Goal: Task Accomplishment & Management: Manage account settings

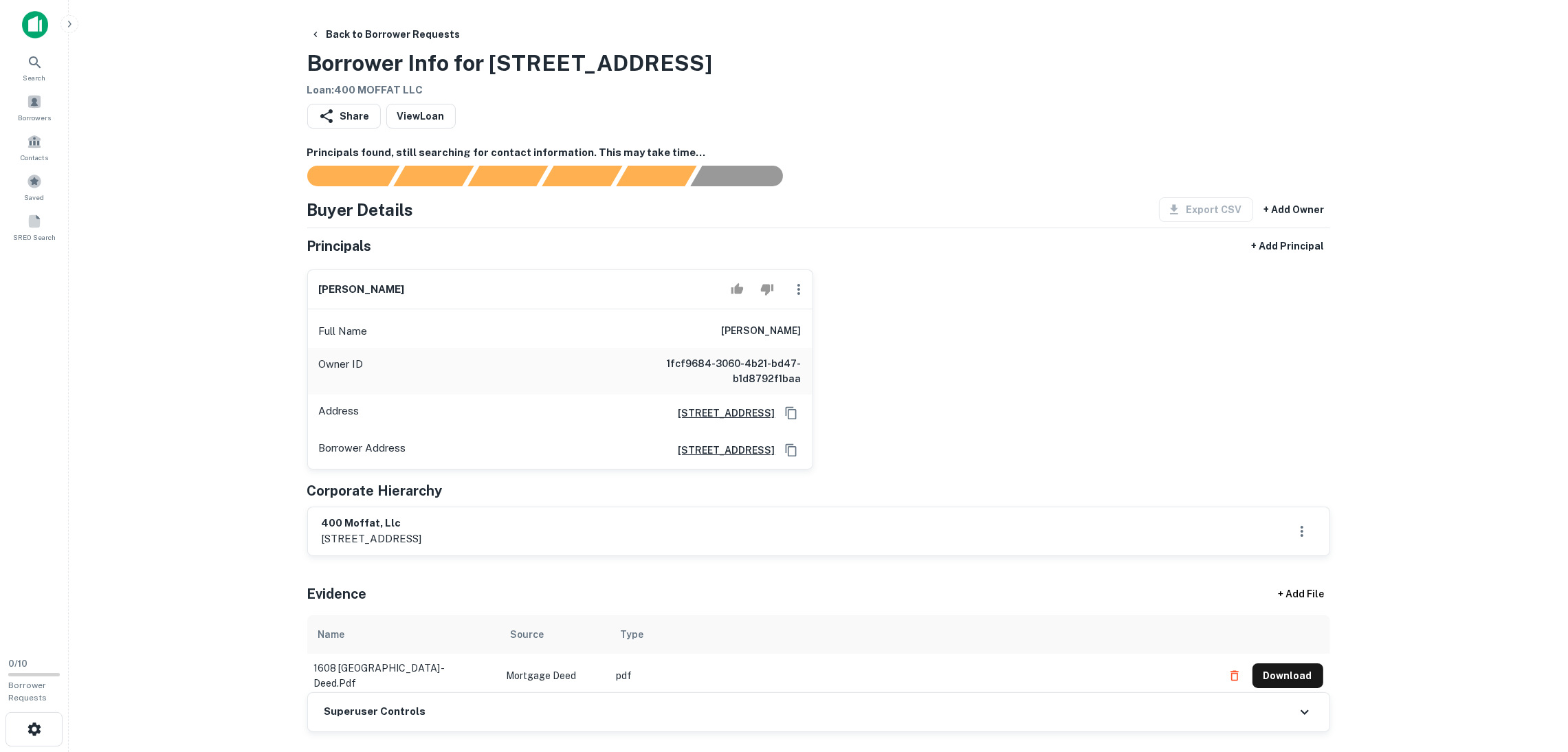
scroll to position [103, 0]
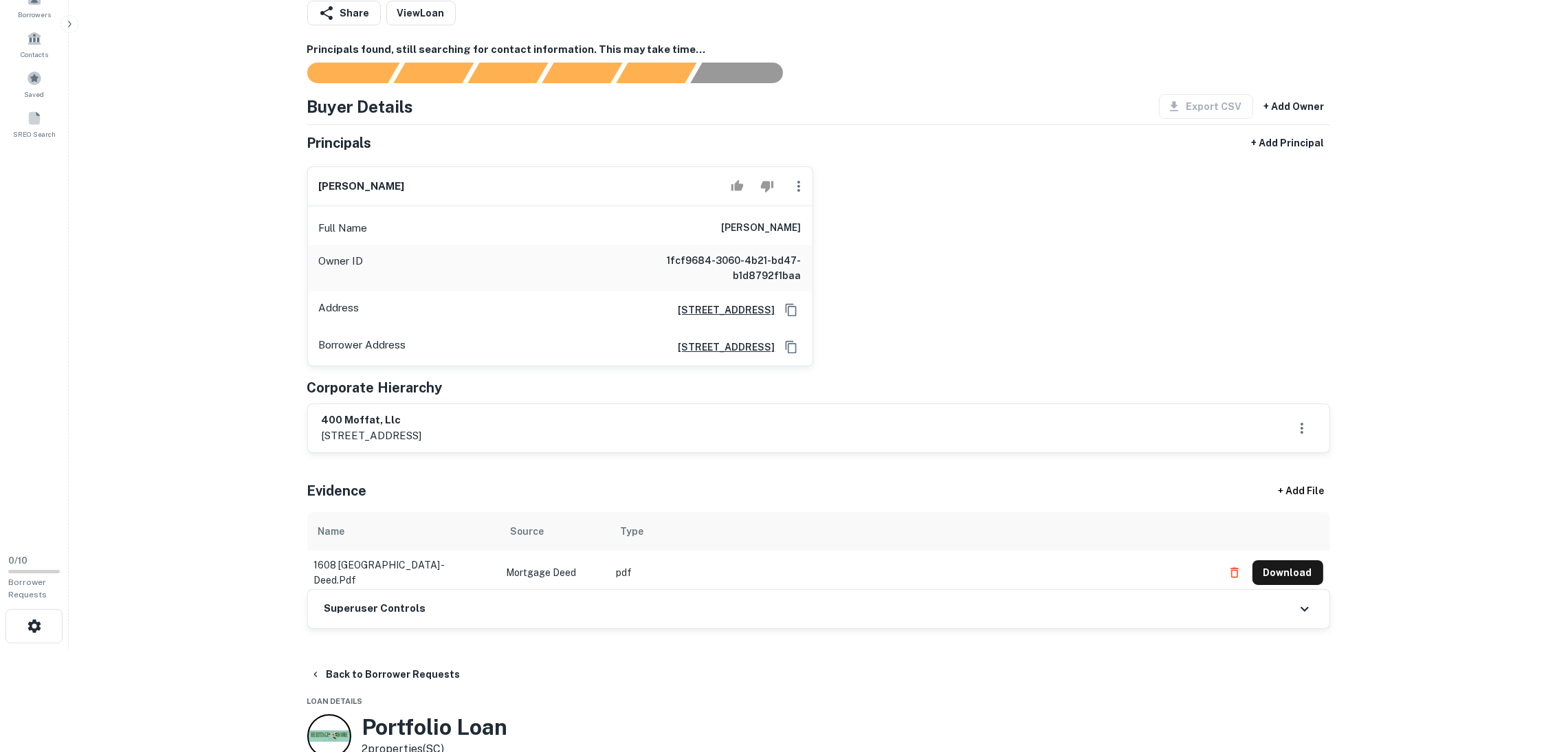
drag, startPoint x: 336, startPoint y: 182, endPoint x: 353, endPoint y: 180, distance: 17.1
click at [286, 170] on main "Back to Borrower Requests Borrower Info for 1608 Bloomfield Rd Loan : 400 MOFFA…" at bounding box center [817, 273] width 1499 height 752
copy h6 "avrohom kolodny"
click at [794, 309] on icon "Copy Address" at bounding box center [790, 309] width 11 height 12
drag, startPoint x: 473, startPoint y: 417, endPoint x: 304, endPoint y: 409, distance: 169.2
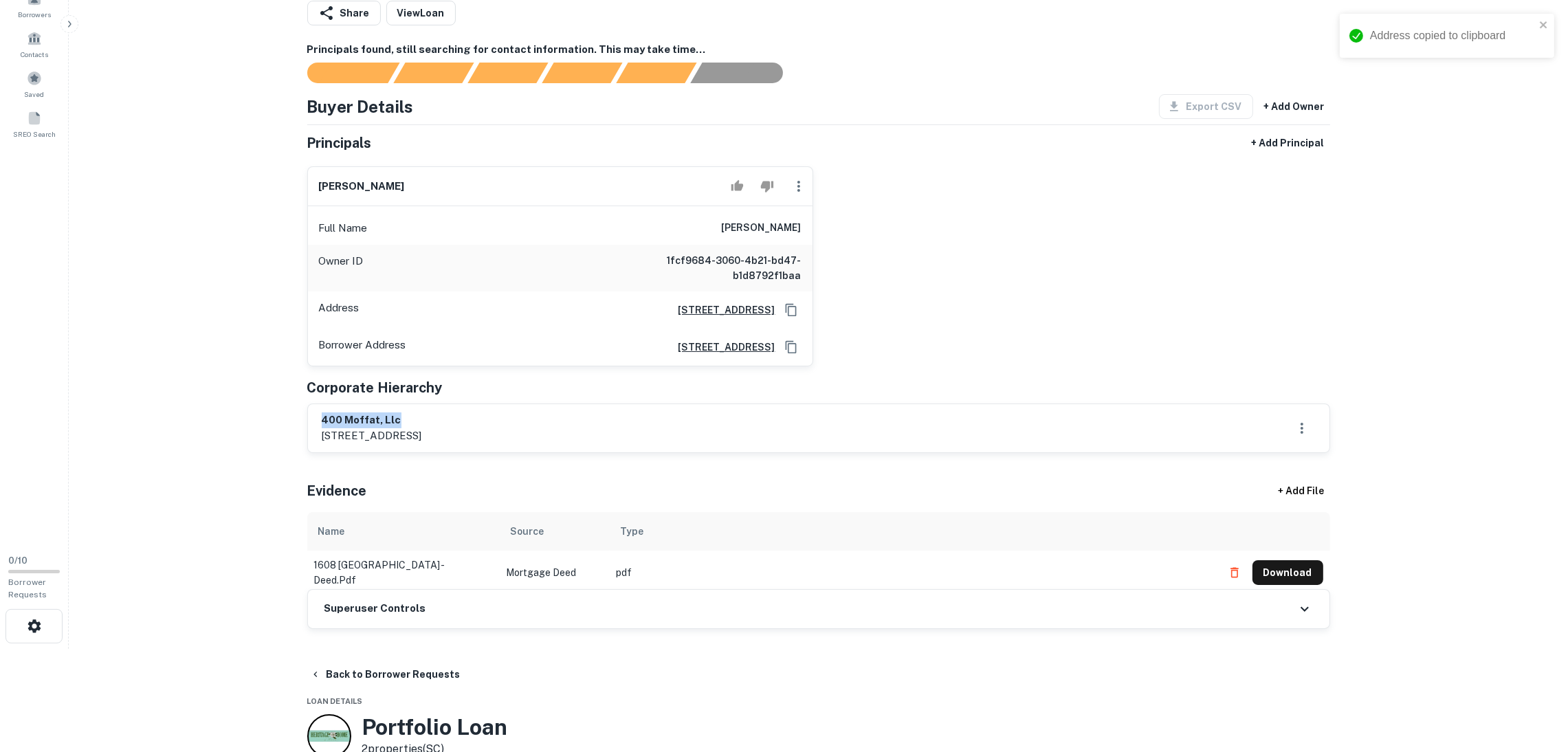
copy h6 "400 moffat, llc"
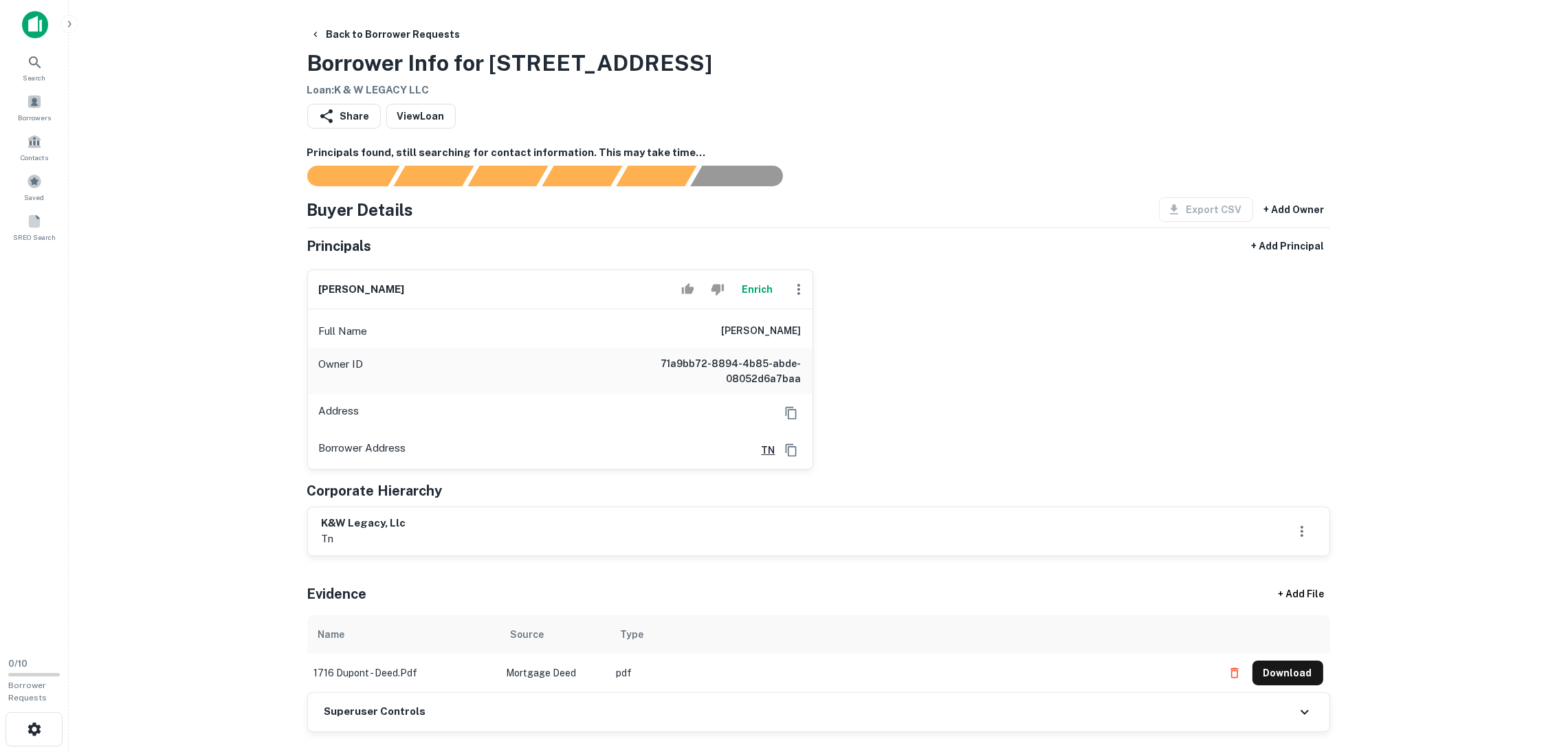
drag, startPoint x: 718, startPoint y: 324, endPoint x: 802, endPoint y: 329, distance: 84.1
click at [802, 329] on div "Full Name kevin williams" at bounding box center [560, 331] width 504 height 33
drag, startPoint x: 785, startPoint y: 329, endPoint x: 803, endPoint y: 340, distance: 21.1
click at [803, 340] on div "Full Name kevin williams" at bounding box center [560, 331] width 504 height 33
copy h6 "kevin williams"
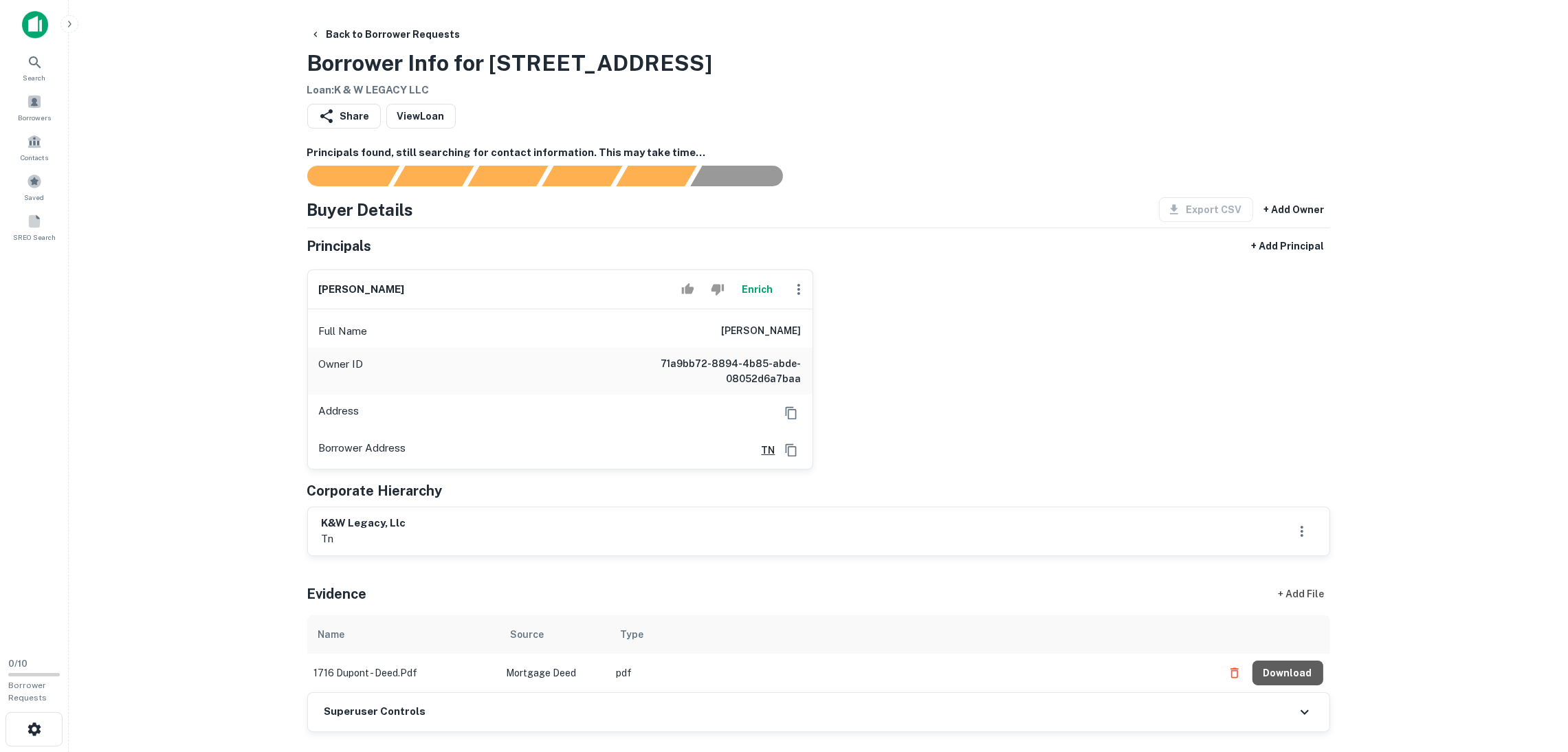
drag, startPoint x: 1302, startPoint y: 673, endPoint x: 1299, endPoint y: 590, distance: 83.1
click at [1302, 673] on button "Download" at bounding box center [1288, 673] width 71 height 25
drag, startPoint x: 417, startPoint y: 536, endPoint x: 314, endPoint y: 523, distance: 103.8
click at [314, 523] on div "k&w legacy, llc tn" at bounding box center [818, 531] width 1021 height 48
click at [485, 534] on div "k&w legacy, llc tn" at bounding box center [818, 531] width 994 height 31
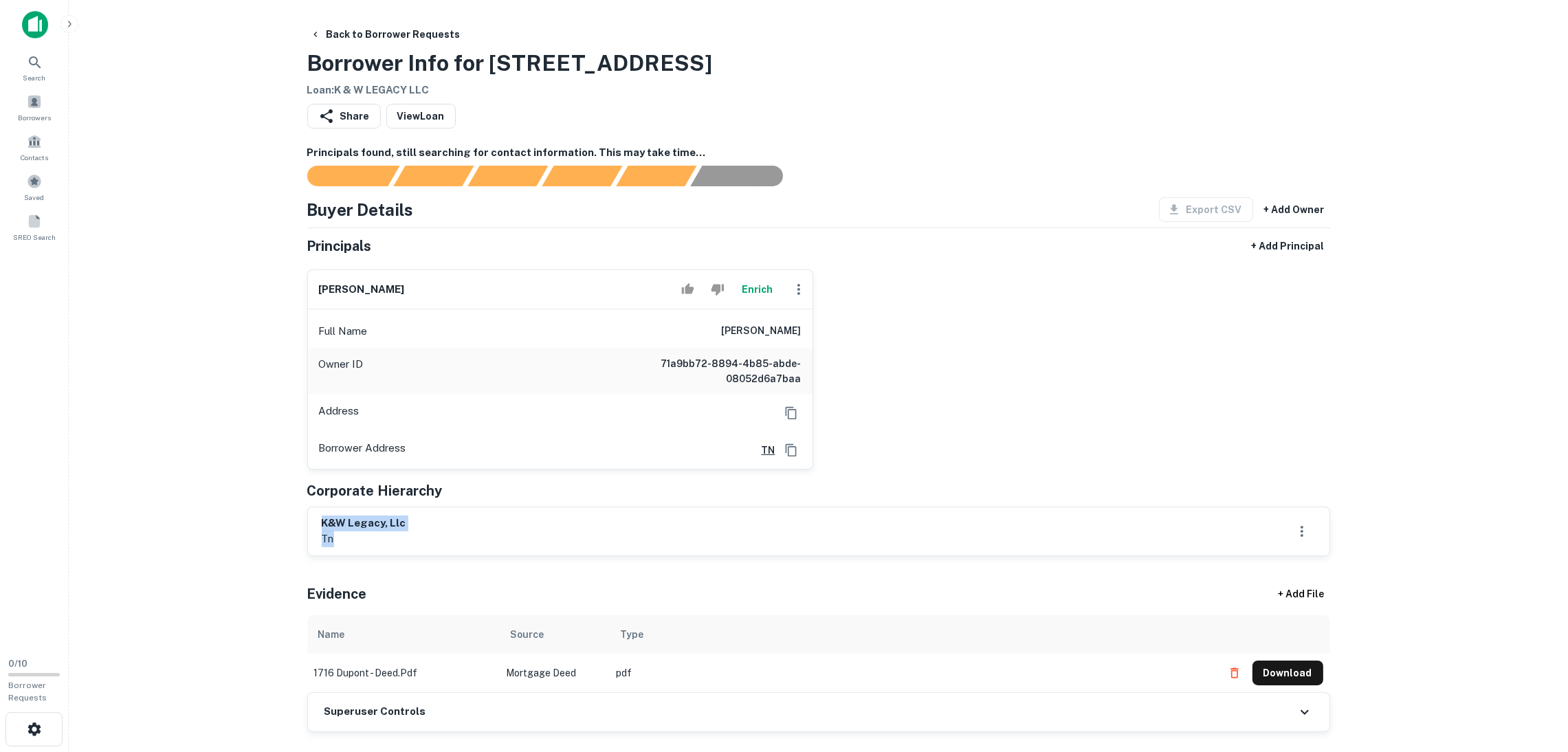
drag, startPoint x: 503, startPoint y: 536, endPoint x: 315, endPoint y: 524, distance: 188.4
click at [315, 524] on div "k&w legacy, llc tn" at bounding box center [818, 531] width 1021 height 48
click at [197, 446] on main "Back to Borrower Requests Borrower Info for 1716 Dupont Ave Loan : K & W LEGACY…" at bounding box center [817, 376] width 1499 height 752
drag, startPoint x: 304, startPoint y: 516, endPoint x: 450, endPoint y: 529, distance: 146.6
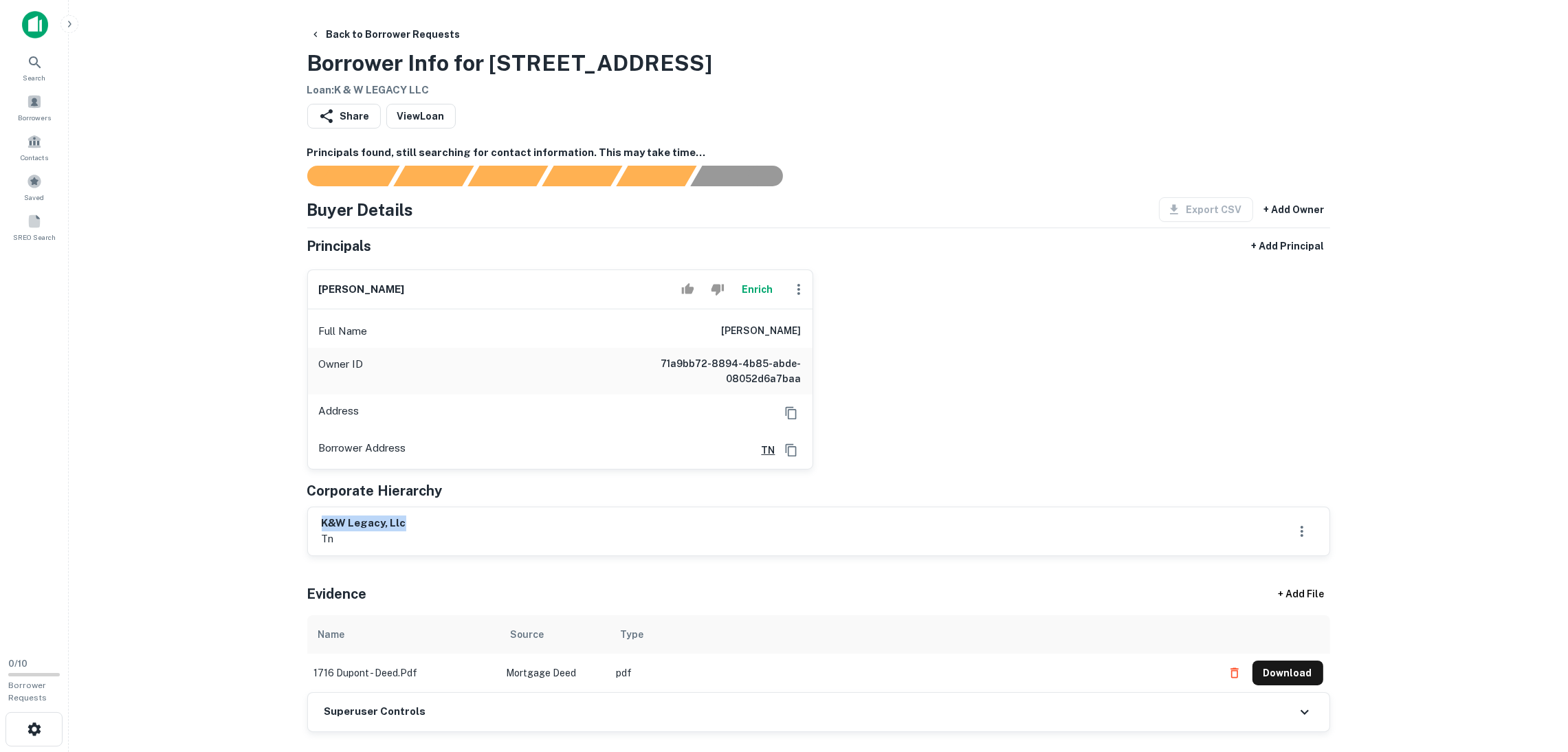
copy h6 "k&w legacy, llc"
drag, startPoint x: 415, startPoint y: 287, endPoint x: 314, endPoint y: 277, distance: 101.5
click at [314, 277] on div "kevin williams Enrich" at bounding box center [560, 290] width 504 height 40
copy h6 "kevin williams"
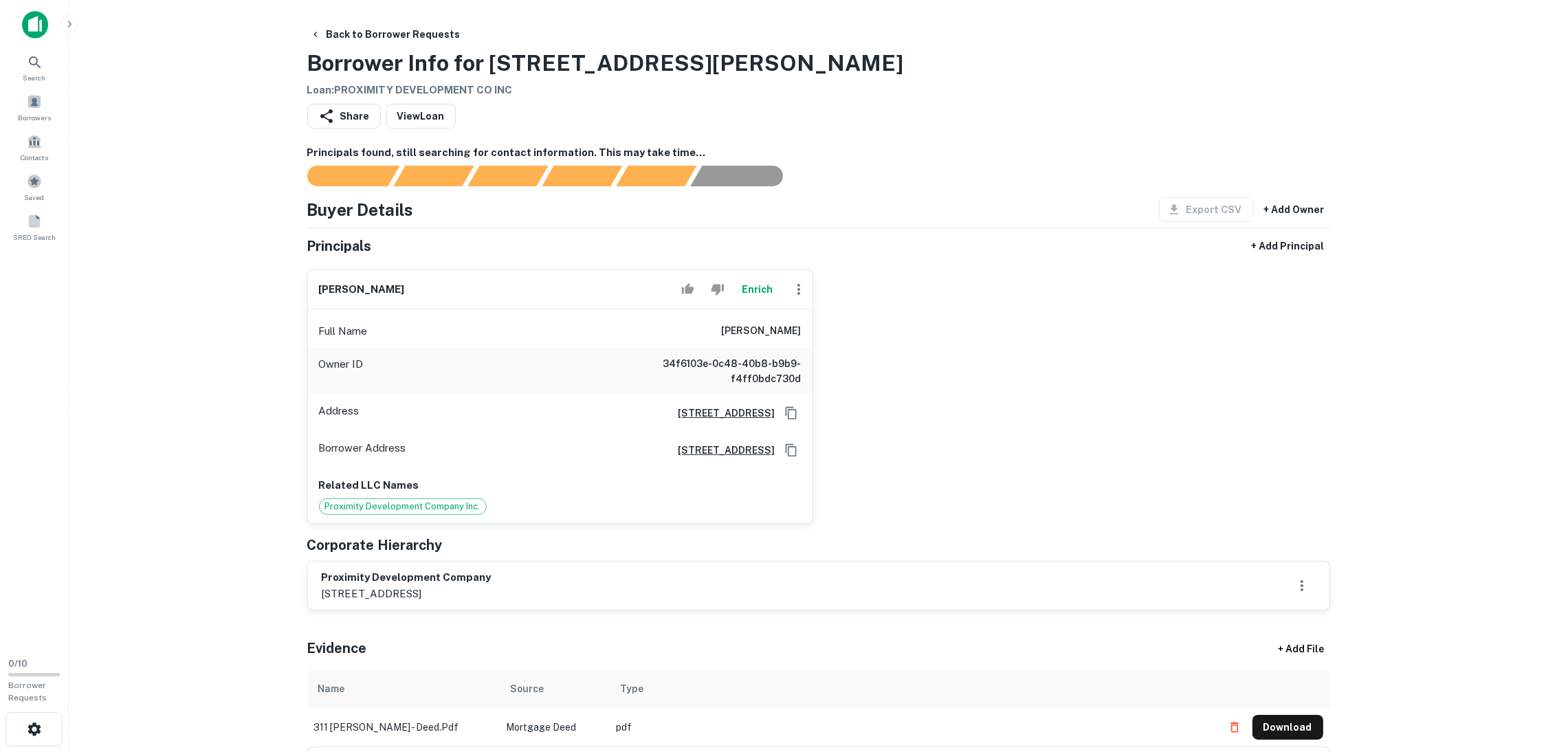
drag, startPoint x: 438, startPoint y: 294, endPoint x: 262, endPoint y: 278, distance: 176.7
click at [262, 278] on main "Back to Borrower Requests Borrower Info for 311 N DUNLAP ST Loan : PROXIMITY DE…" at bounding box center [817, 376] width 1499 height 752
copy h6 "brandon b. porter, ii"
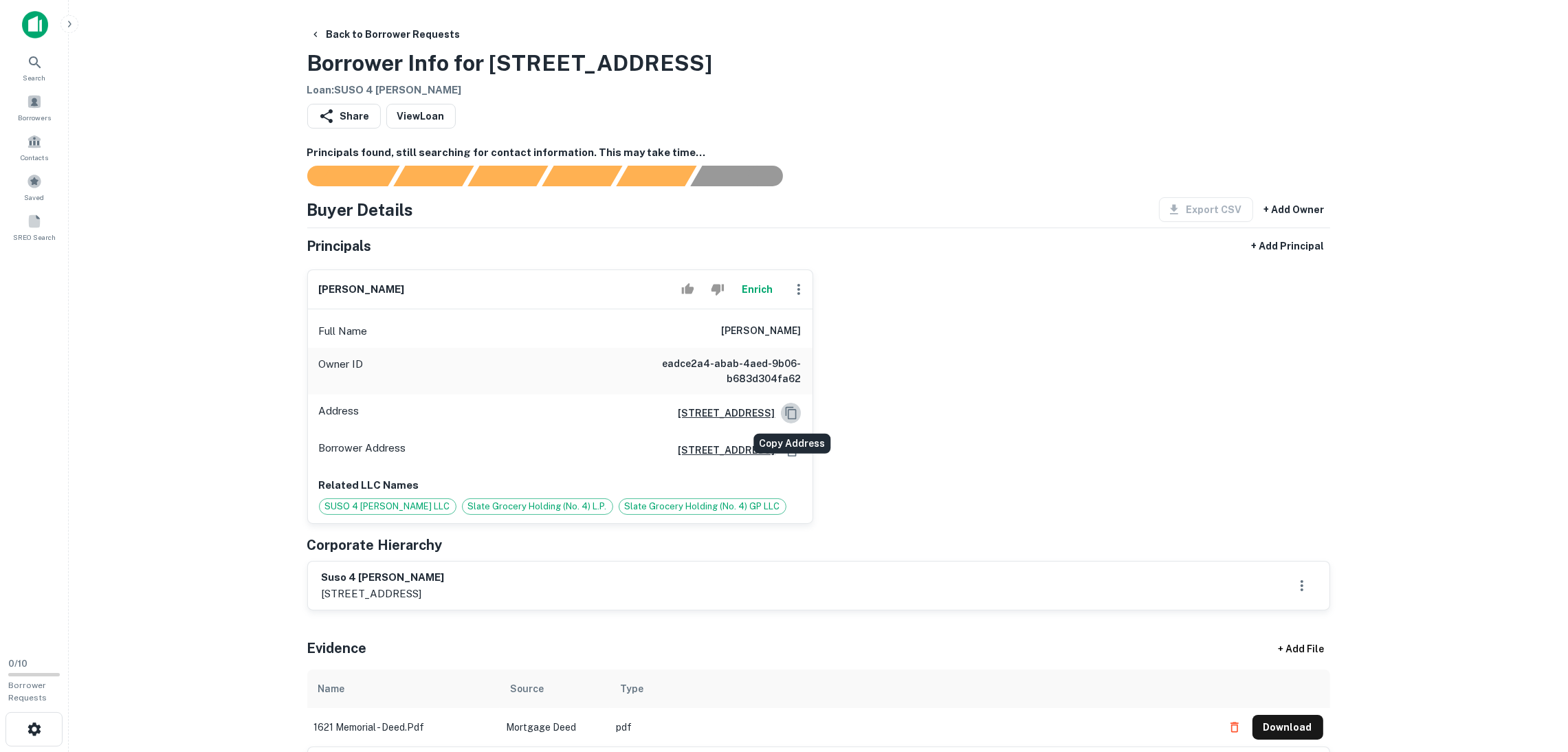
click at [786, 412] on icon "Copy Address" at bounding box center [791, 413] width 14 height 14
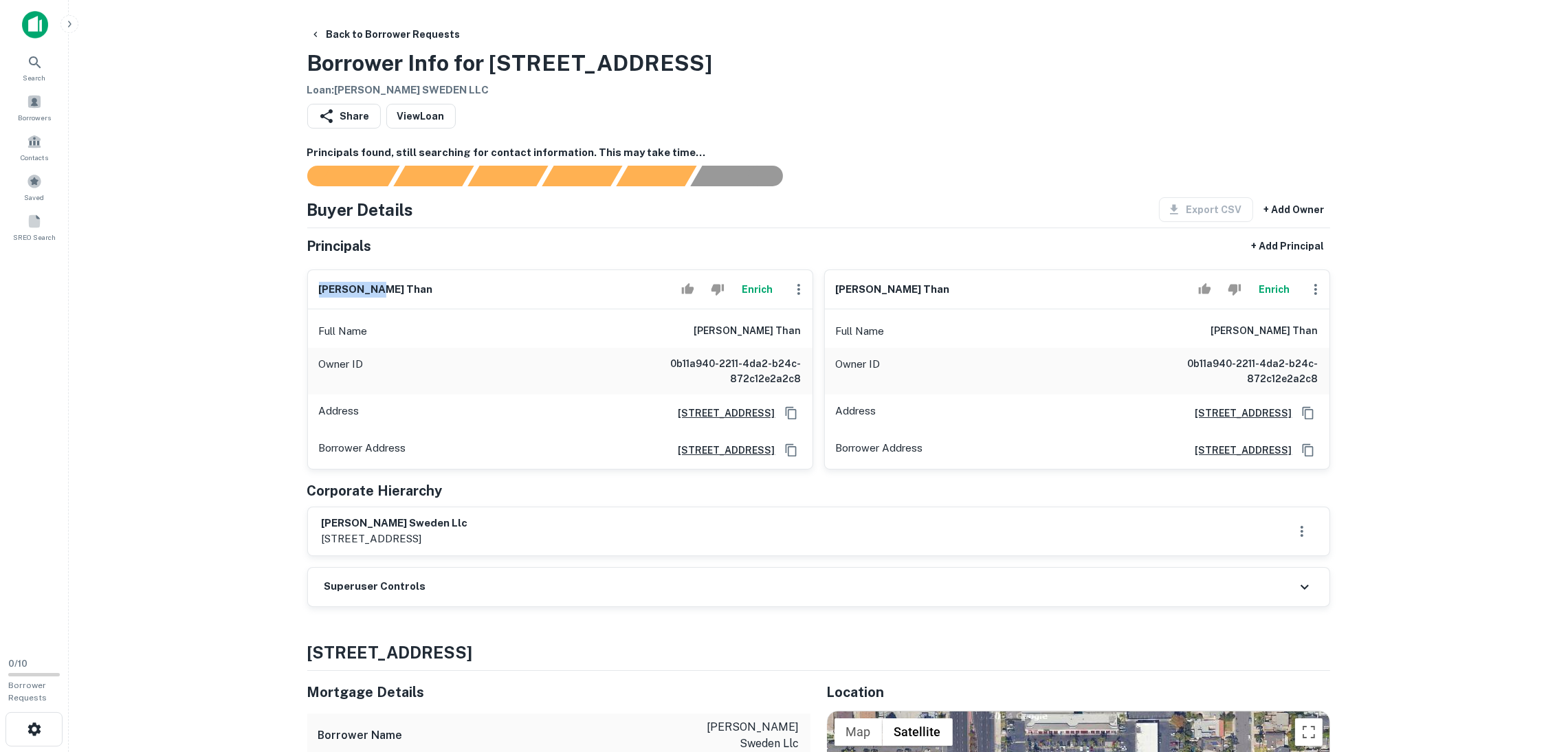
drag, startPoint x: 426, startPoint y: 284, endPoint x: 295, endPoint y: 273, distance: 131.5
copy h6 "hoang than"
drag, startPoint x: 787, startPoint y: 412, endPoint x: 795, endPoint y: 328, distance: 84.4
click at [789, 412] on icon "Copy Address" at bounding box center [791, 413] width 14 height 14
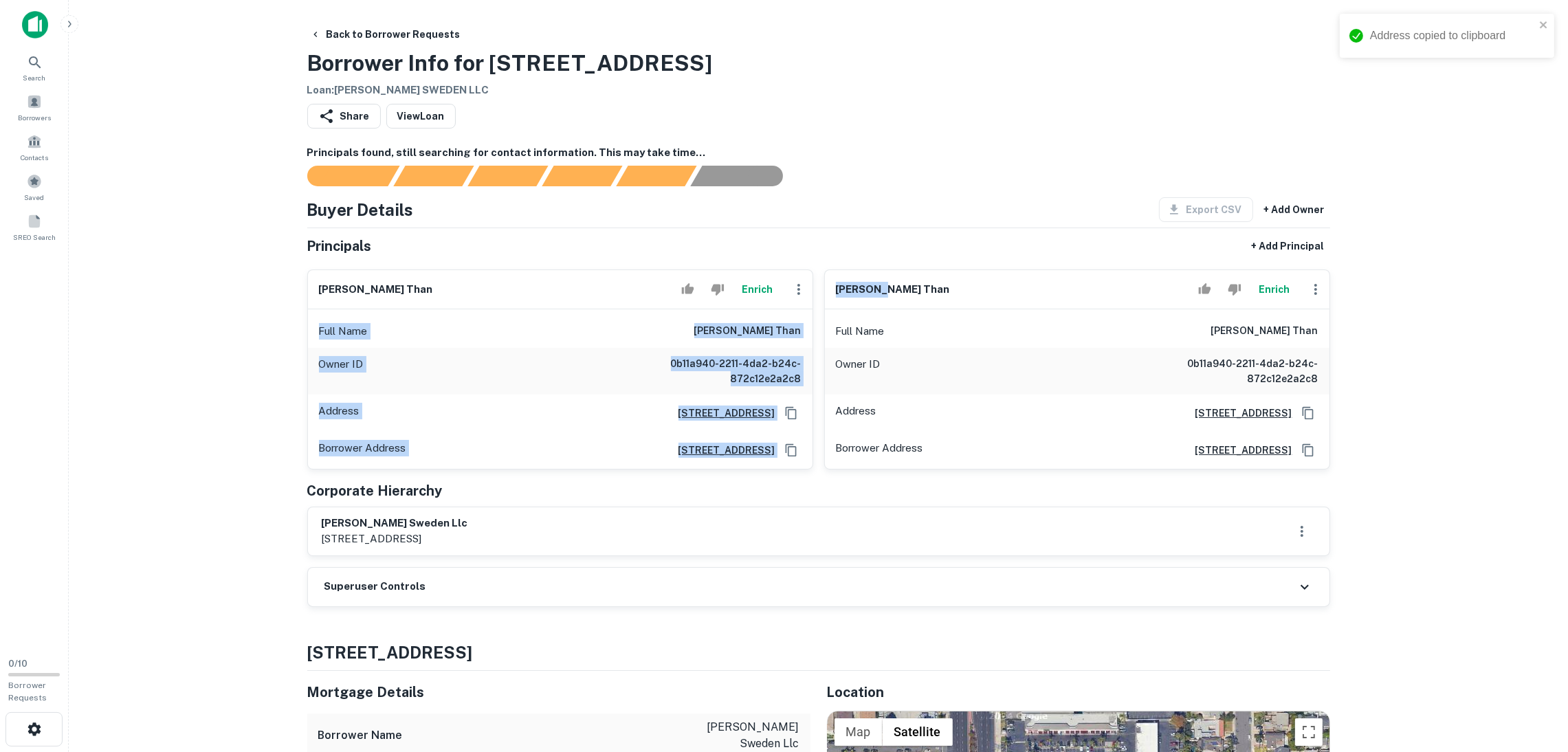
drag, startPoint x: 896, startPoint y: 284, endPoint x: 806, endPoint y: 283, distance: 90.0
click at [806, 283] on div "hoang than Enrich Full Name hoang than Owner ID 0b11a940-2211-4da2-b24c-872c12e…" at bounding box center [812, 364] width 1033 height 211
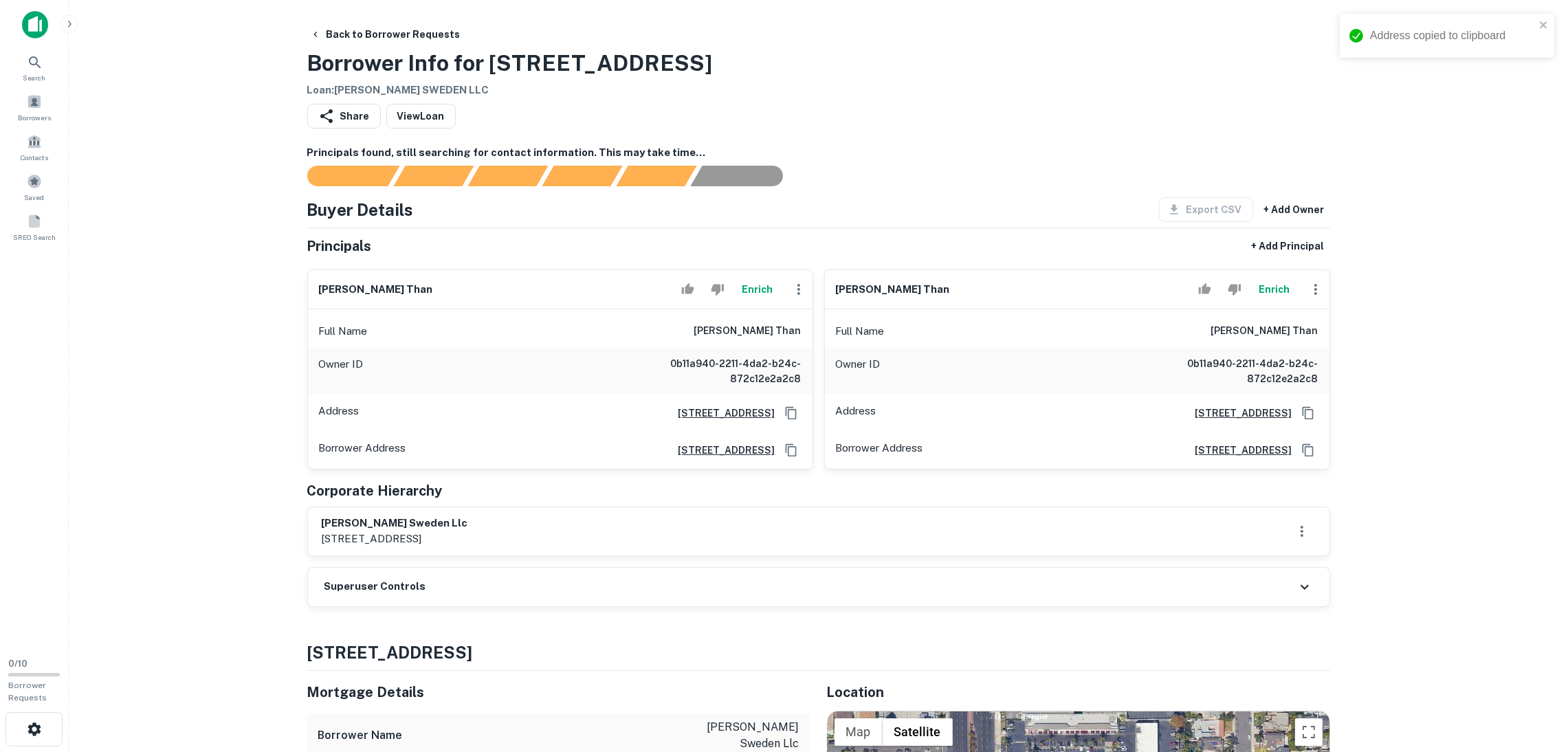
drag, startPoint x: 939, startPoint y: 189, endPoint x: 947, endPoint y: 217, distance: 29.1
click at [939, 187] on div "Principals found, still searching for contact information. This may take time..…" at bounding box center [818, 376] width 1023 height 462
drag, startPoint x: 918, startPoint y: 283, endPoint x: 831, endPoint y: 284, distance: 87.0
click at [831, 284] on div "kim than Enrich" at bounding box center [1077, 290] width 504 height 40
copy h6 "kim than"
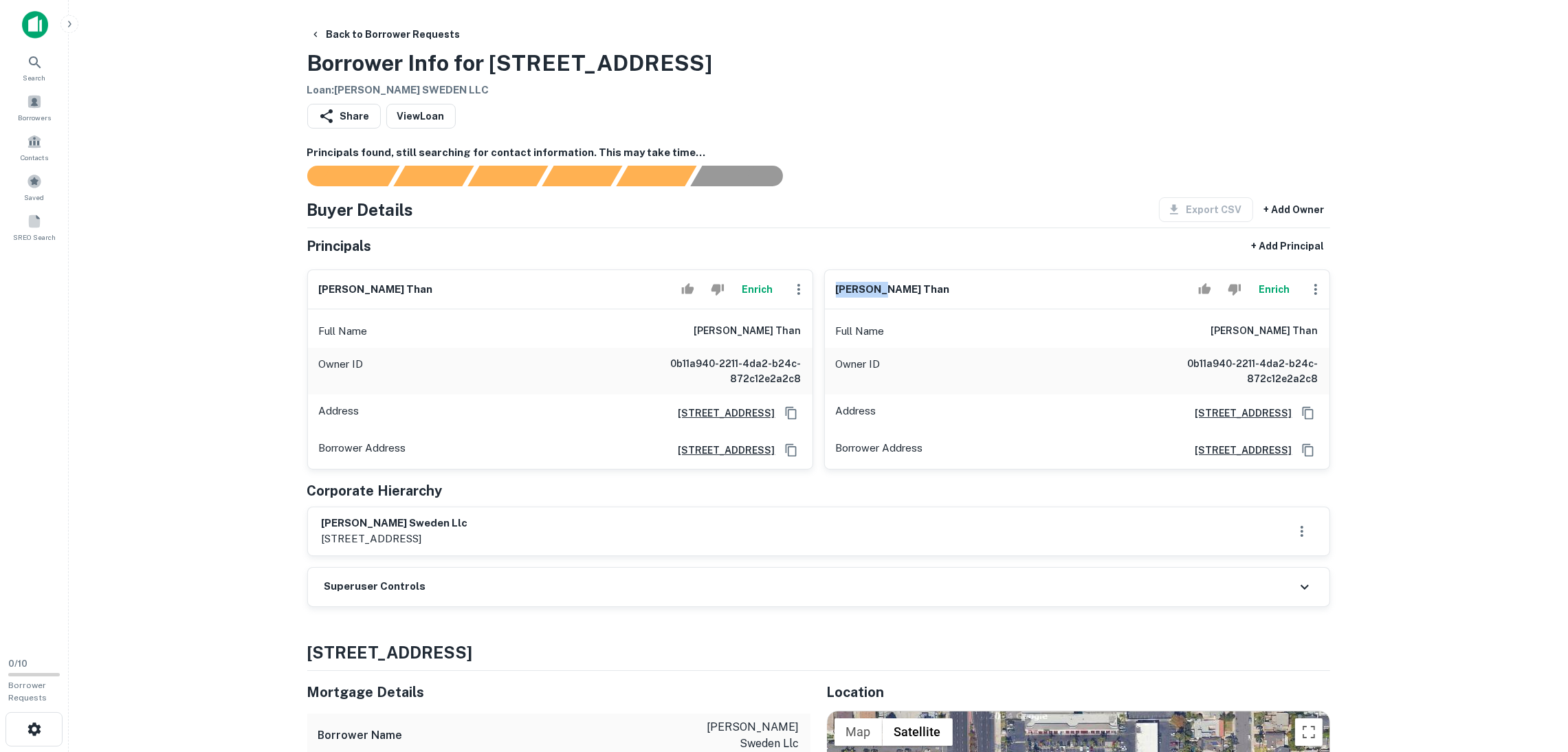
copy h6 "kim than"
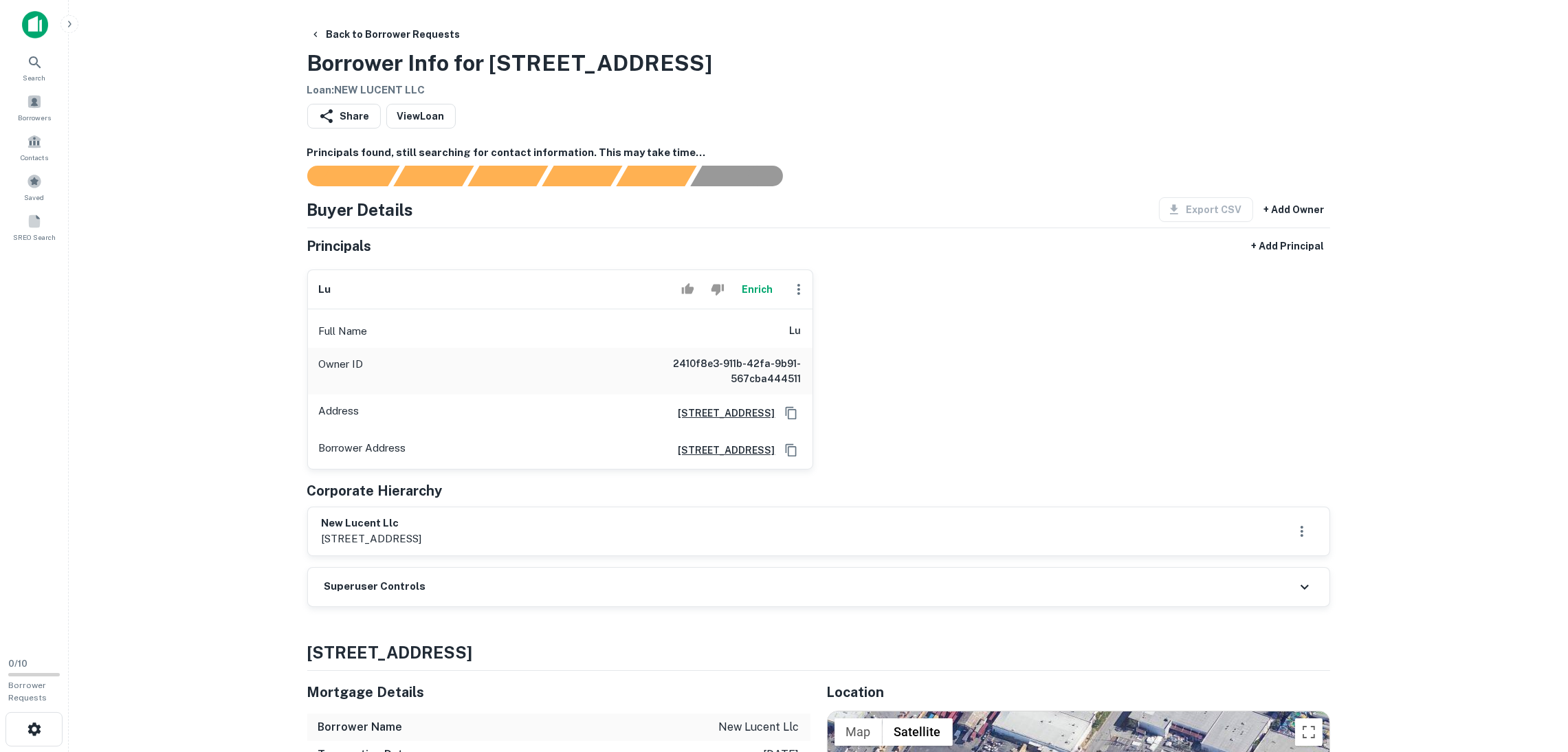
drag, startPoint x: 490, startPoint y: 62, endPoint x: 777, endPoint y: 63, distance: 287.0
click at [793, 76] on div "Back to Borrower Requests Borrower Info for [STREET_ADDRESS] Loan : NEW LUCENT …" at bounding box center [818, 60] width 1023 height 77
copy h3 "[STREET_ADDRESS]"
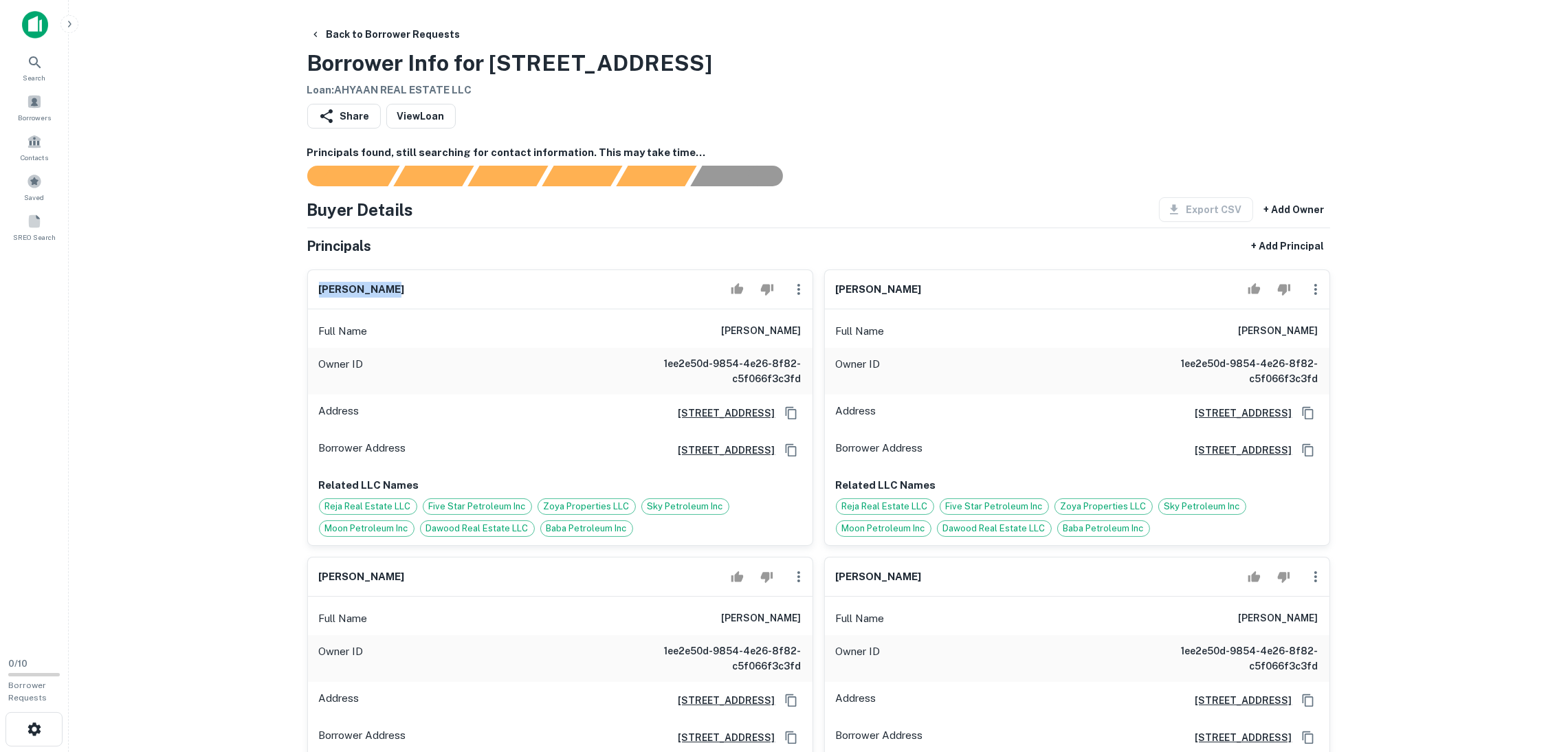
drag, startPoint x: 469, startPoint y: 291, endPoint x: 306, endPoint y: 290, distance: 163.0
click at [306, 290] on div "[PERSON_NAME] Full Name [PERSON_NAME] Owner ID 1ee2e50d-9854-4e26-8f82-c5f066f3…" at bounding box center [554, 402] width 517 height 287
copy h6 "[PERSON_NAME]"
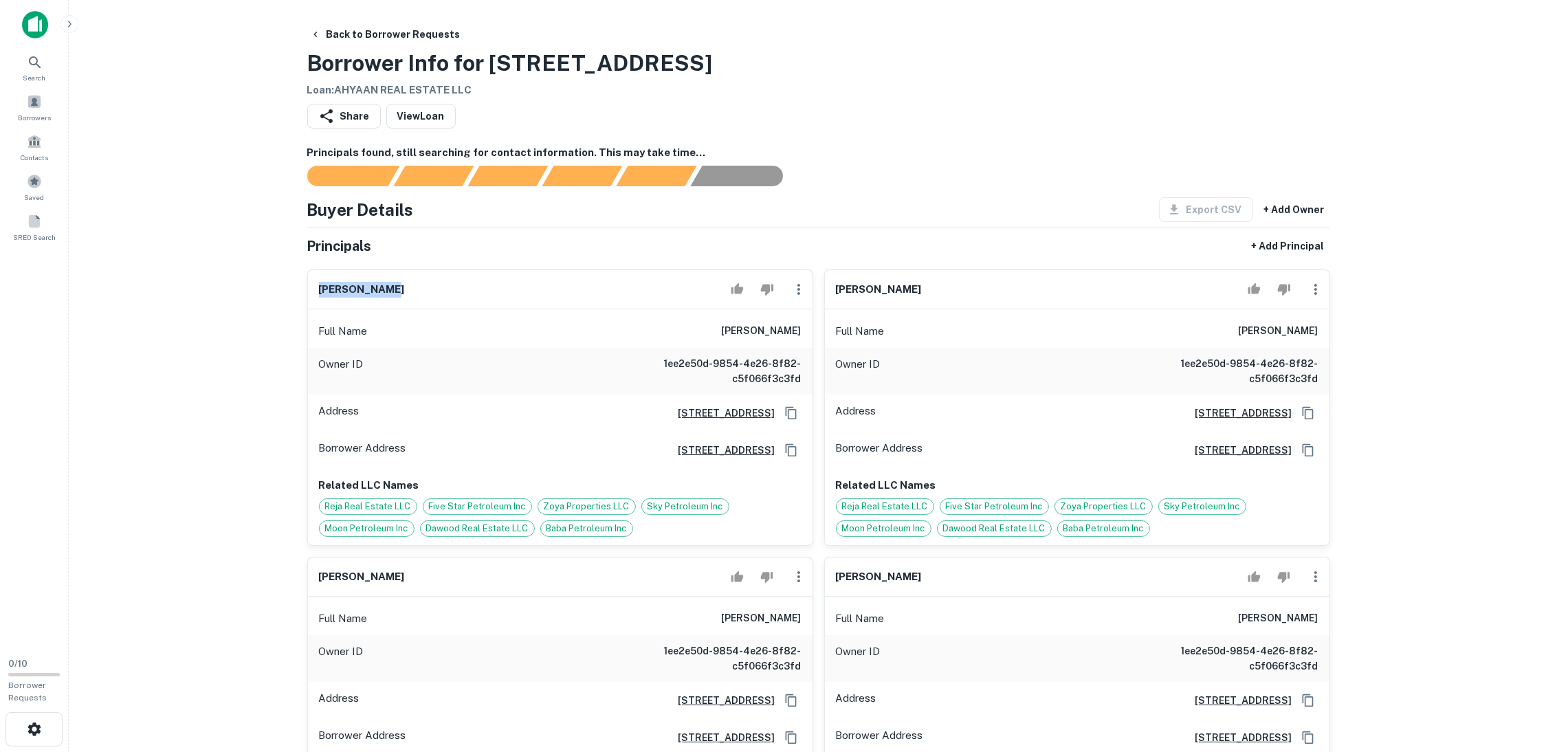
click at [793, 413] on icon "Copy Address" at bounding box center [791, 413] width 14 height 14
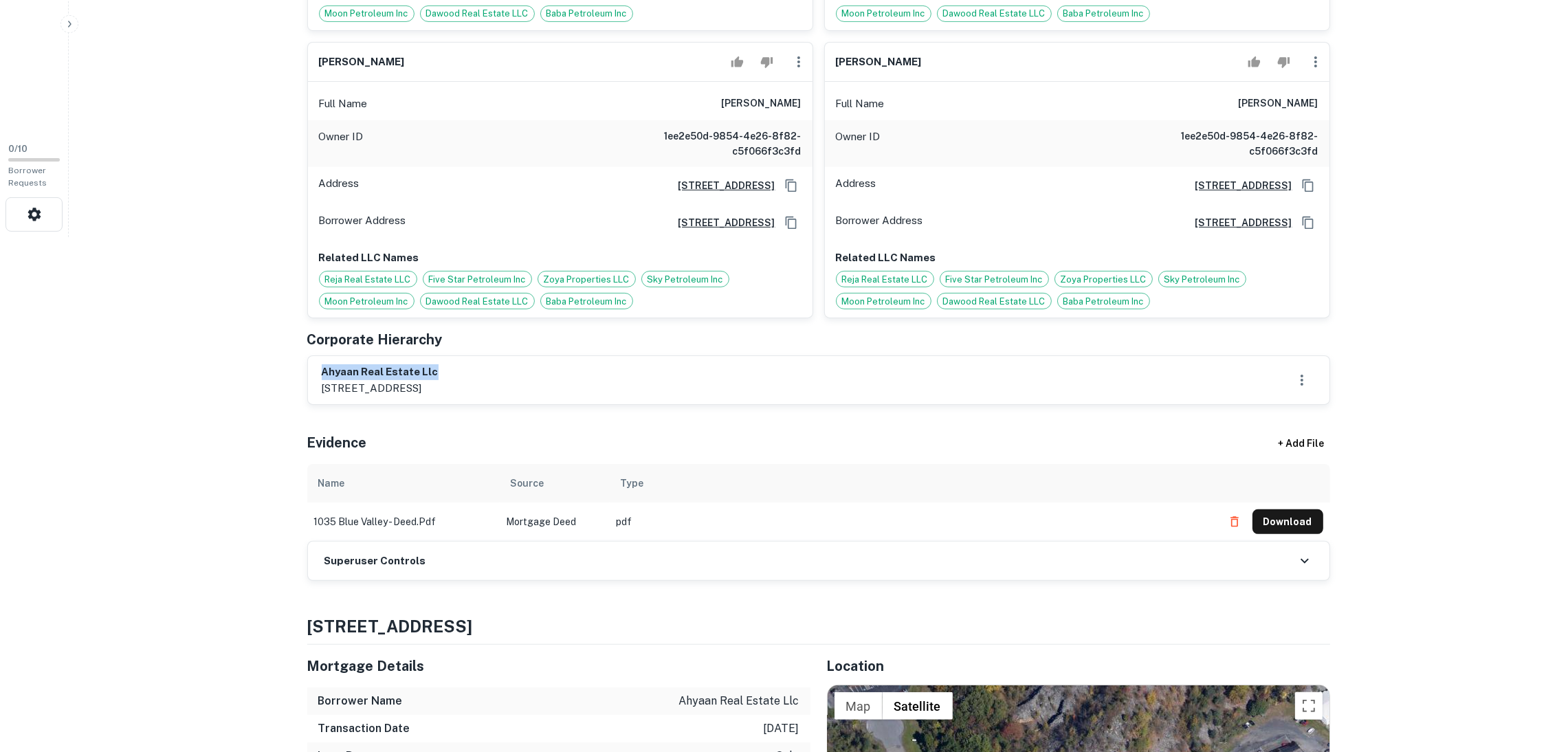
drag, startPoint x: 456, startPoint y: 373, endPoint x: 306, endPoint y: 367, distance: 150.1
copy h6 "ahyaan real estate llc"
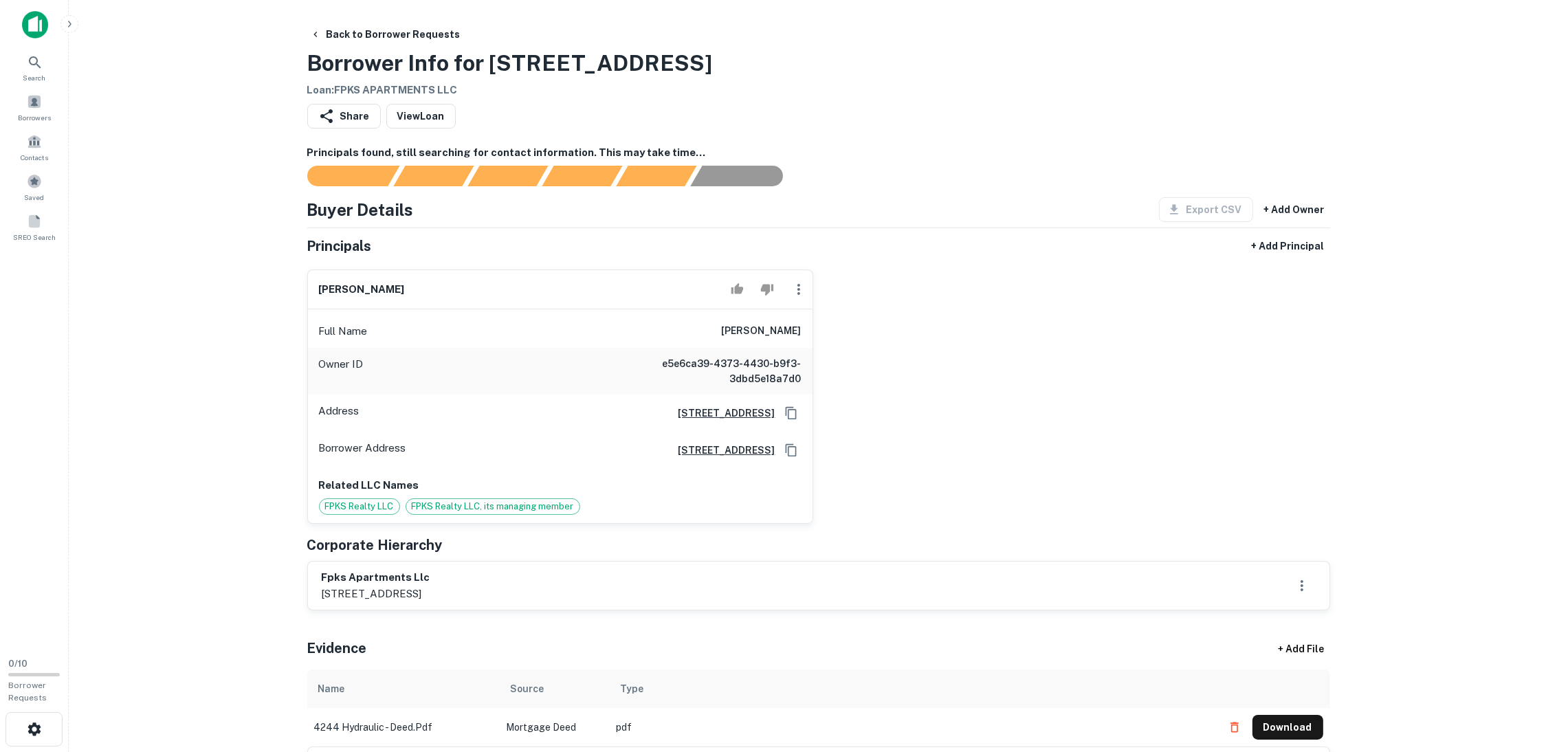
drag, startPoint x: 495, startPoint y: 60, endPoint x: 733, endPoint y: 60, distance: 238.0
click at [733, 60] on div "Back to Borrower Requests Borrower Info for 4244 Hydraulic Ave Loan : FPKS APAR…" at bounding box center [818, 60] width 1023 height 77
copy h3 "4244 Hydraulic Ave"
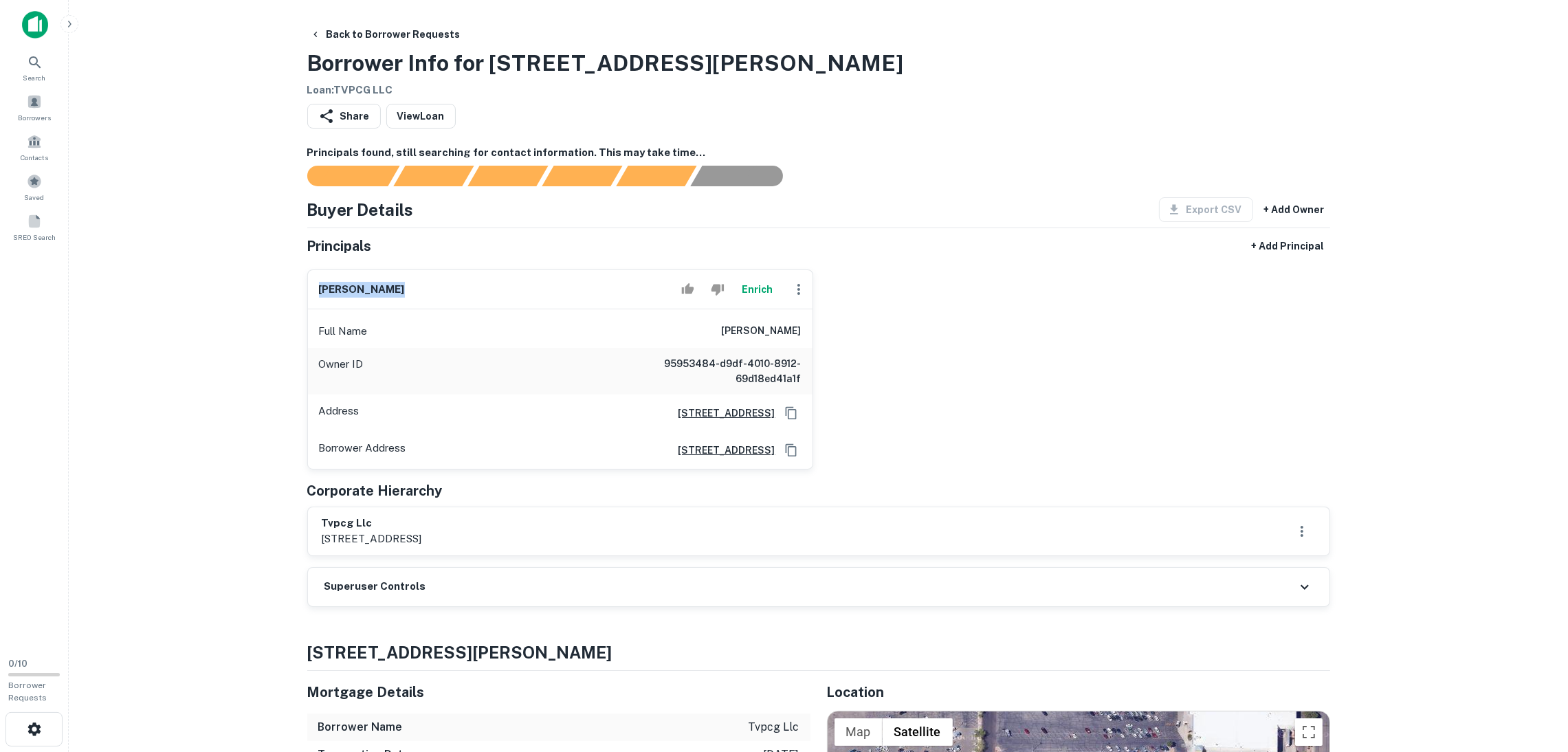
drag, startPoint x: 462, startPoint y: 287, endPoint x: 321, endPoint y: 284, distance: 141.0
click at [321, 284] on div "[PERSON_NAME]" at bounding box center [560, 290] width 504 height 40
copy h6 "antoine garth"
click at [789, 412] on icon "Copy Address" at bounding box center [791, 413] width 14 height 14
click at [789, 454] on icon "Copy Address" at bounding box center [791, 450] width 14 height 14
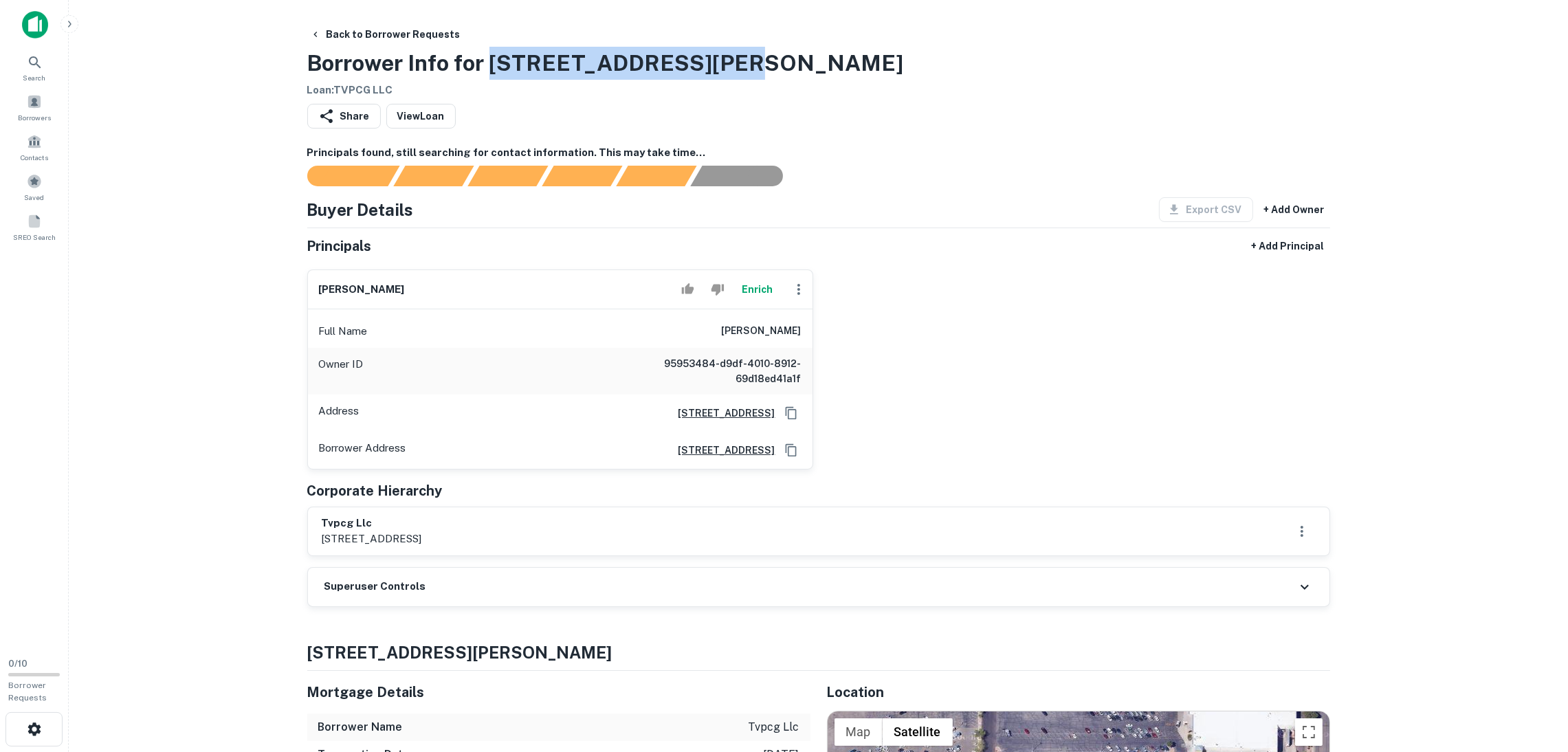
drag, startPoint x: 488, startPoint y: 66, endPoint x: 781, endPoint y: 77, distance: 293.2
click at [781, 77] on div "Back to Borrower Requests Borrower Info for 1355 E FLORENCE BLVD Loan : TVPCG L…" at bounding box center [818, 60] width 1023 height 77
copy h3 "1355 E FLORENCE BLVD"
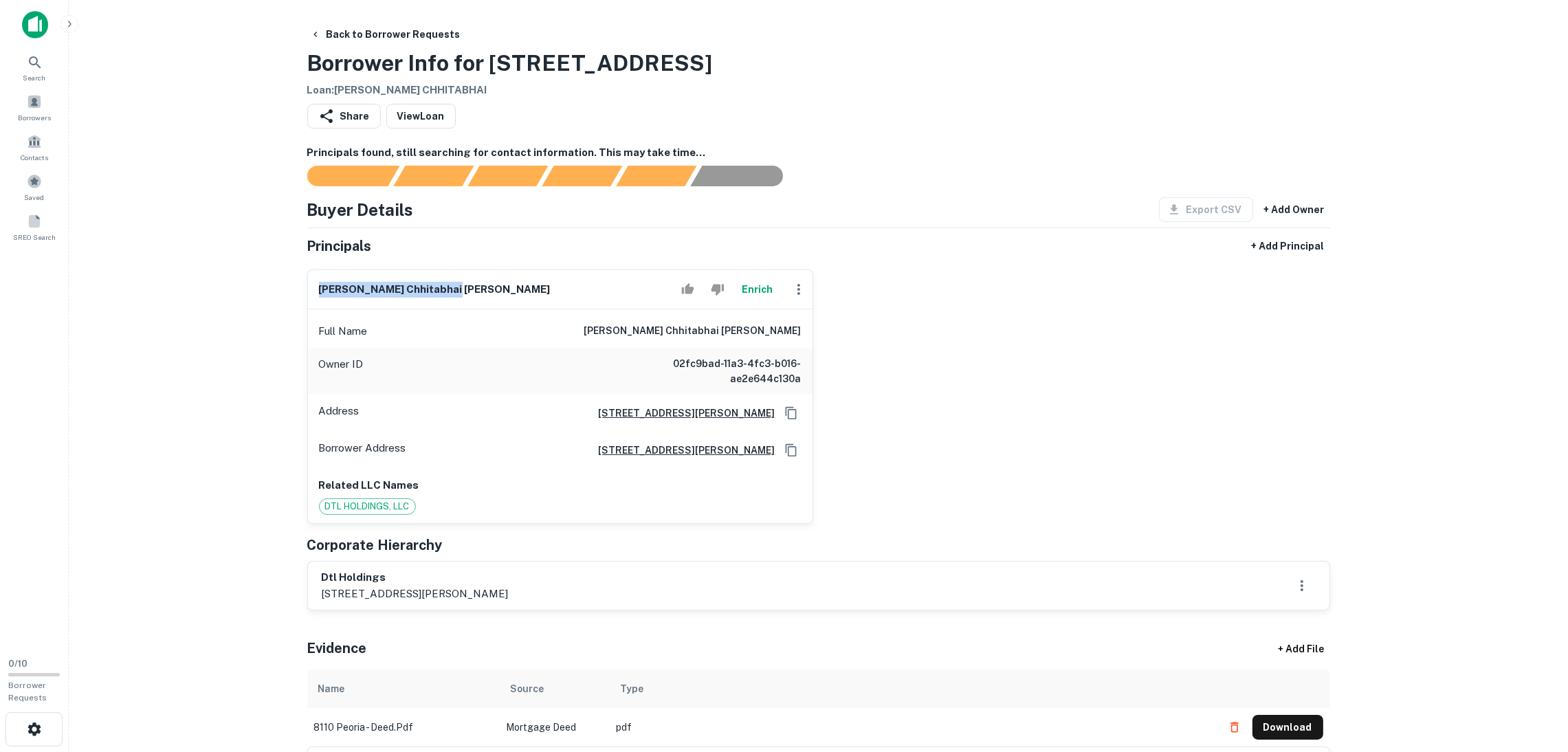
drag, startPoint x: 419, startPoint y: 286, endPoint x: 283, endPoint y: 286, distance: 136.0
click at [283, 286] on main "Back to Borrower Requests Borrower Info for [STREET_ADDRESS] Loan : [PERSON_NAM…" at bounding box center [817, 376] width 1499 height 752
copy h6 "[PERSON_NAME] chhitabhai [PERSON_NAME]"
click at [795, 416] on icon "Copy Address" at bounding box center [791, 413] width 14 height 14
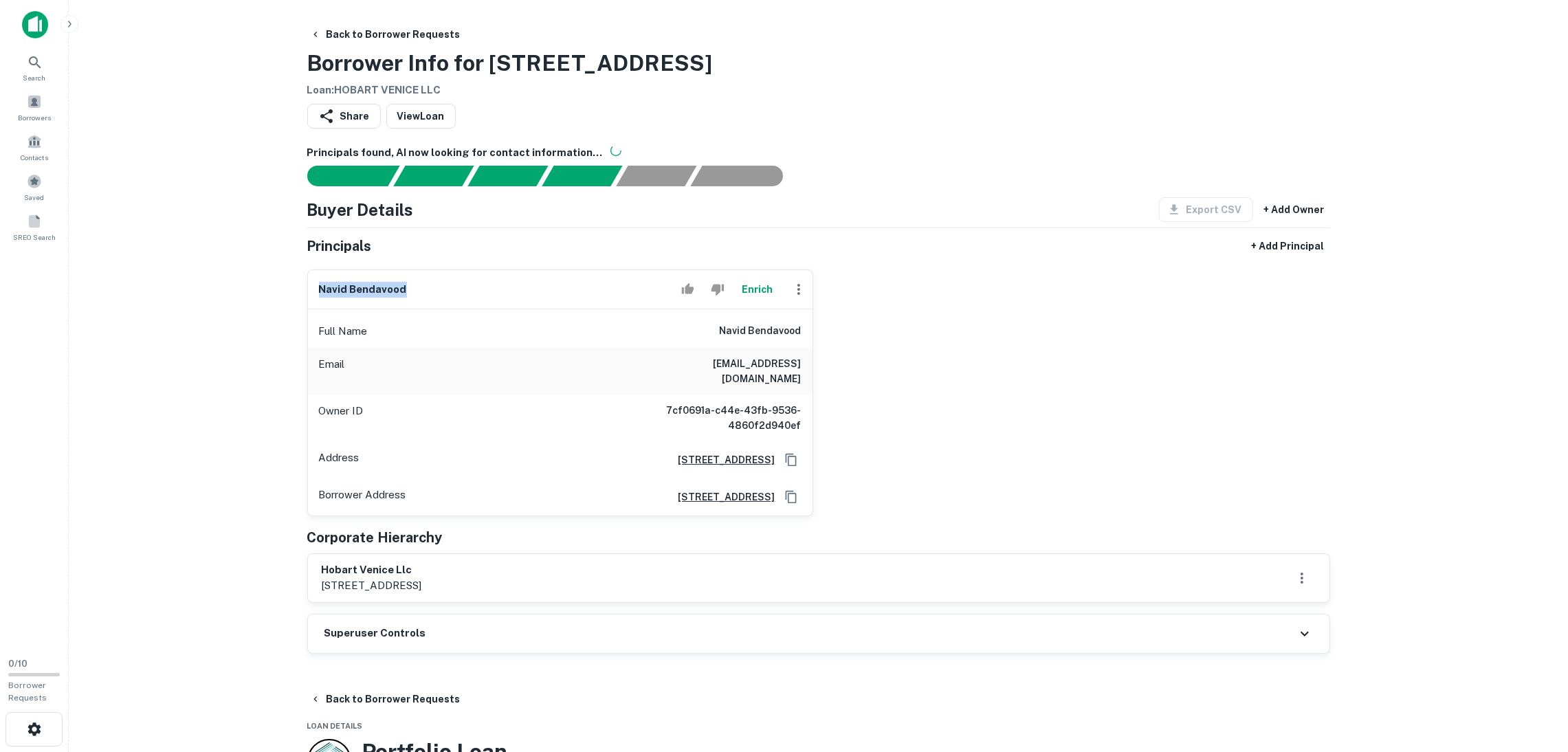
drag, startPoint x: 453, startPoint y: 290, endPoint x: 317, endPoint y: 289, distance: 136.0
click at [317, 289] on div "navid bendavood Enrich" at bounding box center [560, 290] width 504 height 40
copy h6 "navid bendavood"
drag, startPoint x: 790, startPoint y: 445, endPoint x: 918, endPoint y: 305, distance: 189.7
click at [790, 453] on icon "Copy Address" at bounding box center [791, 460] width 14 height 14
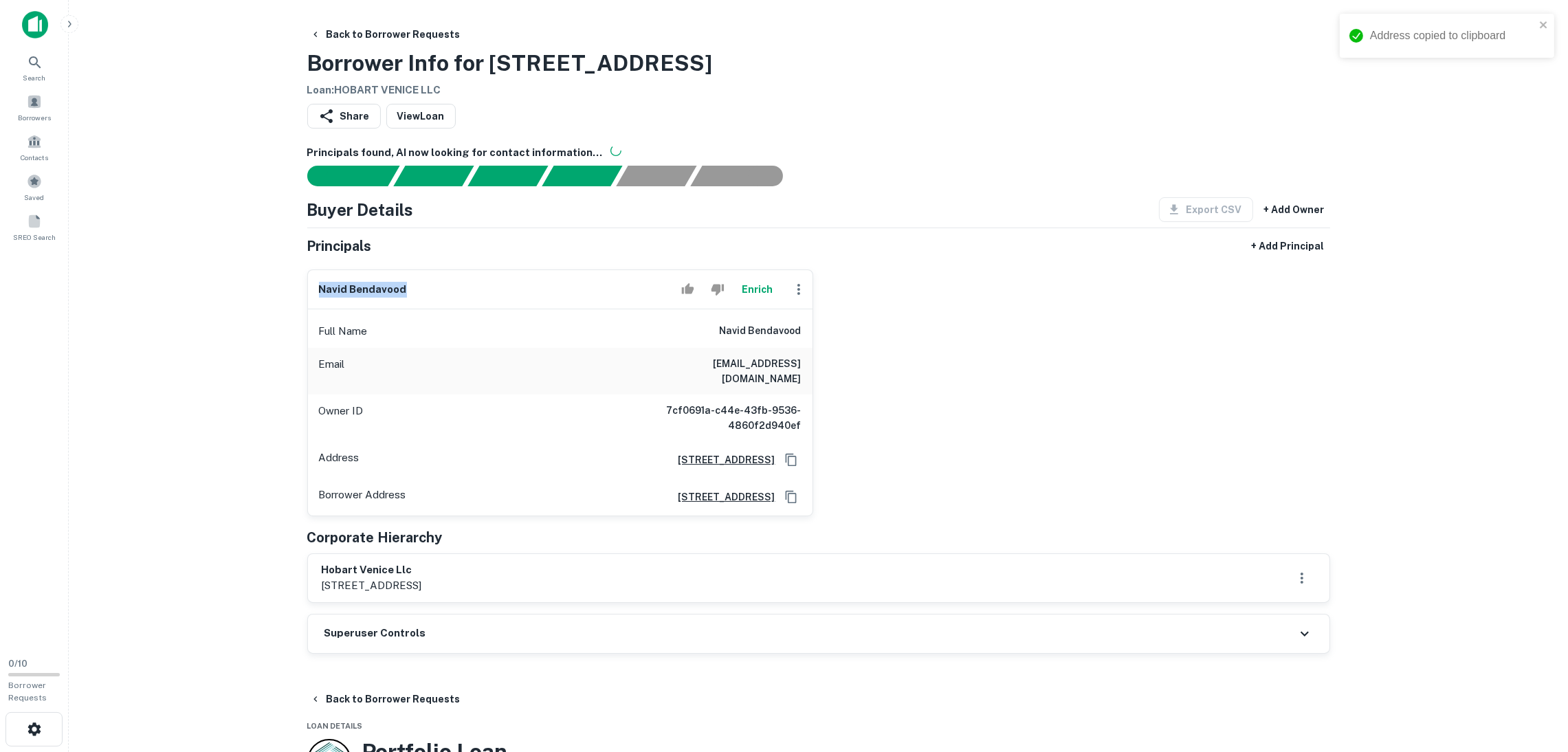
copy h6 "navid bendavood"
click at [434, 614] on div "Superuser Controls" at bounding box center [818, 633] width 1021 height 39
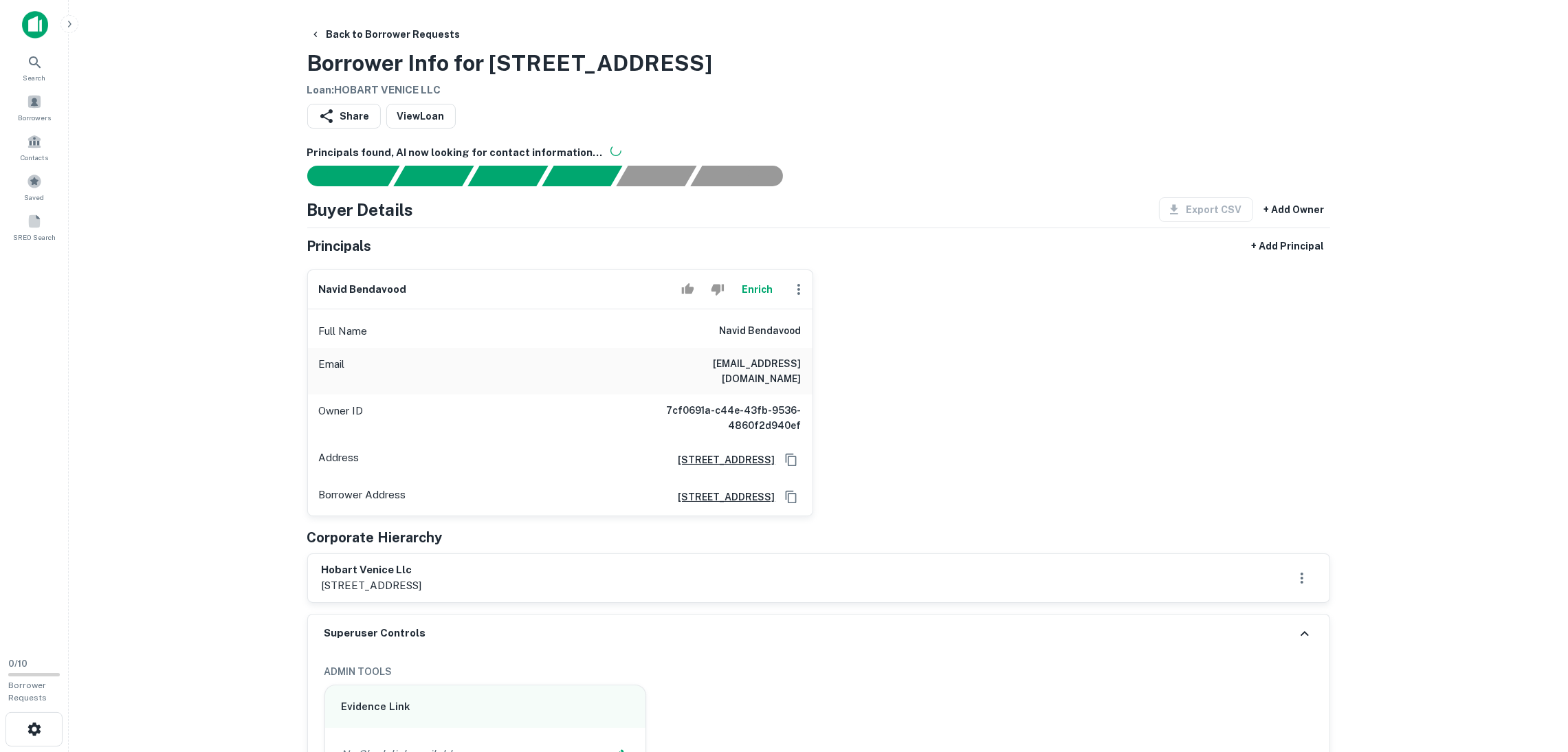
scroll to position [515, 0]
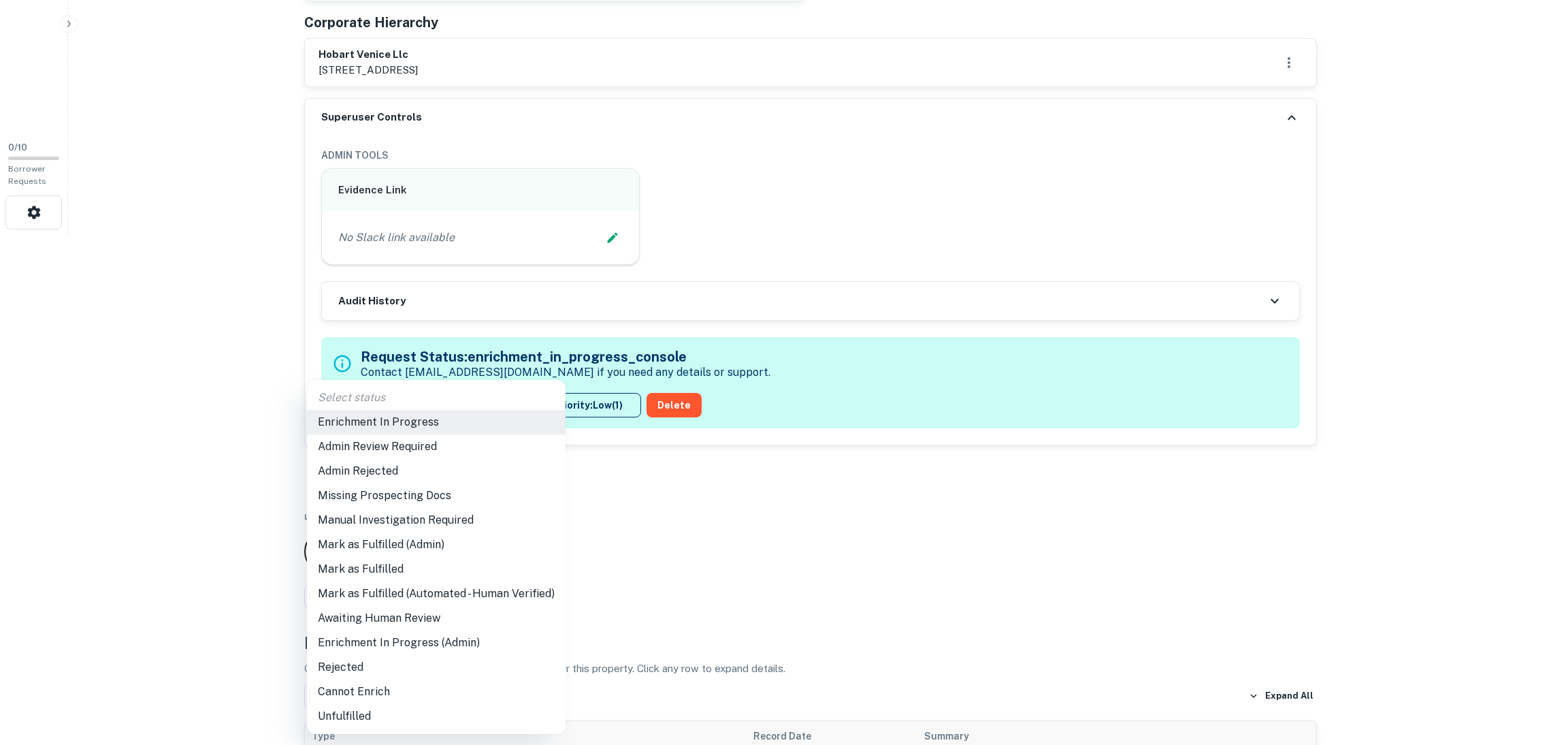
click at [408, 618] on li "Awaiting Human Review" at bounding box center [436, 618] width 259 height 24
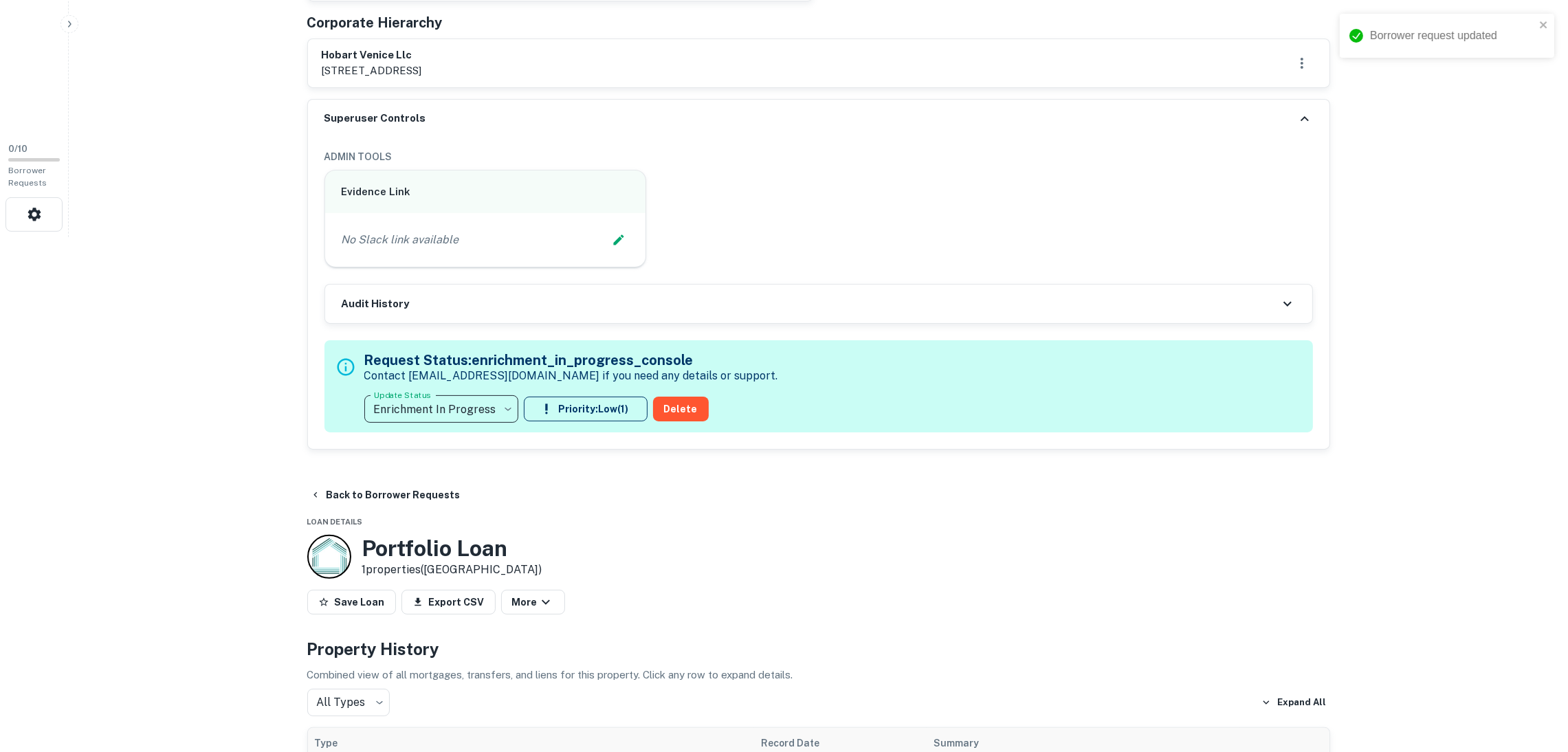
type input "**********"
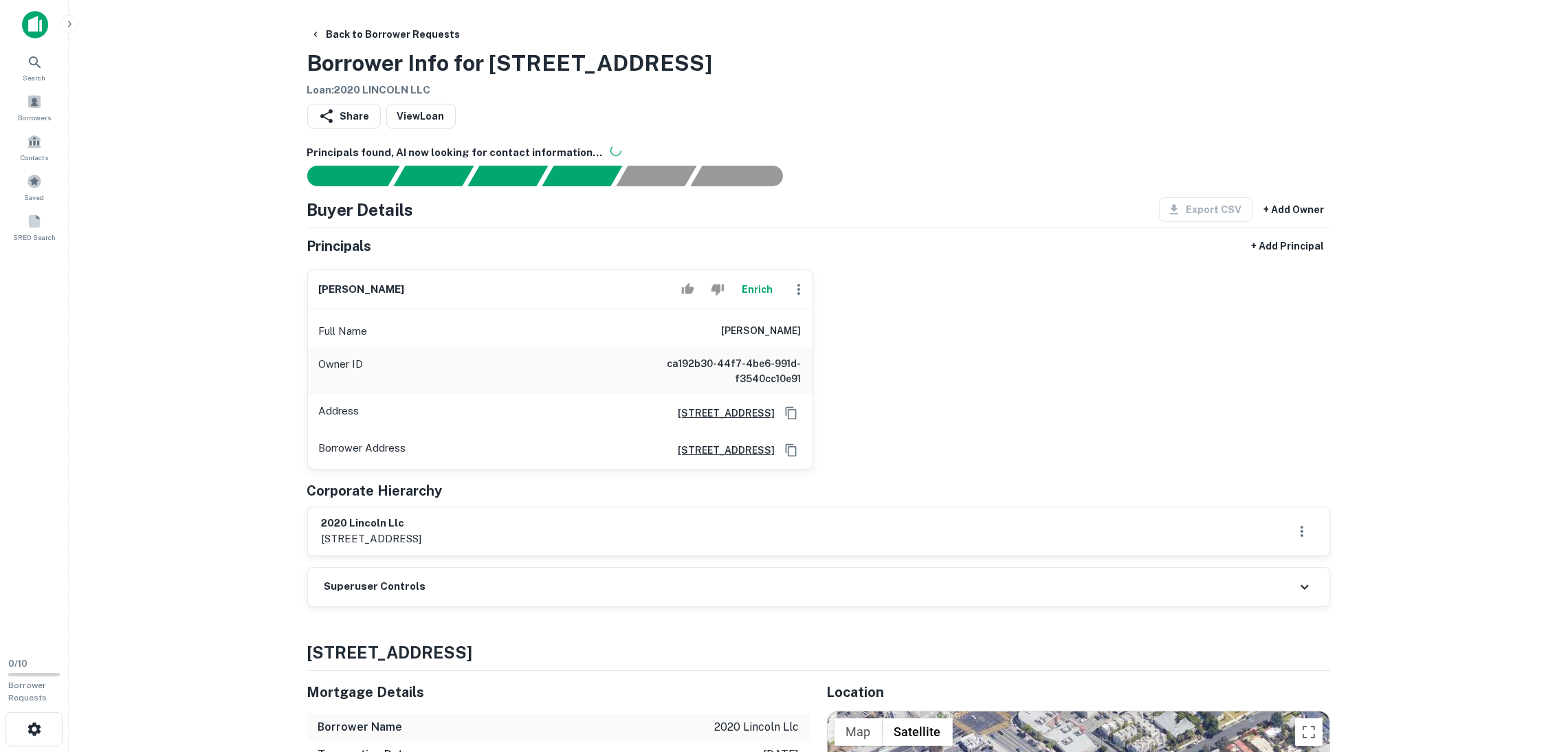
scroll to position [206, 0]
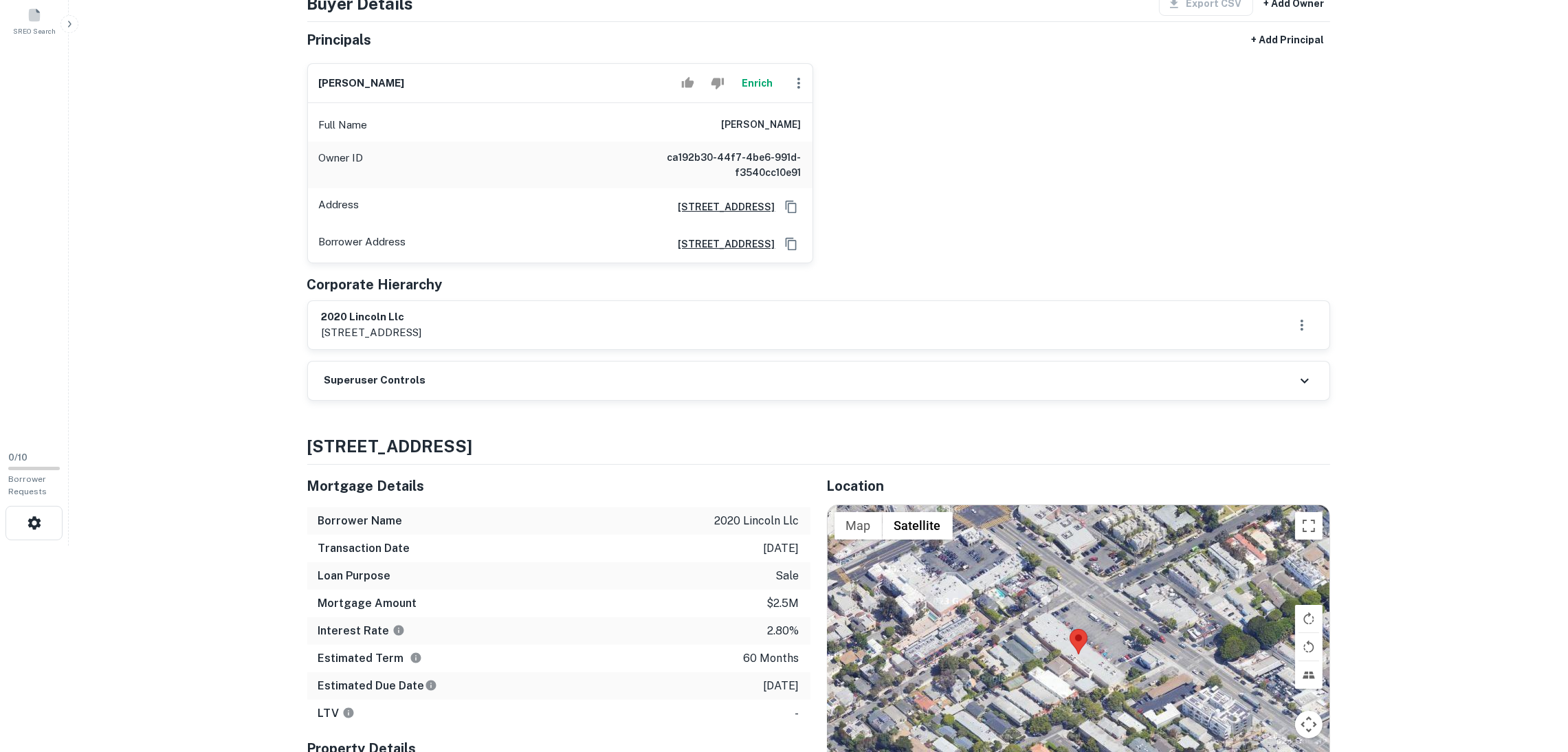
click at [547, 376] on div "Superuser Controls" at bounding box center [818, 381] width 1021 height 39
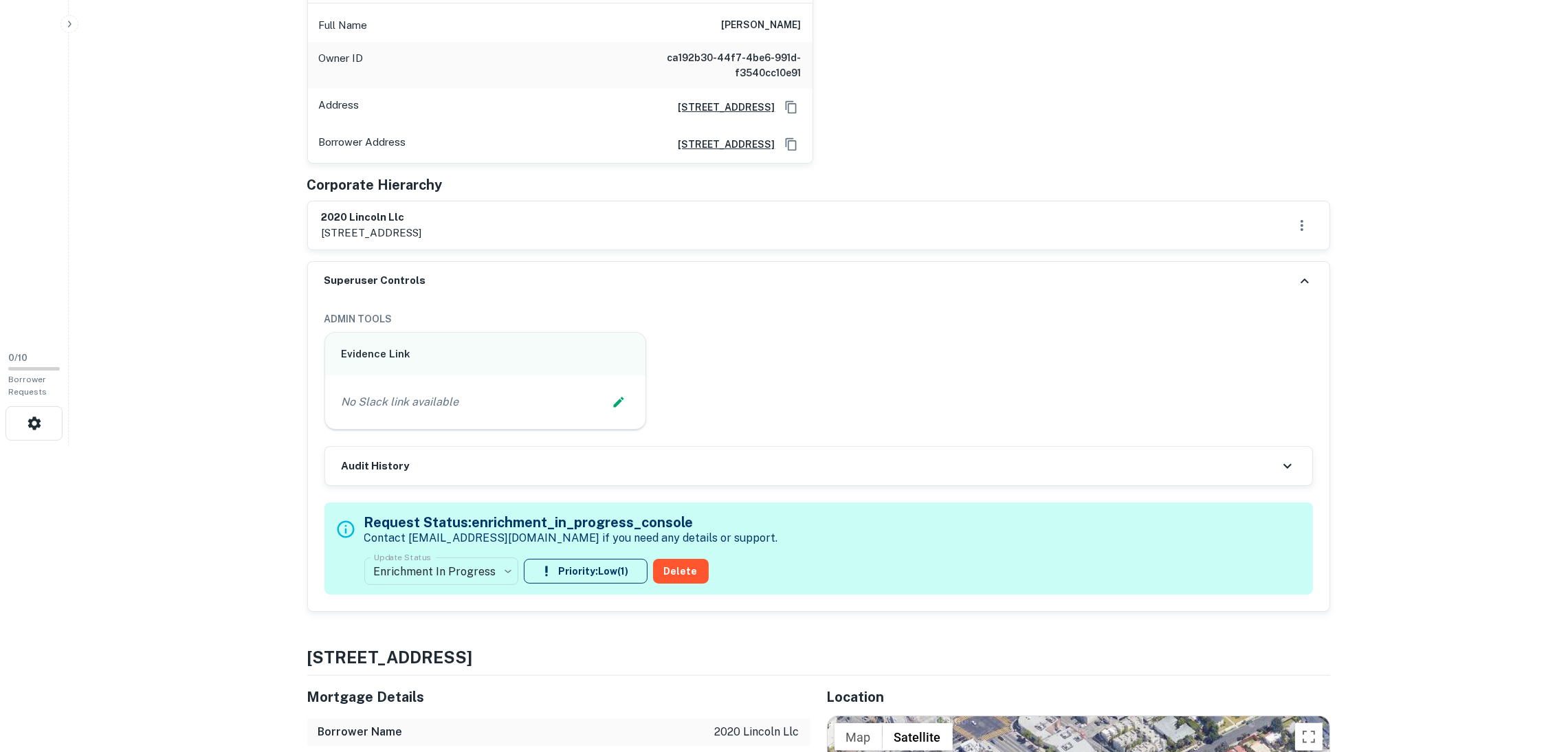
scroll to position [412, 0]
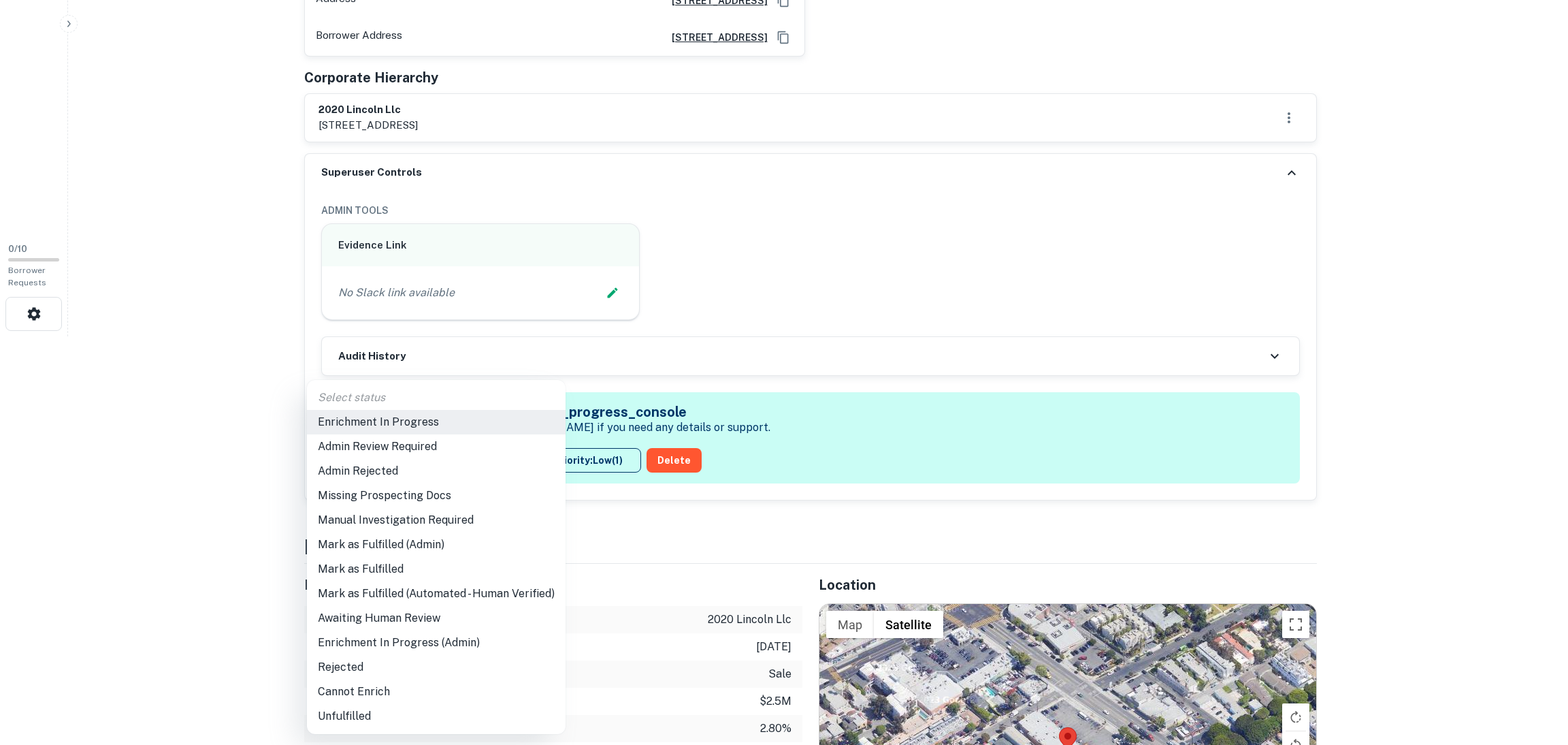
drag, startPoint x: 1485, startPoint y: 255, endPoint x: 1471, endPoint y: 256, distance: 14.0
click at [1485, 256] on div at bounding box center [784, 372] width 1568 height 745
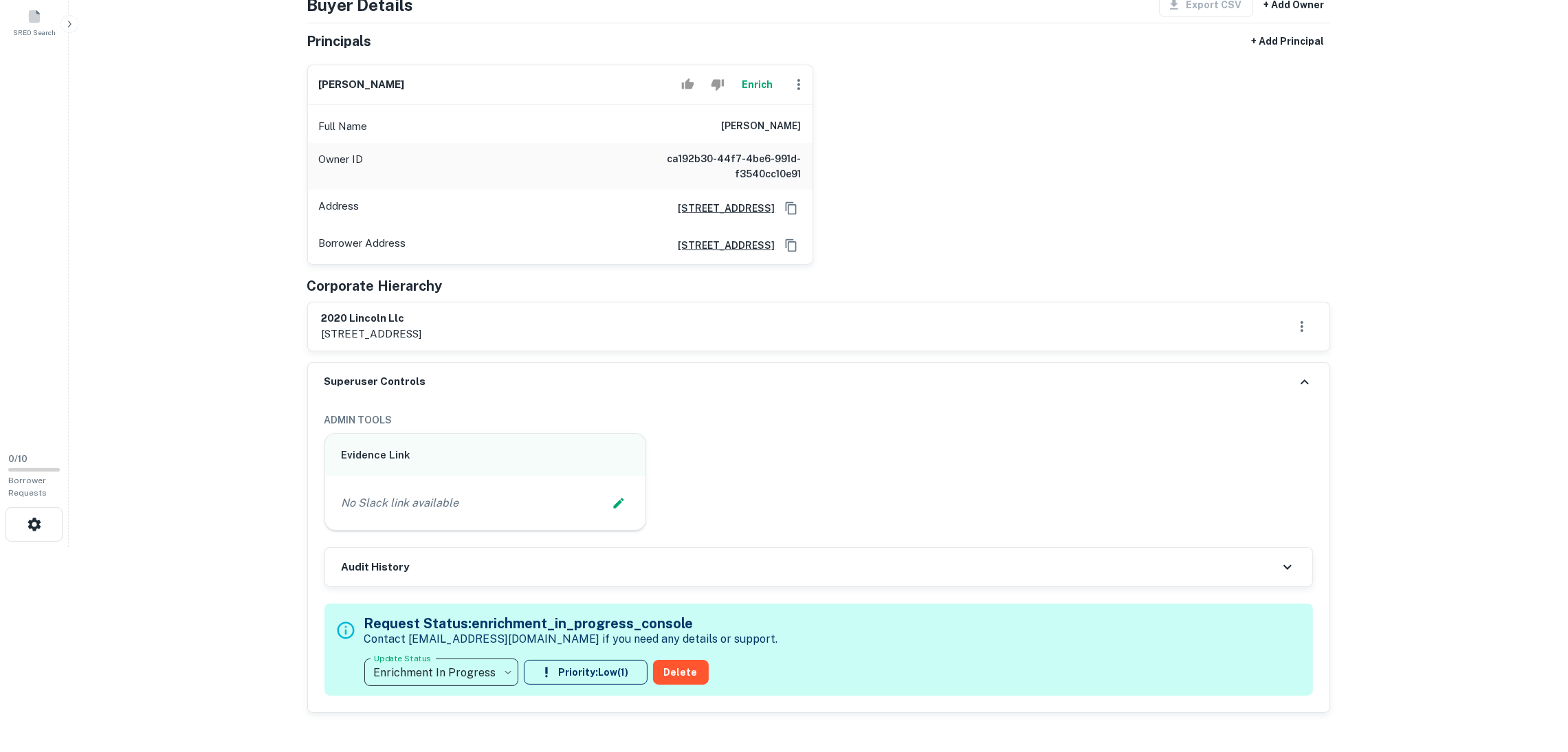
scroll to position [0, 0]
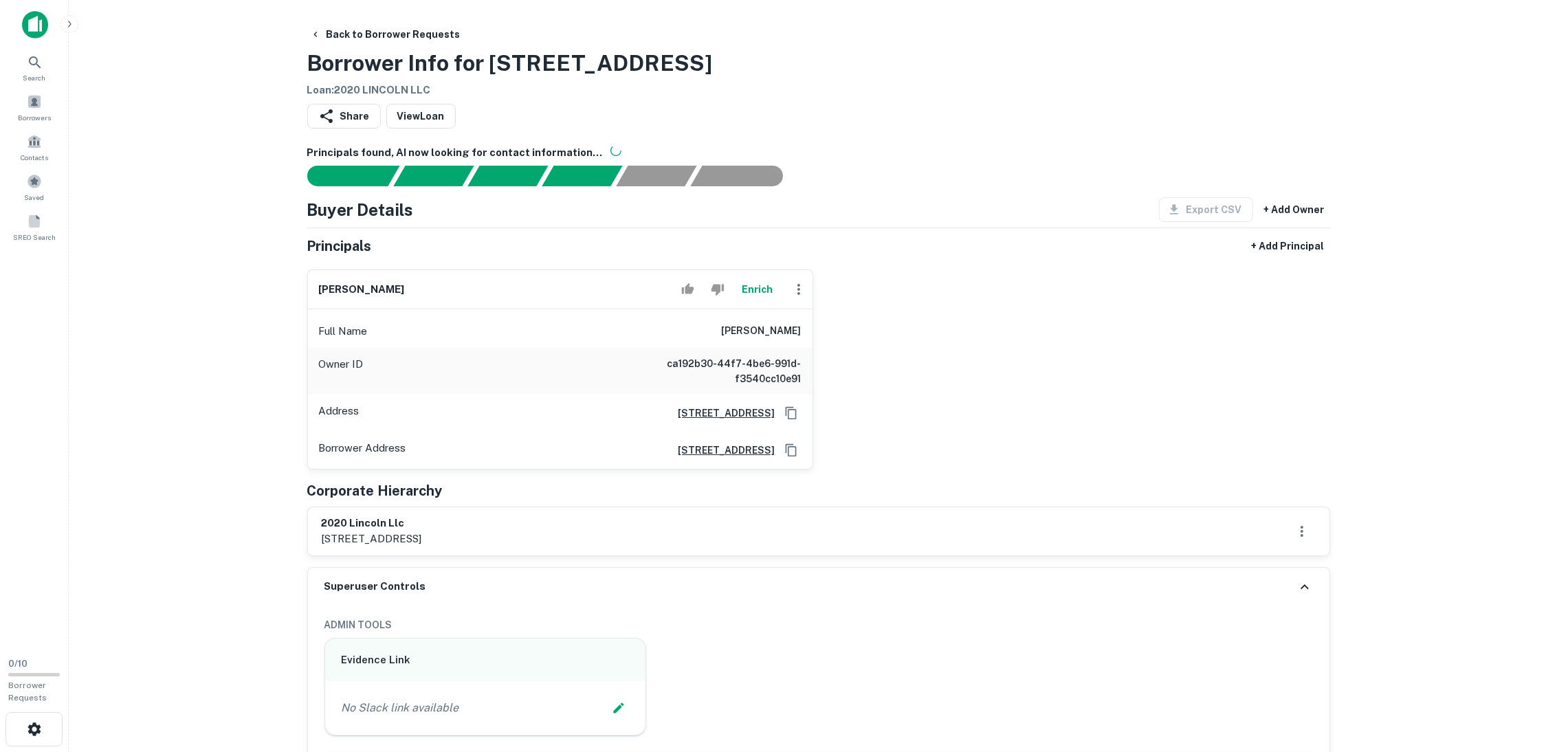
drag, startPoint x: 644, startPoint y: 63, endPoint x: 279, endPoint y: 54, distance: 365.1
click at [279, 54] on main "**********" at bounding box center [817, 376] width 1499 height 752
copy h3 "Borrower Info for 2012 Lincoln Blvd"
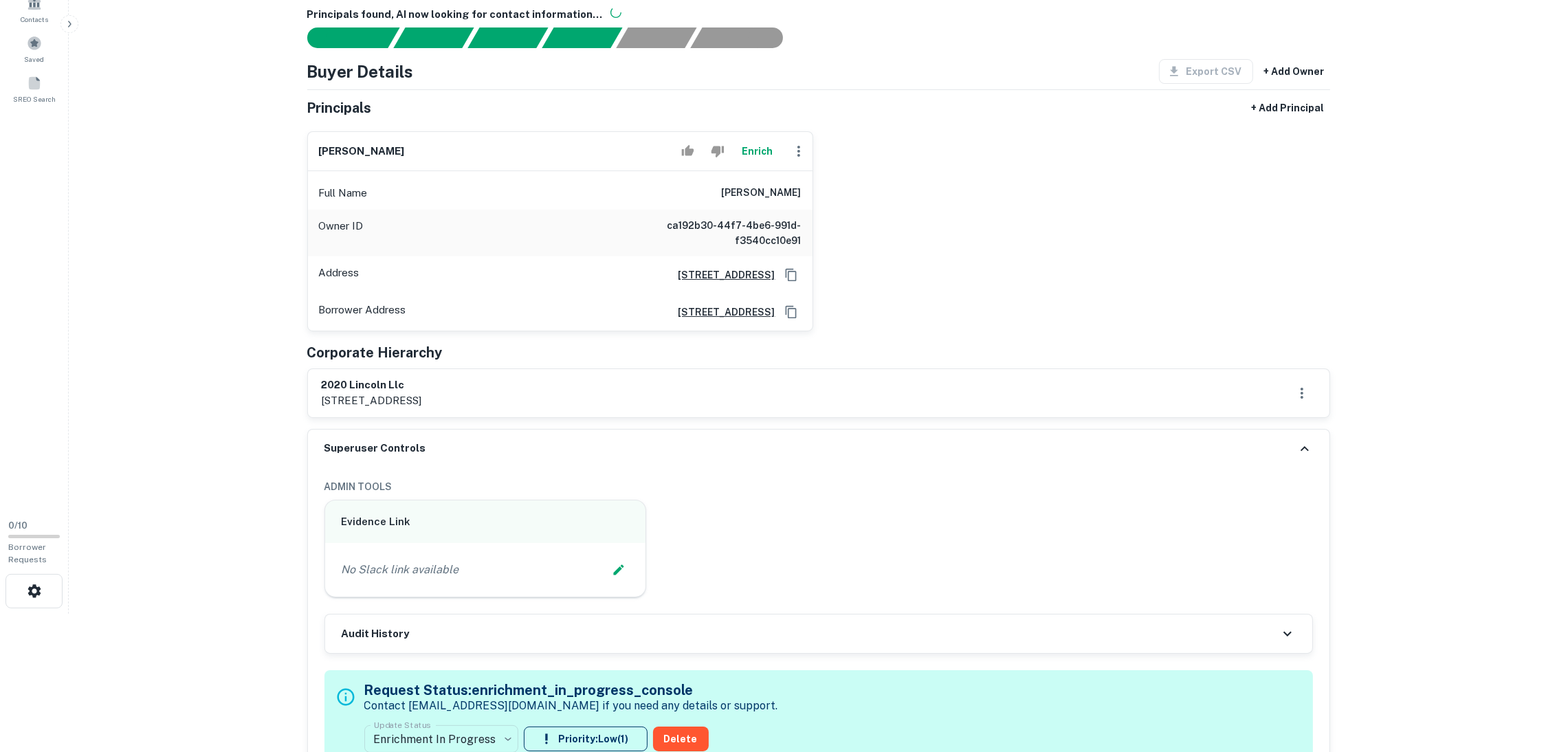
scroll to position [309, 0]
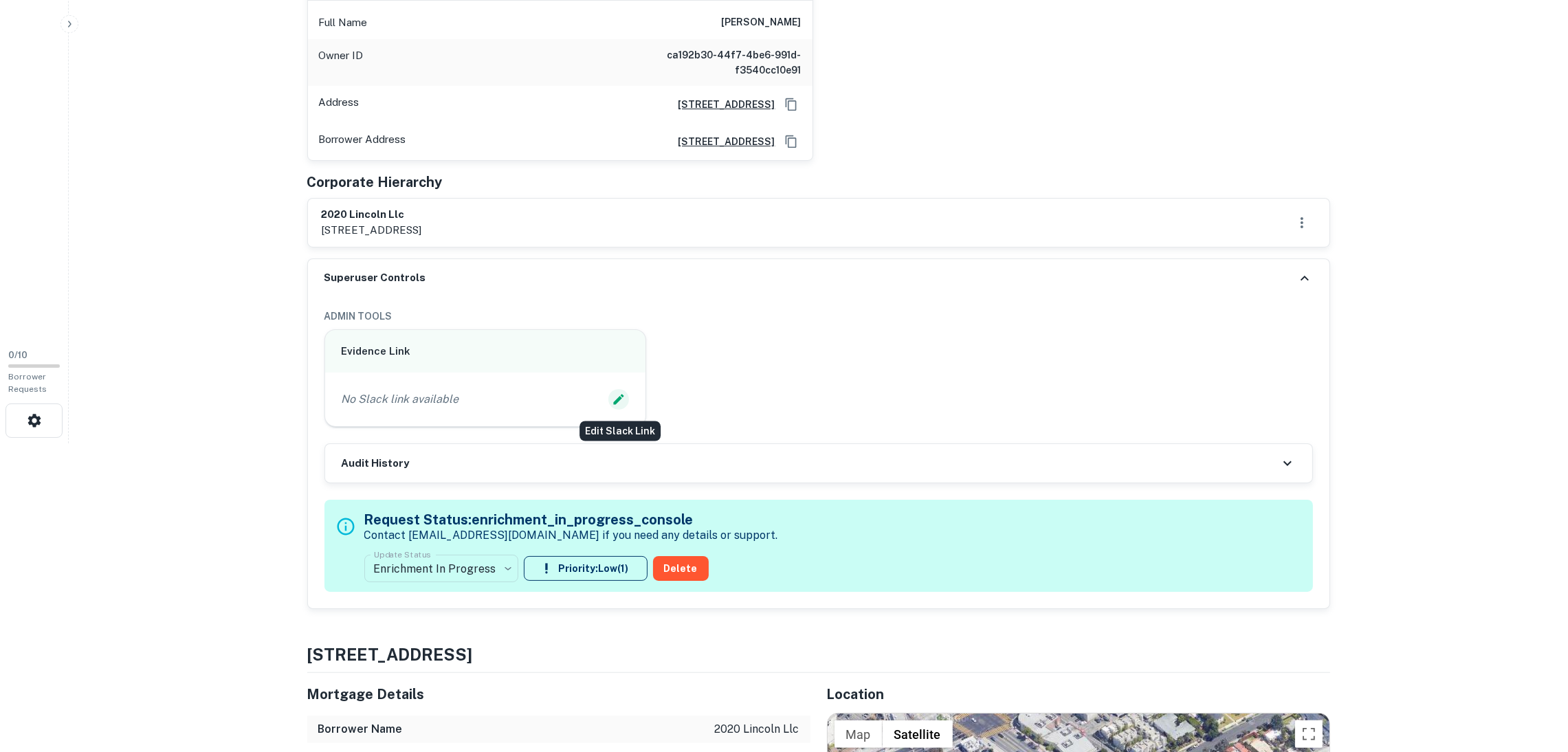
click at [616, 404] on icon "Edit Slack Link" at bounding box center [619, 399] width 11 height 11
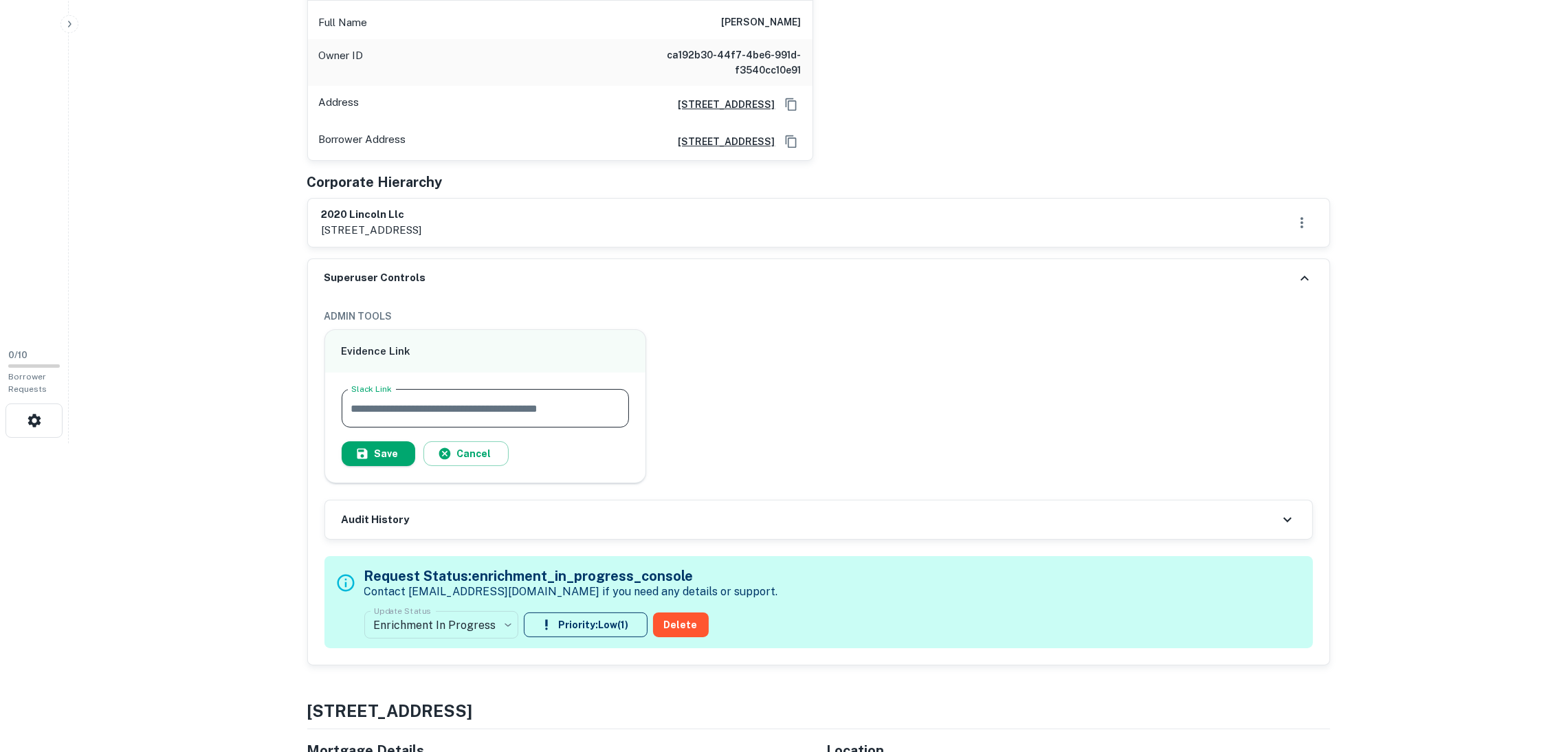
paste input "**********"
type input "**********"
drag, startPoint x: 372, startPoint y: 458, endPoint x: 419, endPoint y: 437, distance: 51.5
click at [374, 457] on button "Save" at bounding box center [378, 453] width 73 height 25
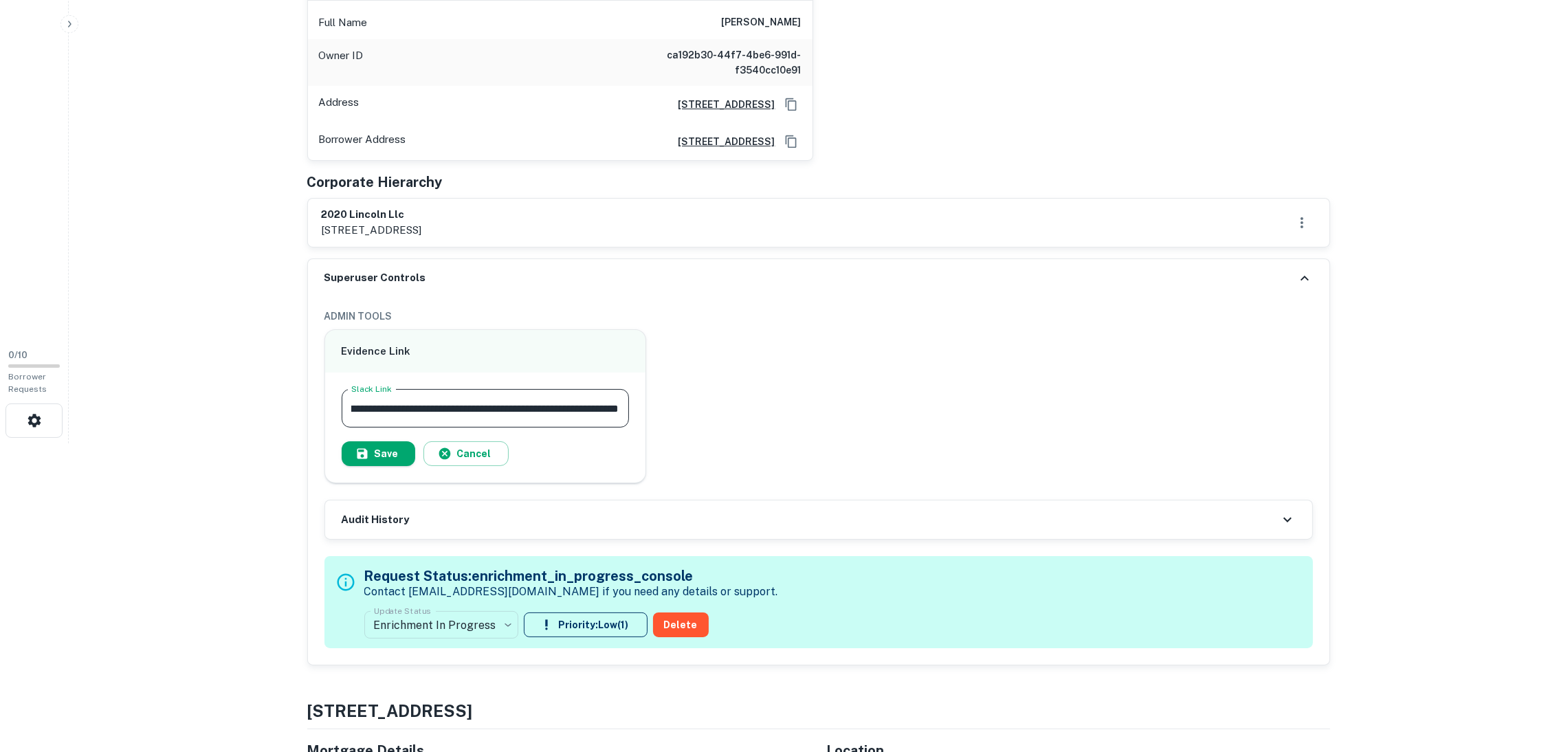
scroll to position [0, 0]
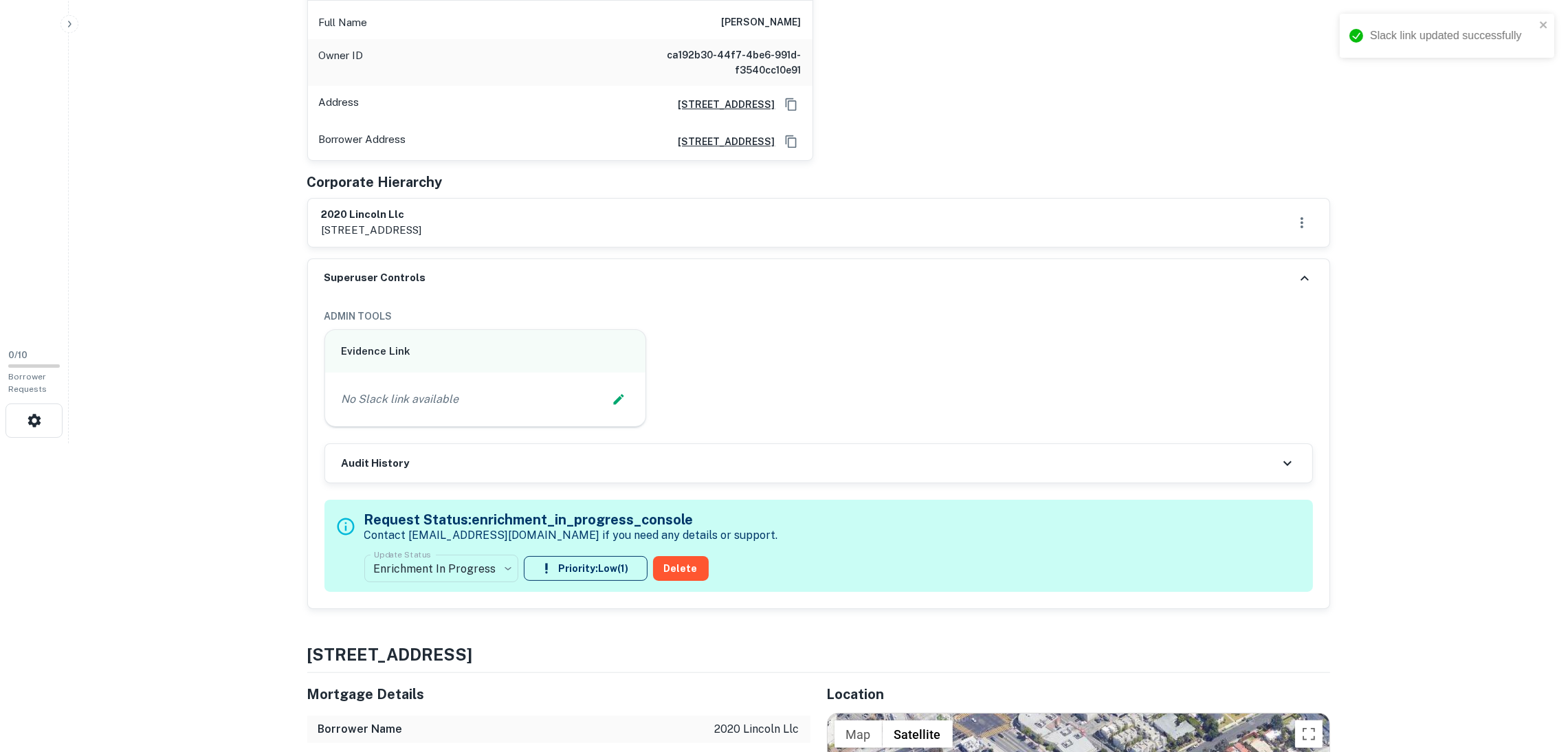
click at [1304, 274] on icon at bounding box center [1304, 278] width 16 height 16
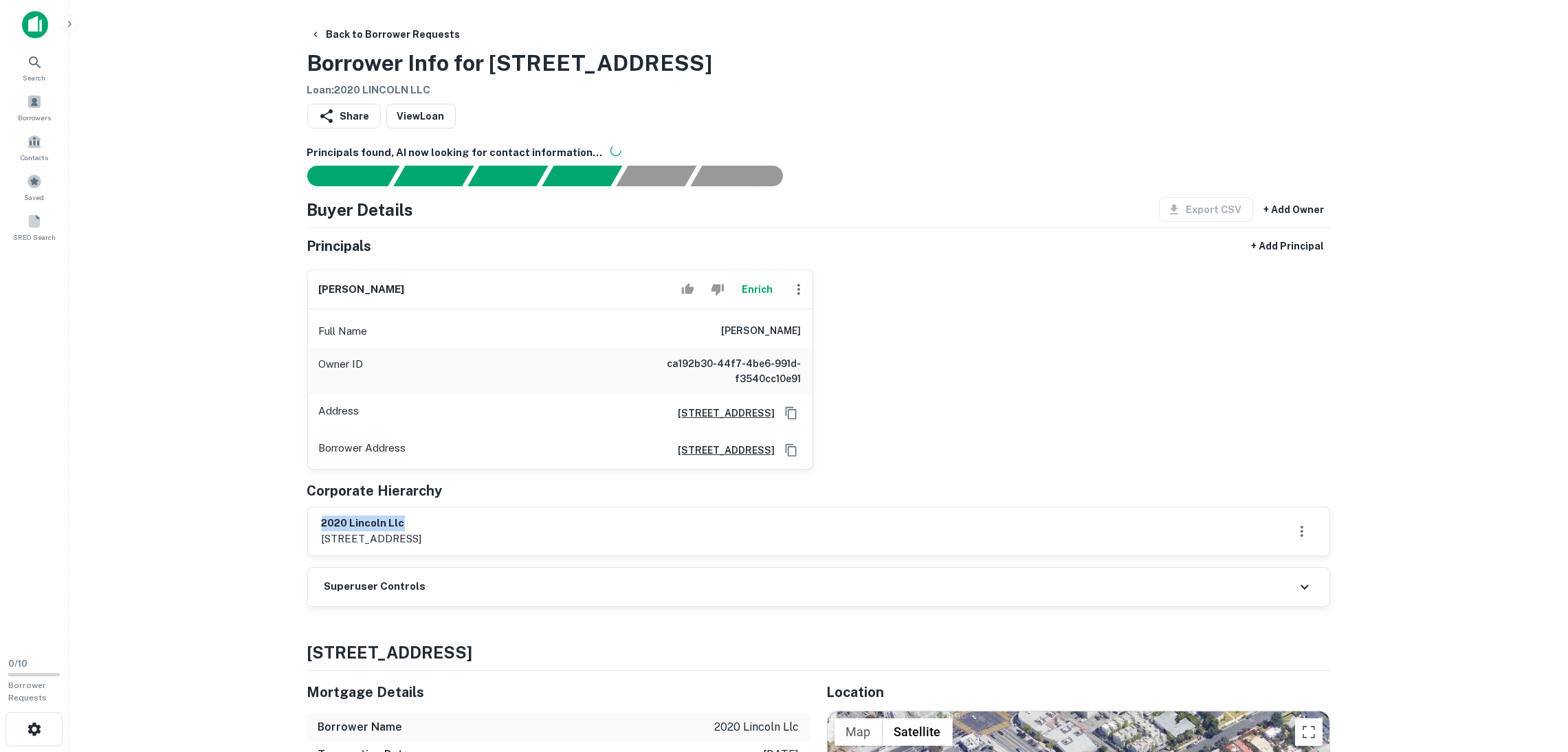
drag, startPoint x: 460, startPoint y: 525, endPoint x: 316, endPoint y: 515, distance: 144.3
click at [316, 515] on div "2020 lincoln llc 735 17th street, santa monica, ca, 90402" at bounding box center [818, 531] width 1021 height 48
copy h6 "2020 lincoln llc"
click at [752, 286] on button "Enrich" at bounding box center [756, 288] width 44 height 27
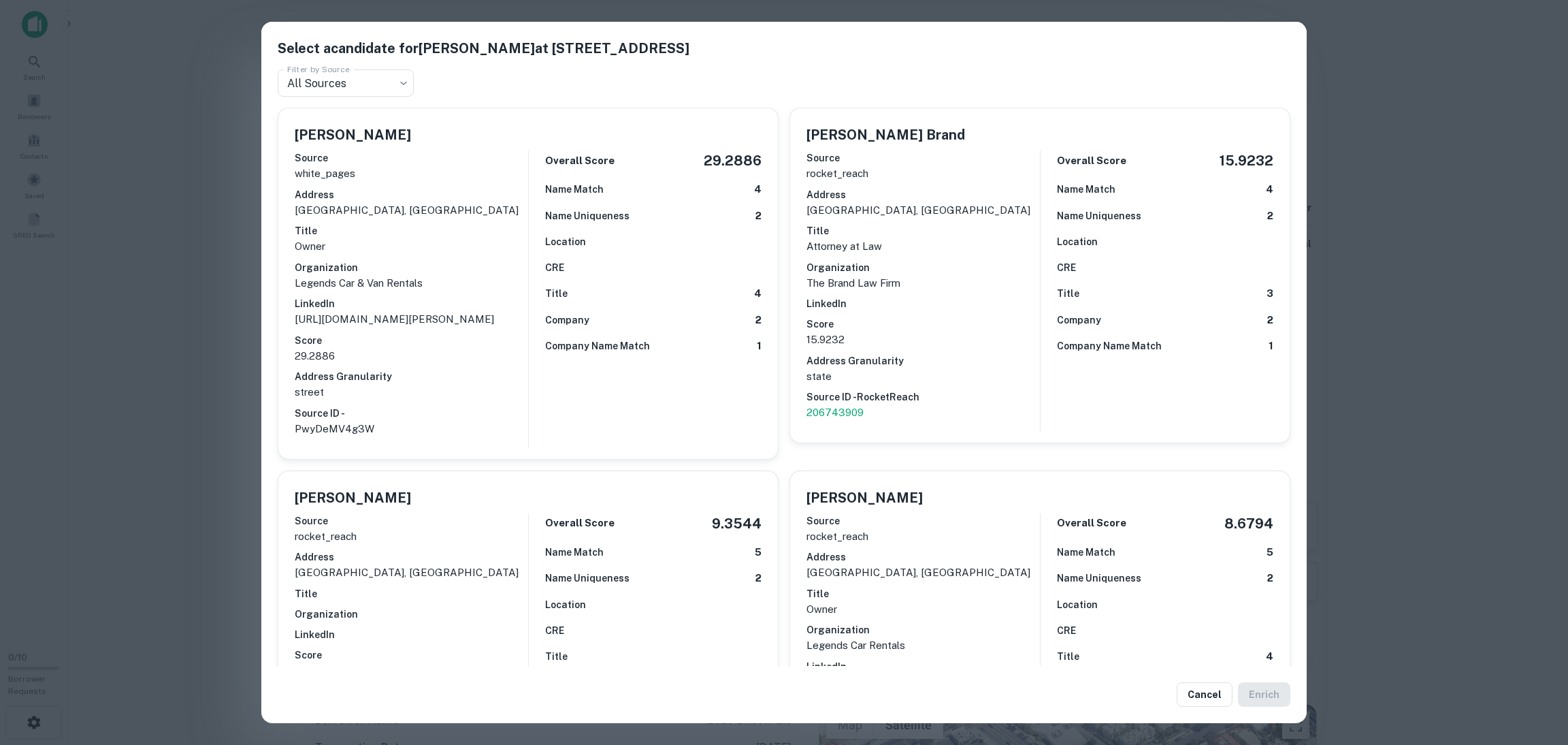
click at [545, 291] on h6 "Title" at bounding box center [556, 293] width 23 height 15
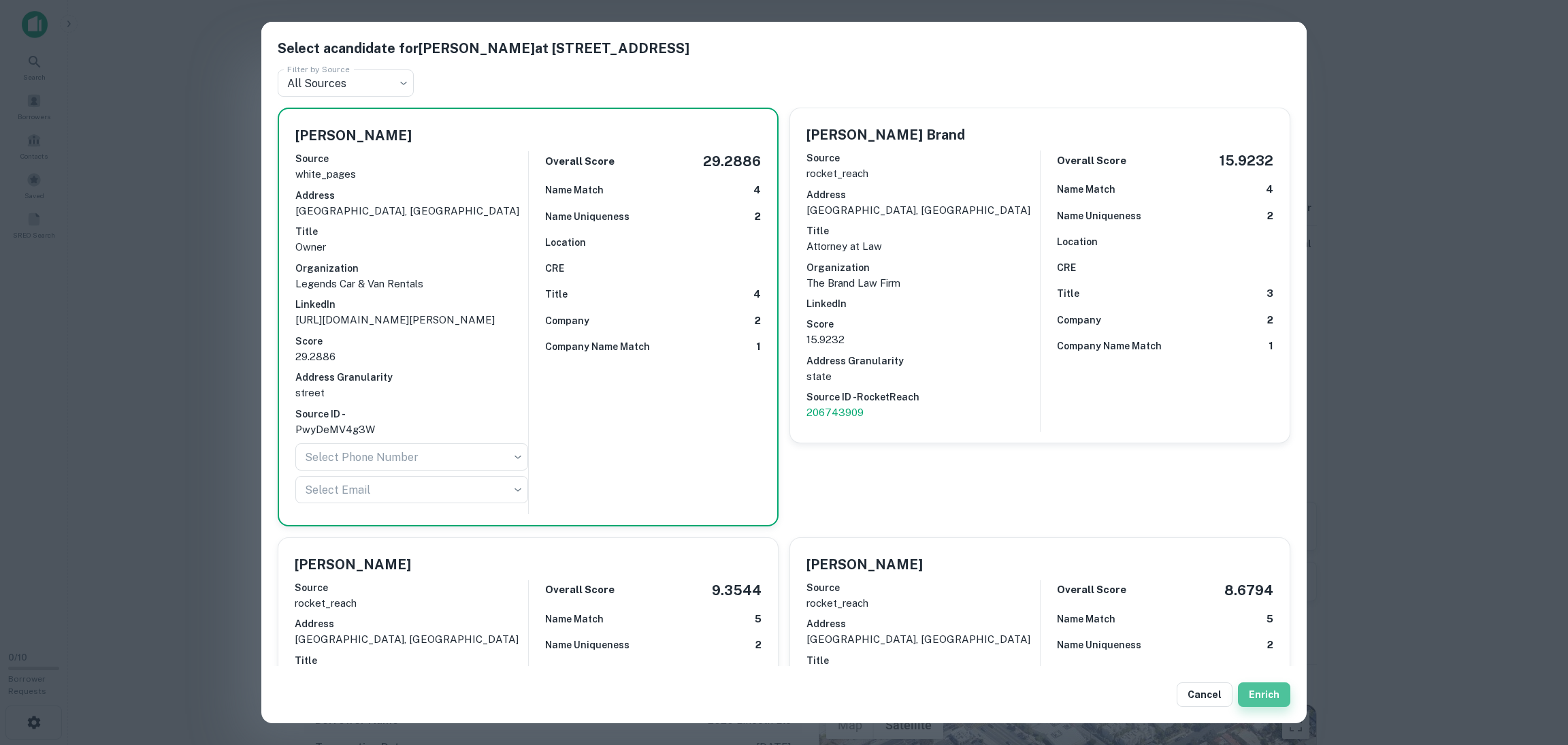
click at [1262, 683] on button "Enrich" at bounding box center [1264, 694] width 52 height 24
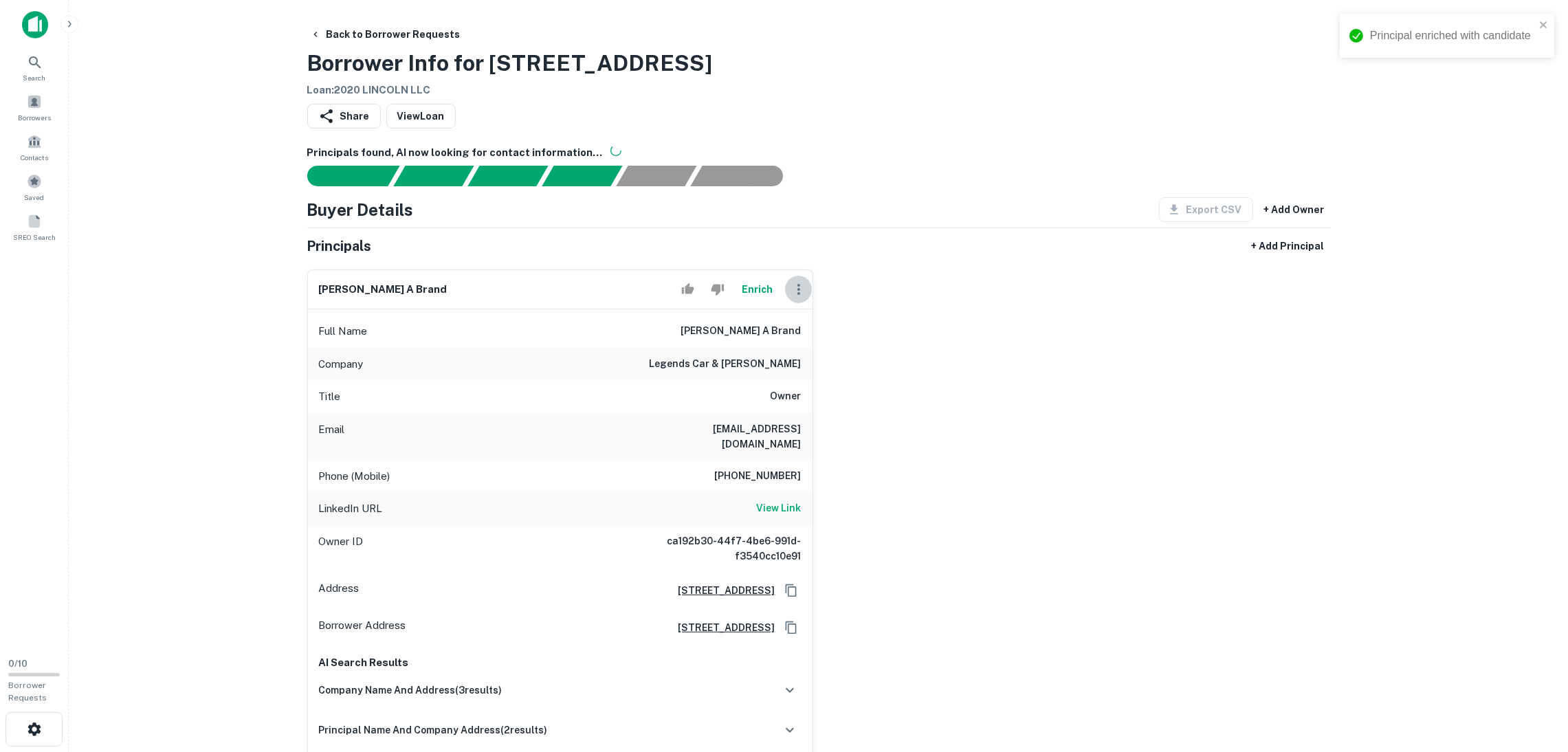
click at [790, 289] on icon "button" at bounding box center [798, 289] width 16 height 16
click at [818, 318] on li "Edit" at bounding box center [812, 321] width 56 height 25
select select "**"
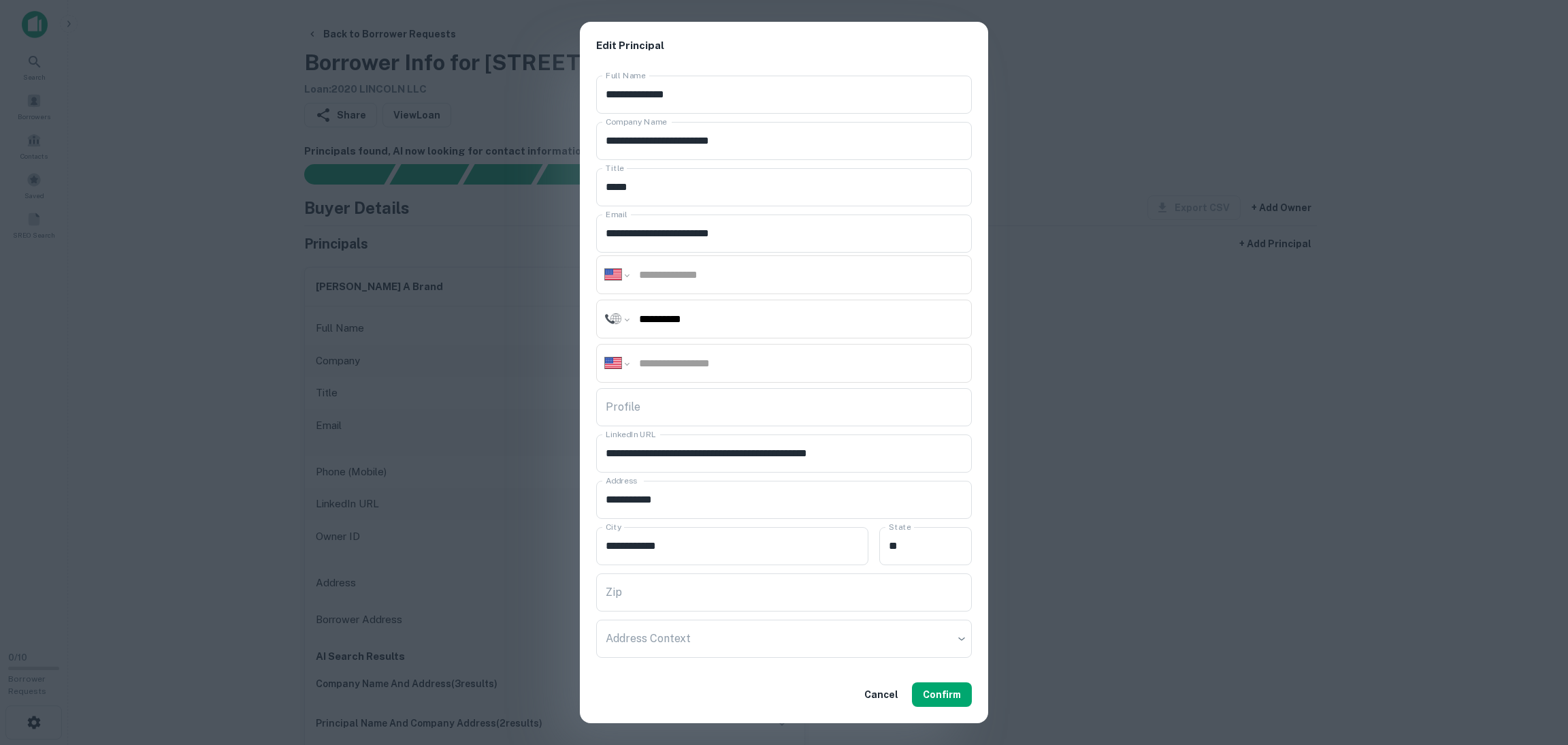
click at [648, 279] on input "tel" at bounding box center [800, 274] width 326 height 16
paste input "**********"
type input "**********"
click at [937, 690] on button "Confirm" at bounding box center [941, 694] width 60 height 24
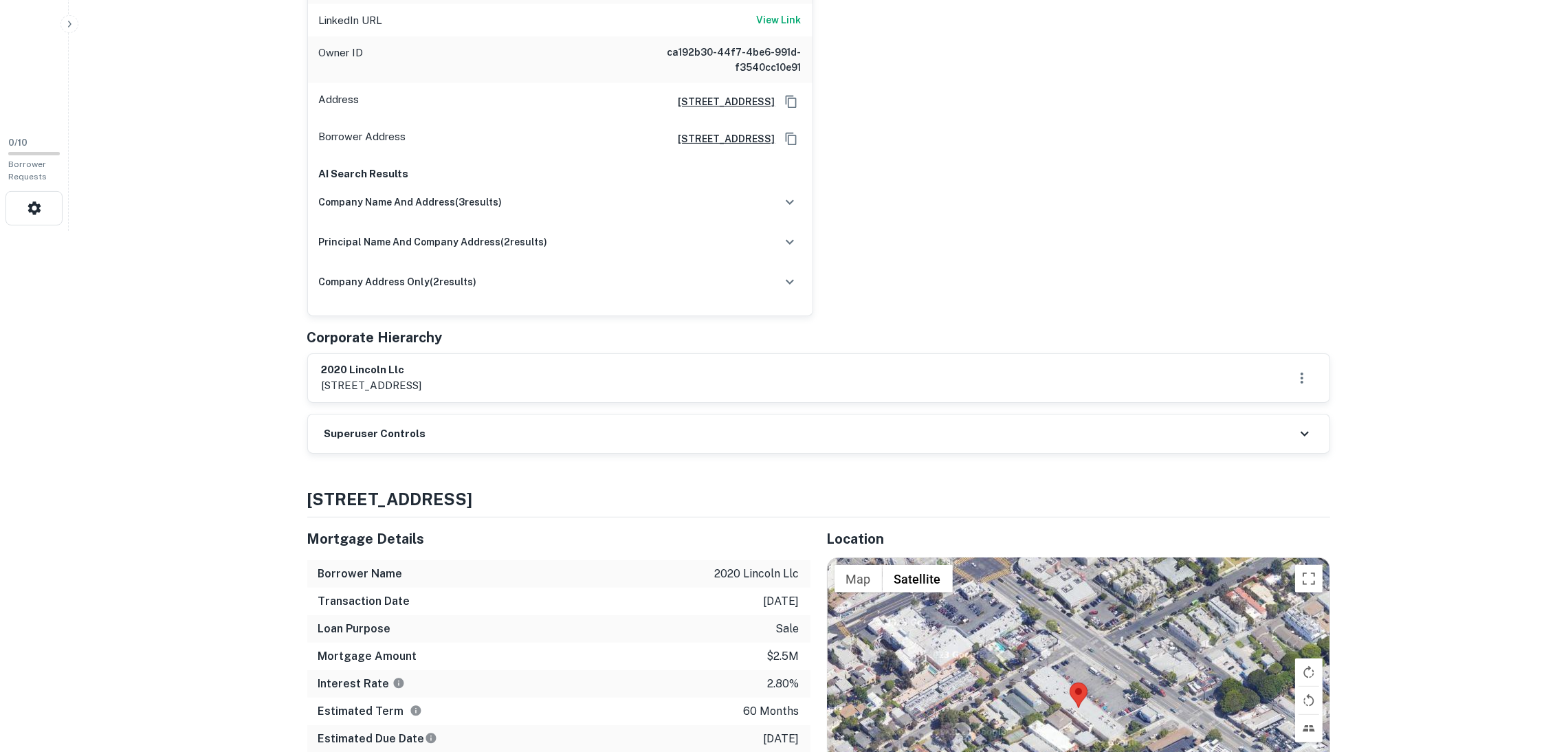
scroll to position [618, 0]
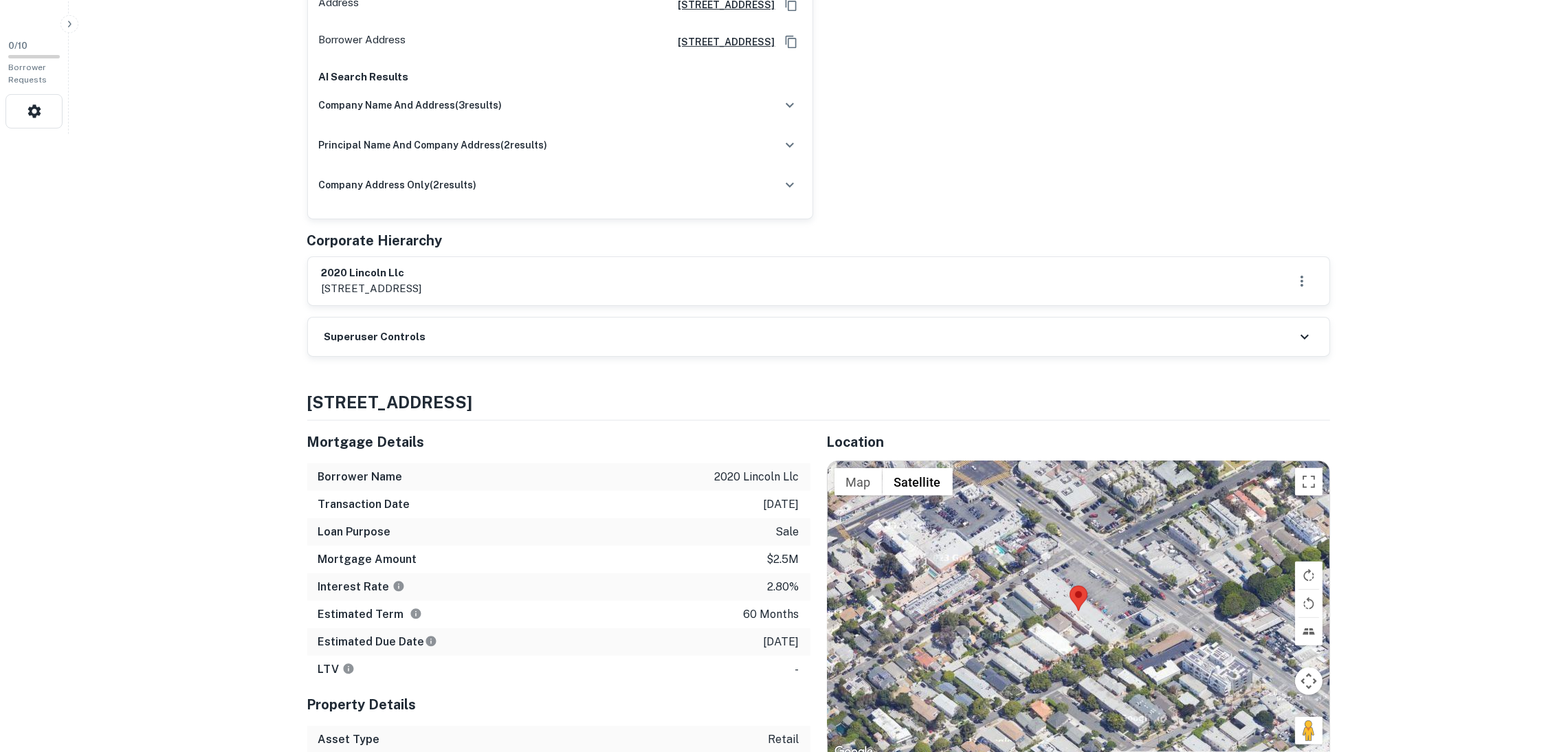
click at [484, 317] on div "Superuser Controls" at bounding box center [818, 336] width 1021 height 39
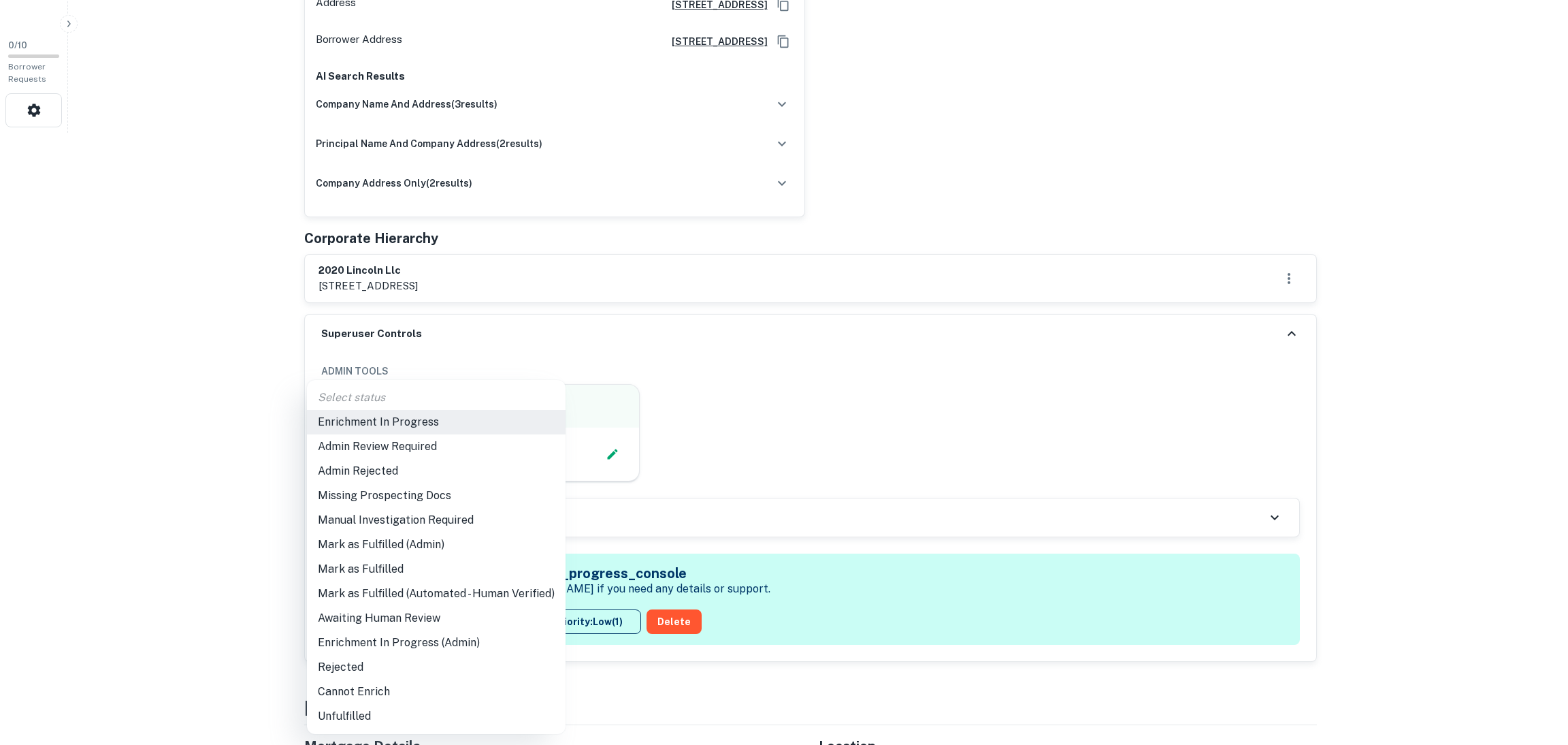
drag, startPoint x: 417, startPoint y: 567, endPoint x: 432, endPoint y: 565, distance: 15.1
click at [417, 568] on li "Mark as Fulfilled" at bounding box center [436, 569] width 259 height 24
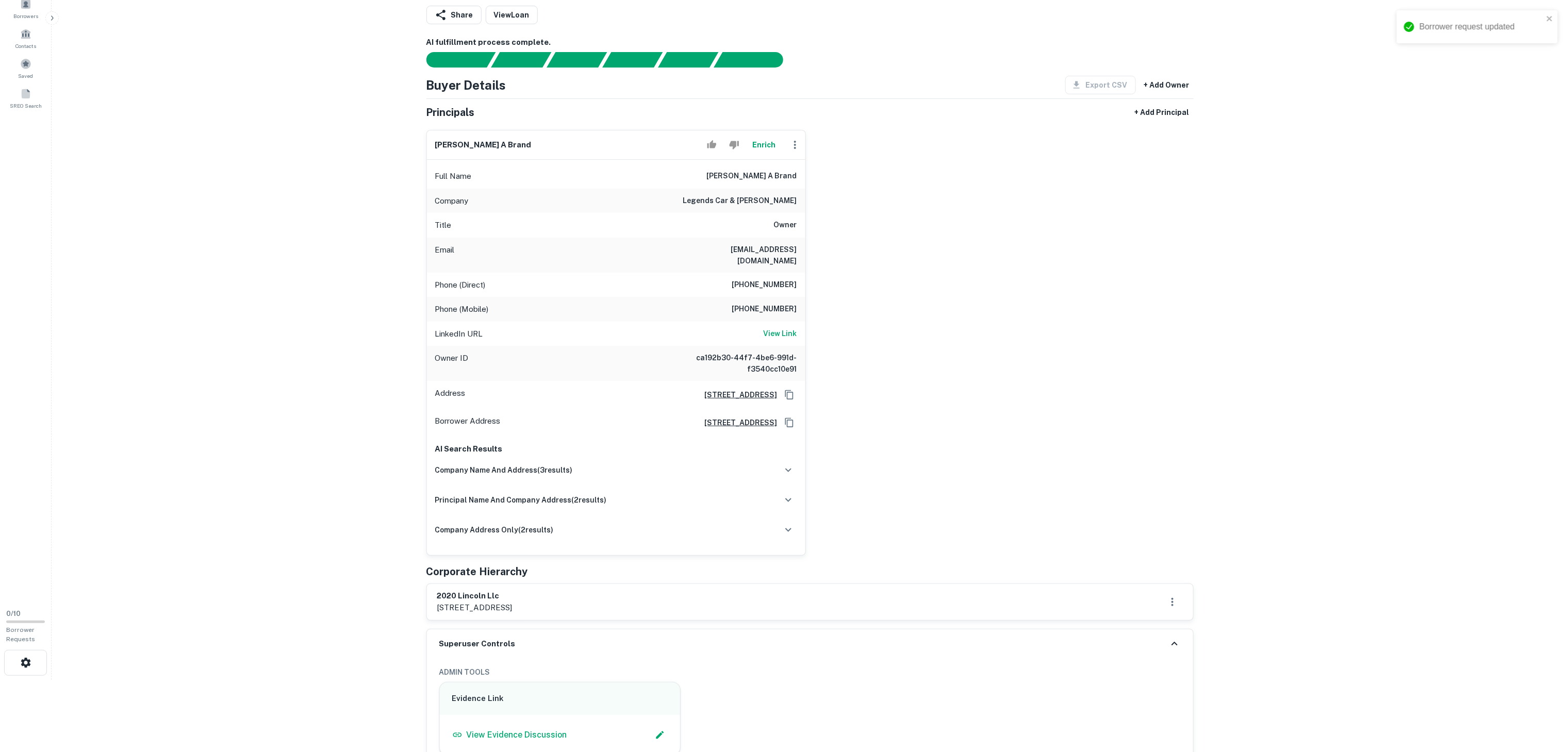
scroll to position [0, 0]
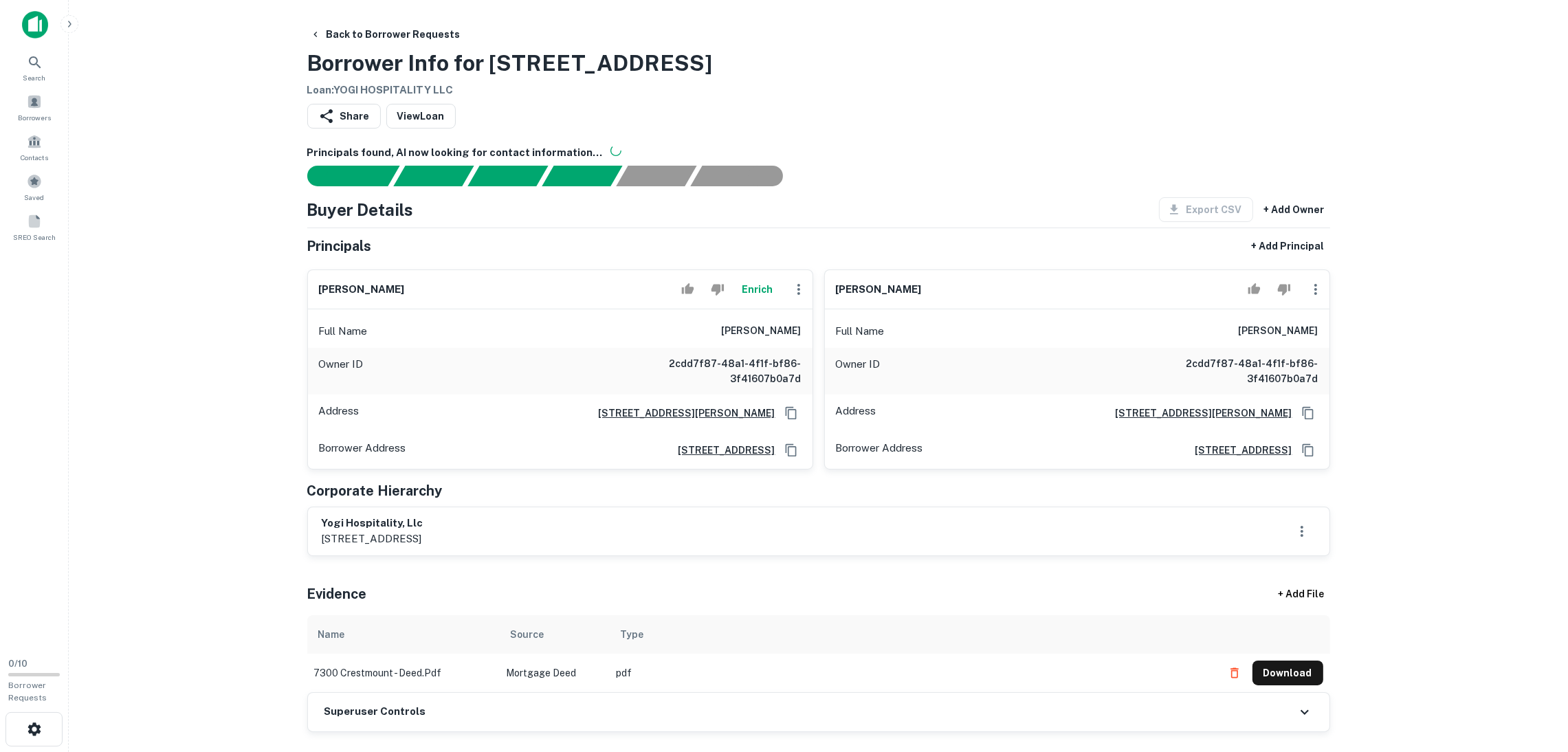
drag, startPoint x: 431, startPoint y: 290, endPoint x: 302, endPoint y: 280, distance: 129.4
click at [302, 280] on div "jaanvi dev bhagat Enrich Full Name jaanvi dev bhagat Owner ID 2cdd7f87-48a1-4f1…" at bounding box center [554, 364] width 517 height 211
copy h6 "jaanvi dev bhagat"
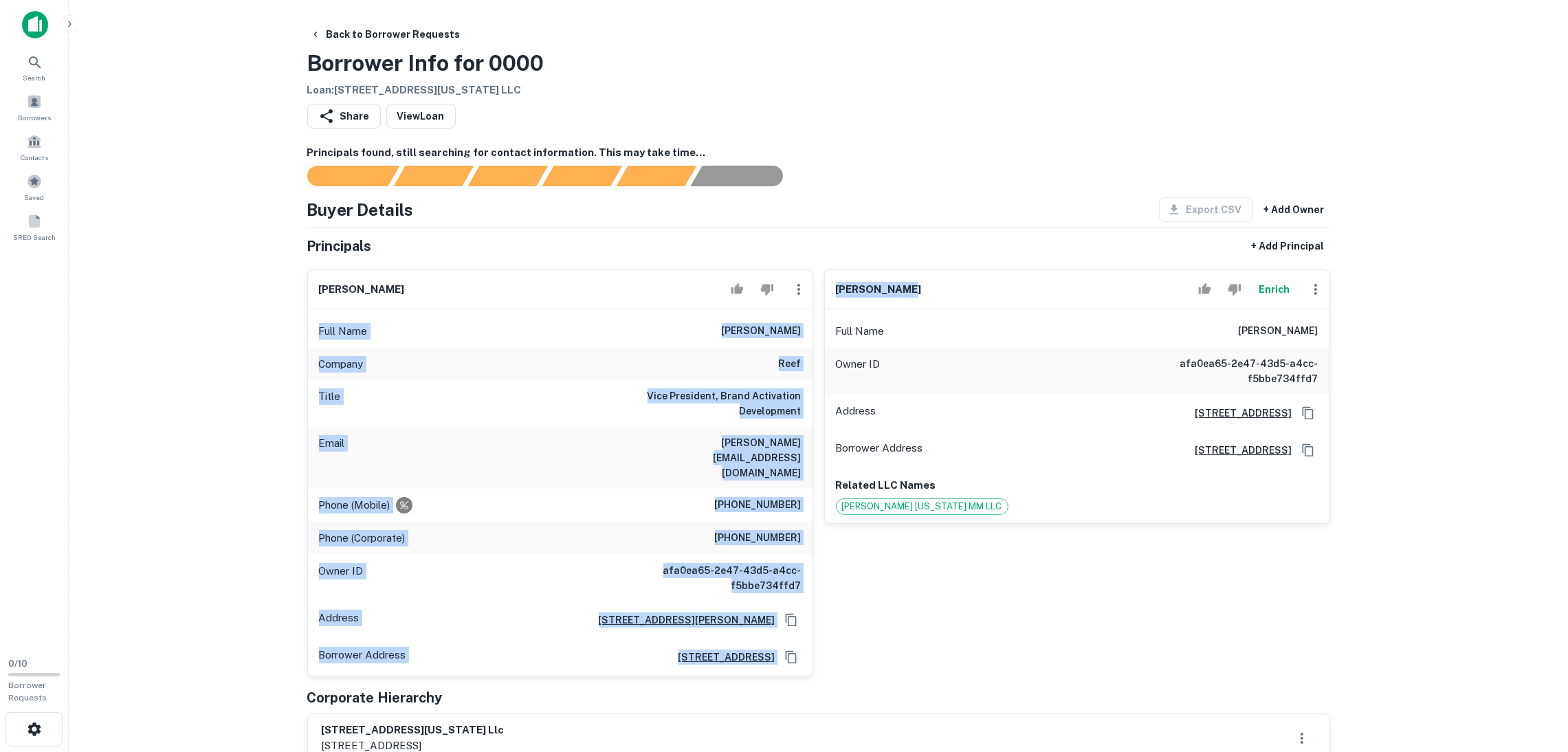
drag, startPoint x: 910, startPoint y: 290, endPoint x: 846, endPoint y: 280, distance: 64.8
click at [806, 280] on div "[PERSON_NAME] Full Name [PERSON_NAME] Company reef Title Vice President, Brand …" at bounding box center [812, 467] width 1033 height 418
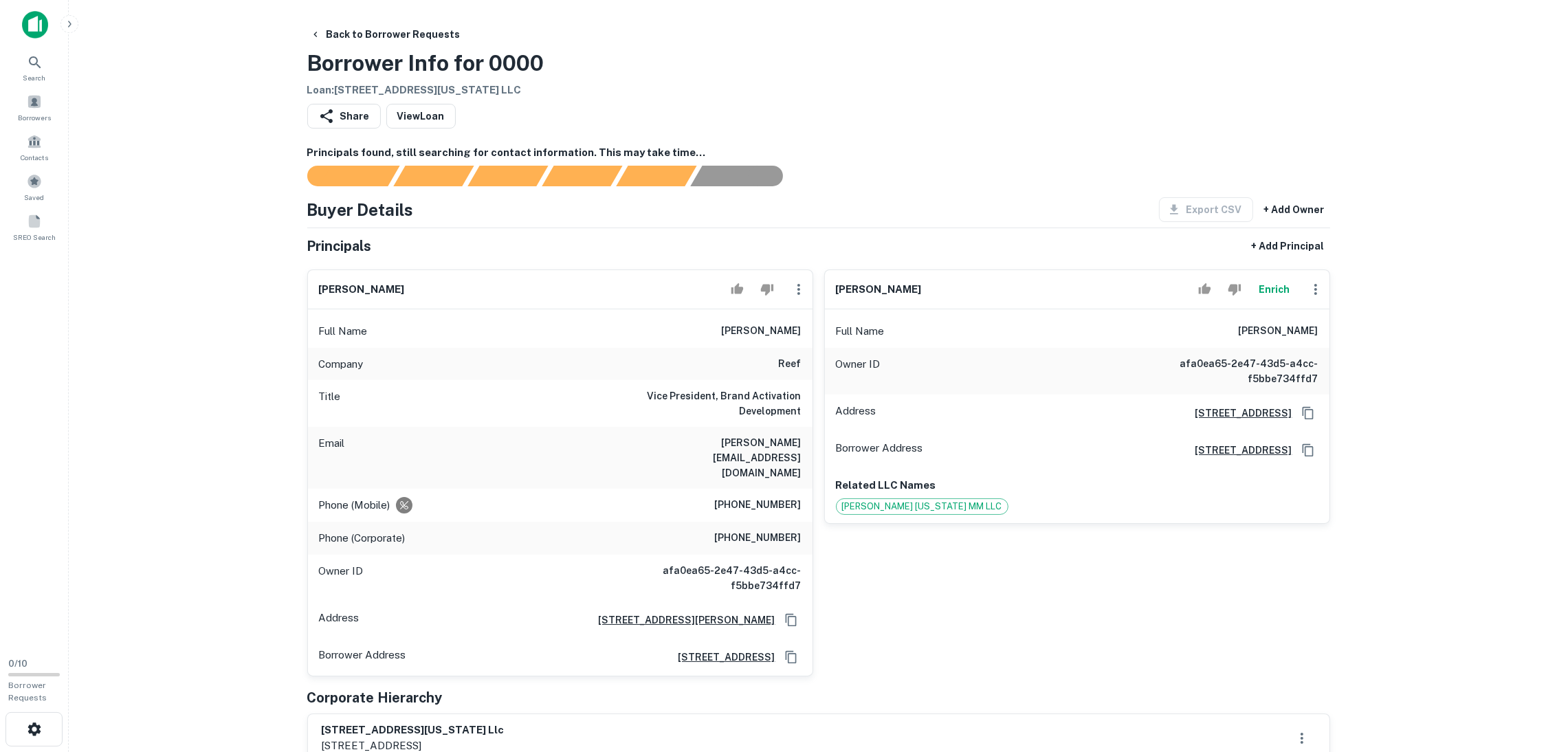
click at [980, 210] on div "Buyer Details Export CSV + Add Owner" at bounding box center [818, 209] width 1023 height 25
drag, startPoint x: 959, startPoint y: 290, endPoint x: 832, endPoint y: 288, distance: 127.0
click at [832, 288] on div "[PERSON_NAME] Enrich" at bounding box center [1077, 290] width 504 height 40
copy h6 "[PERSON_NAME]"
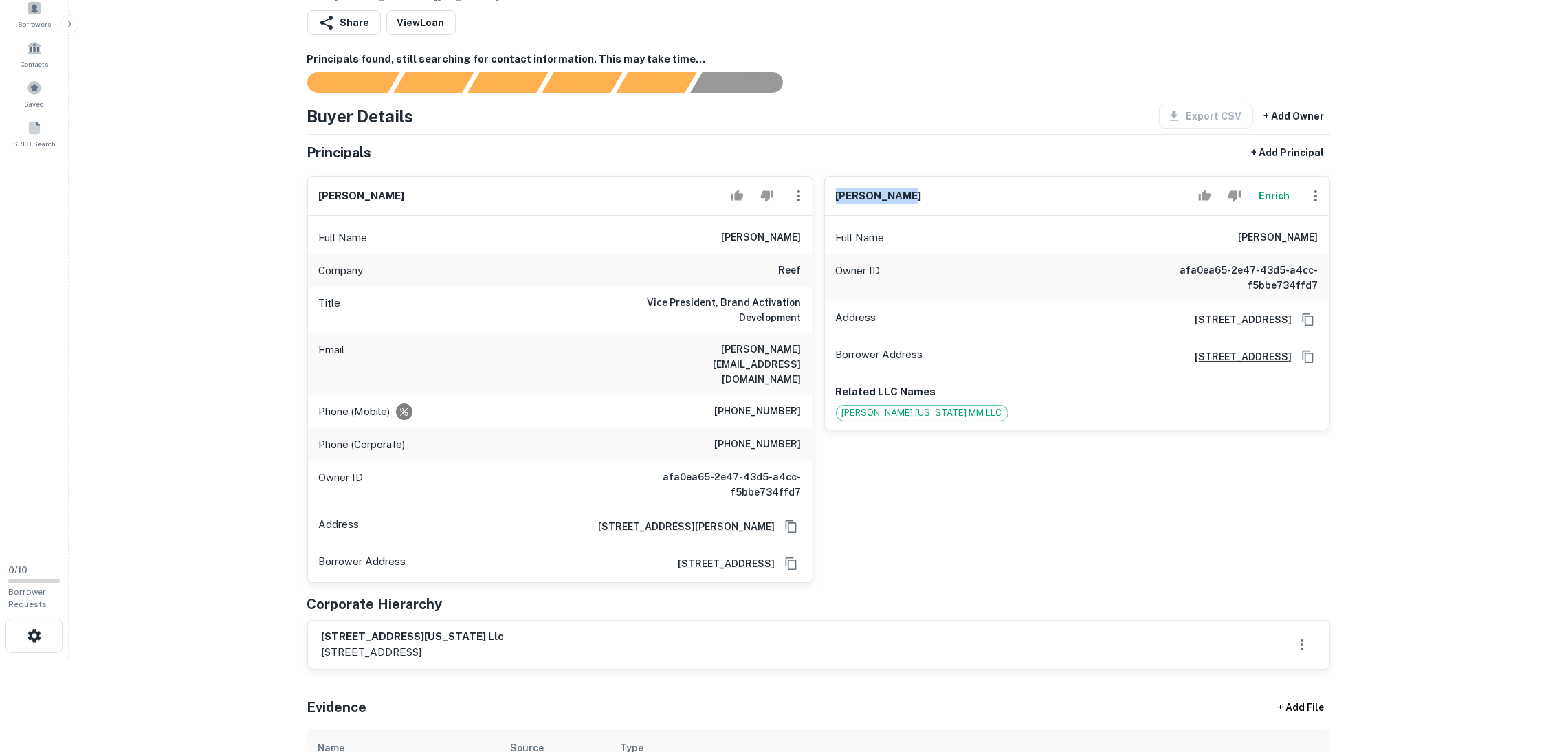
scroll to position [309, 0]
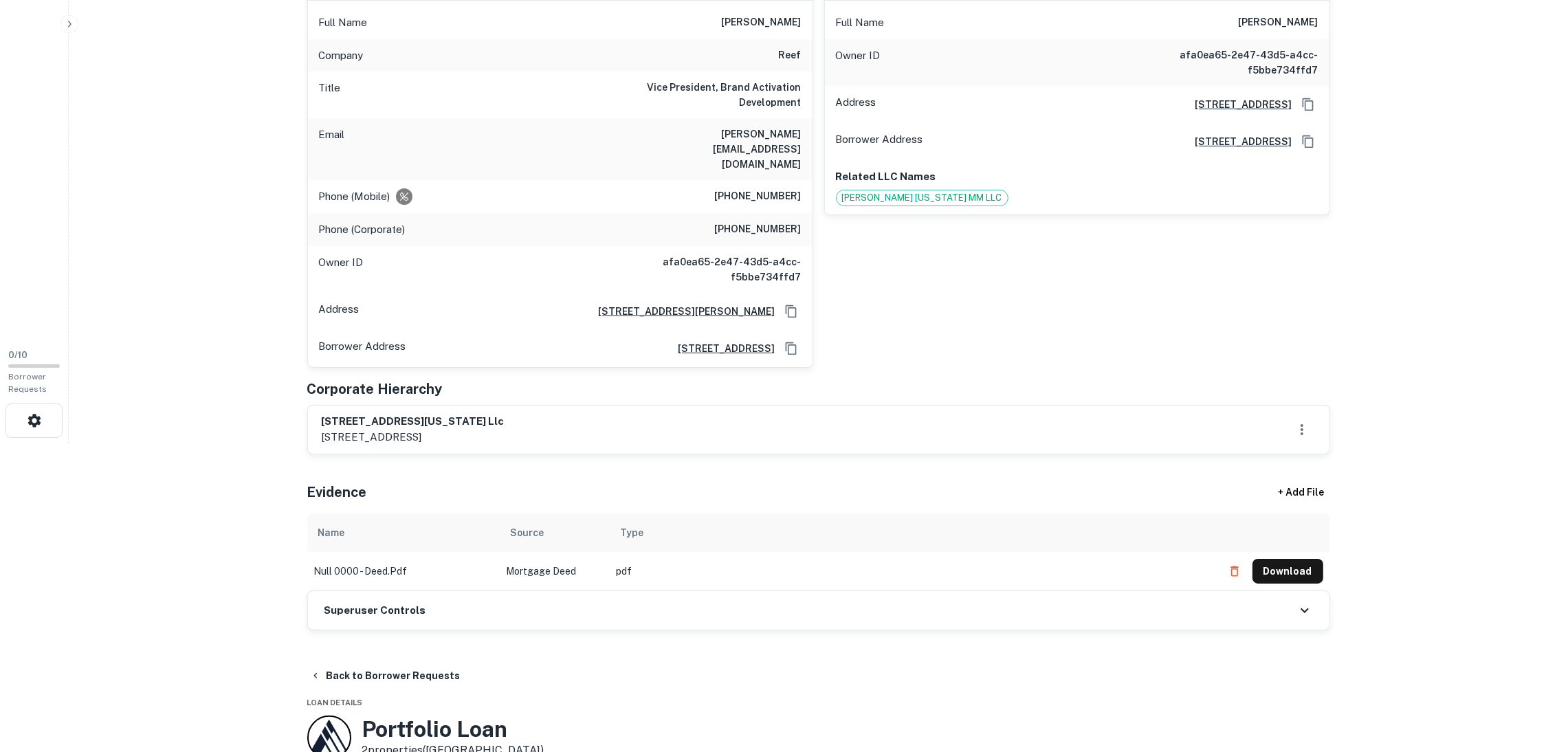
click at [1313, 558] on button "Download" at bounding box center [1288, 571] width 71 height 25
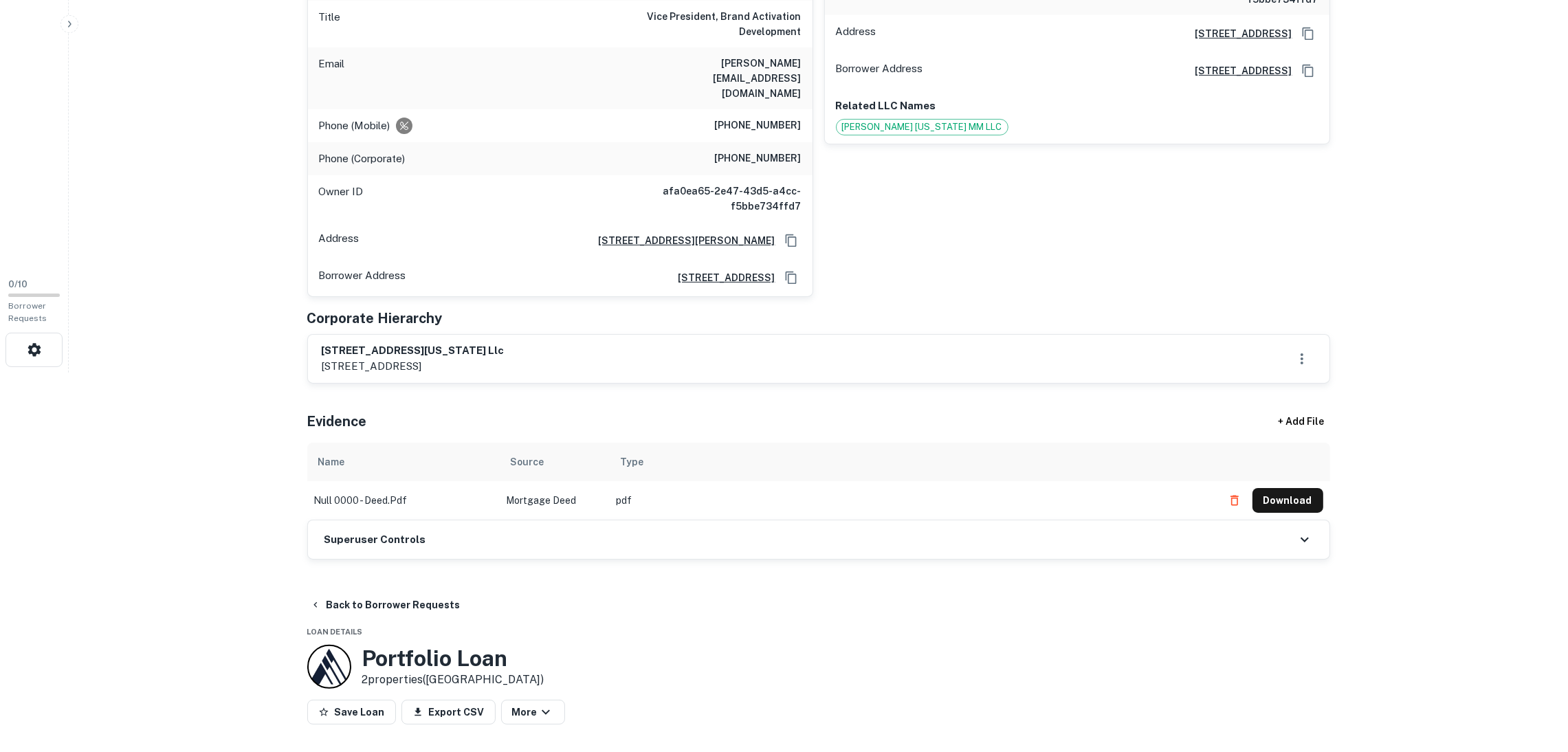
scroll to position [412, 0]
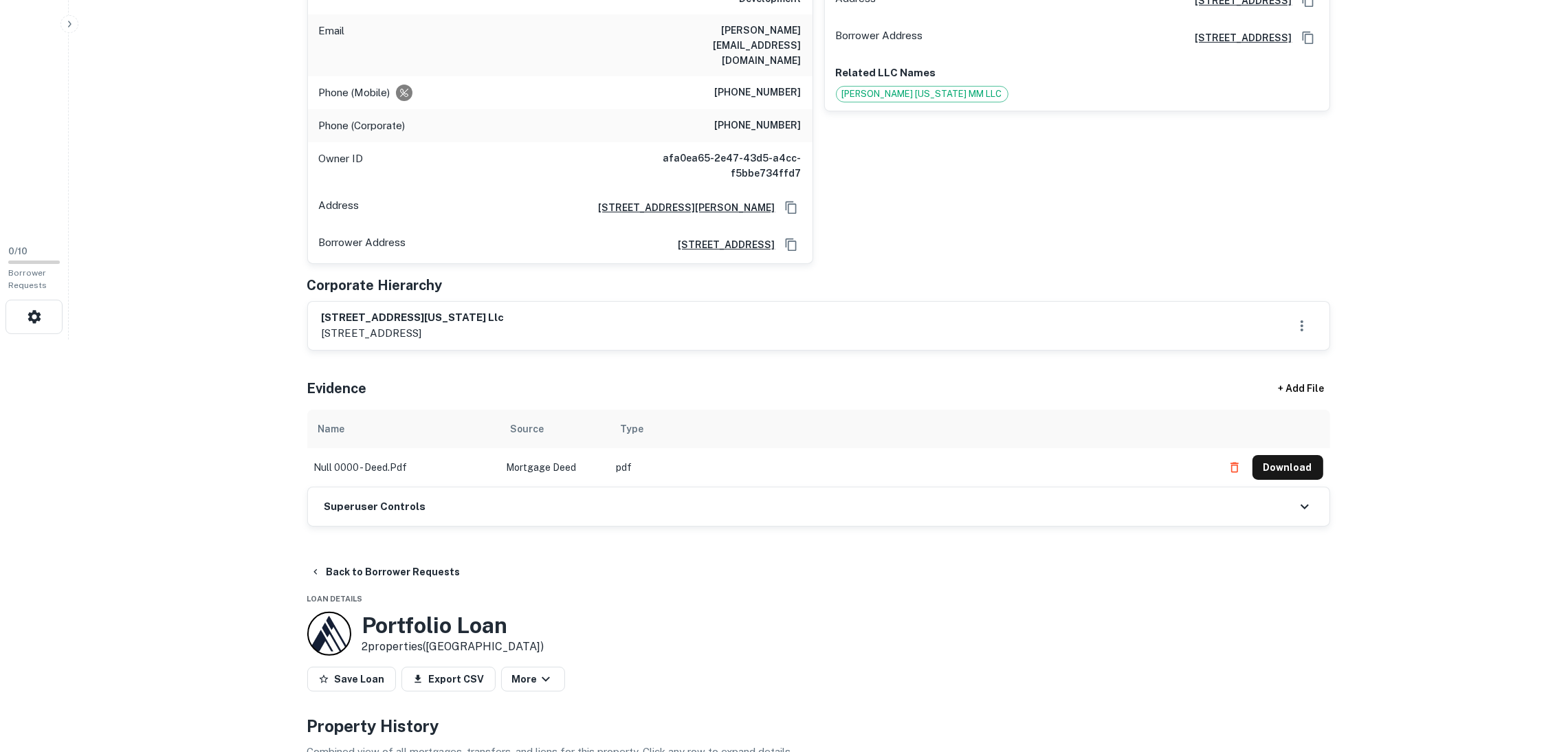
click at [507, 498] on div "Principals found, still searching for contact information. This may take time..…" at bounding box center [818, 129] width 1023 height 793
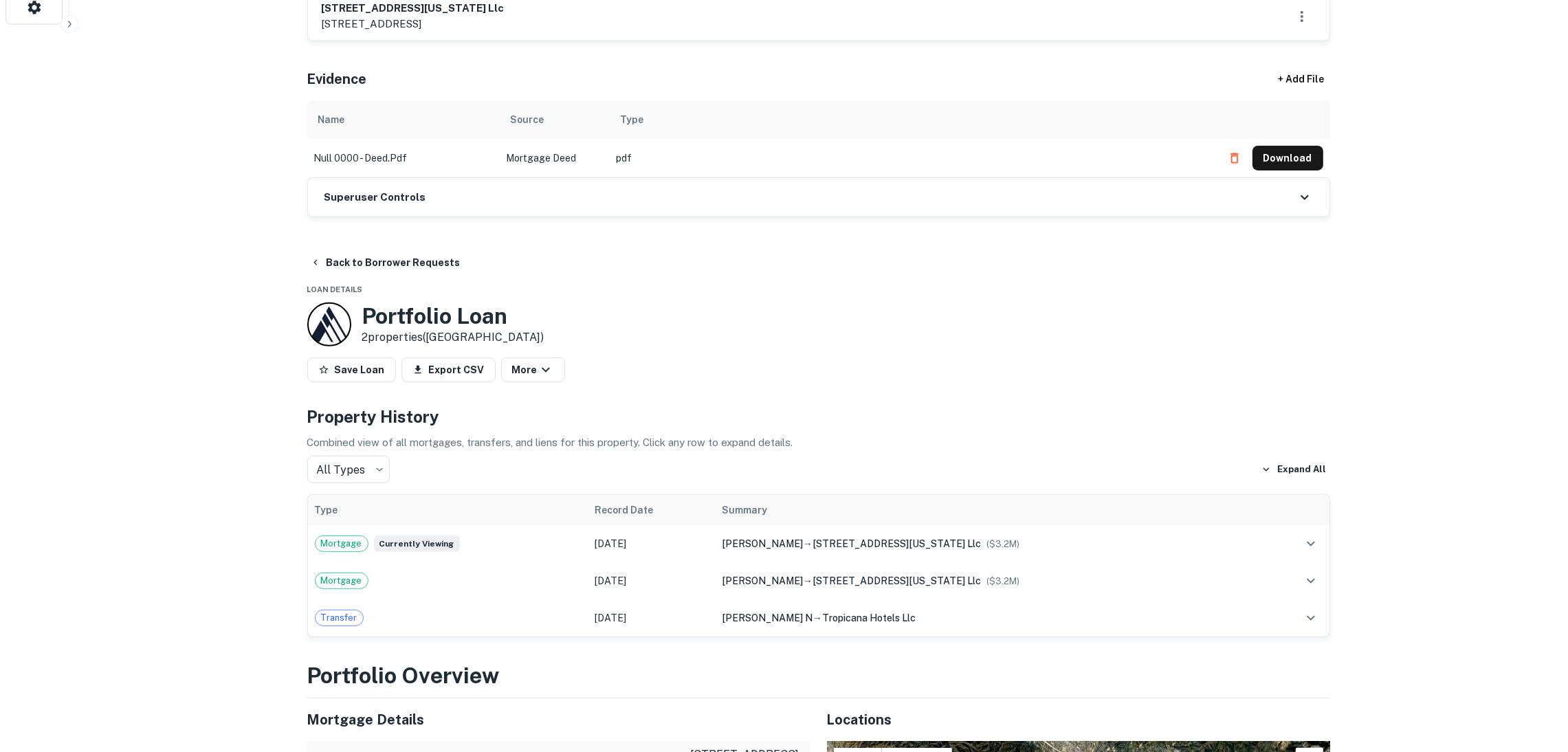
scroll to position [824, 0]
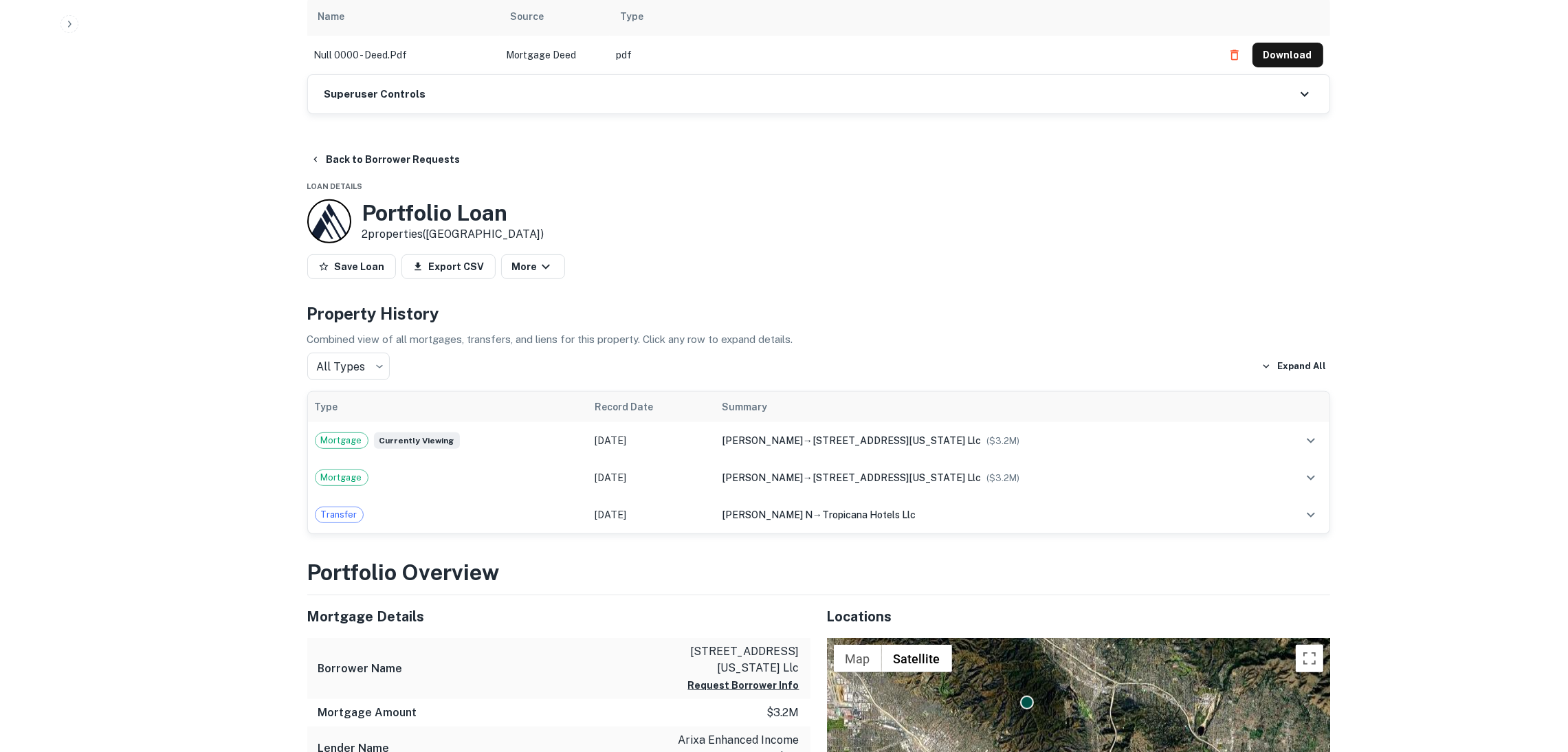
click at [639, 75] on div "Superuser Controls" at bounding box center [818, 94] width 1021 height 39
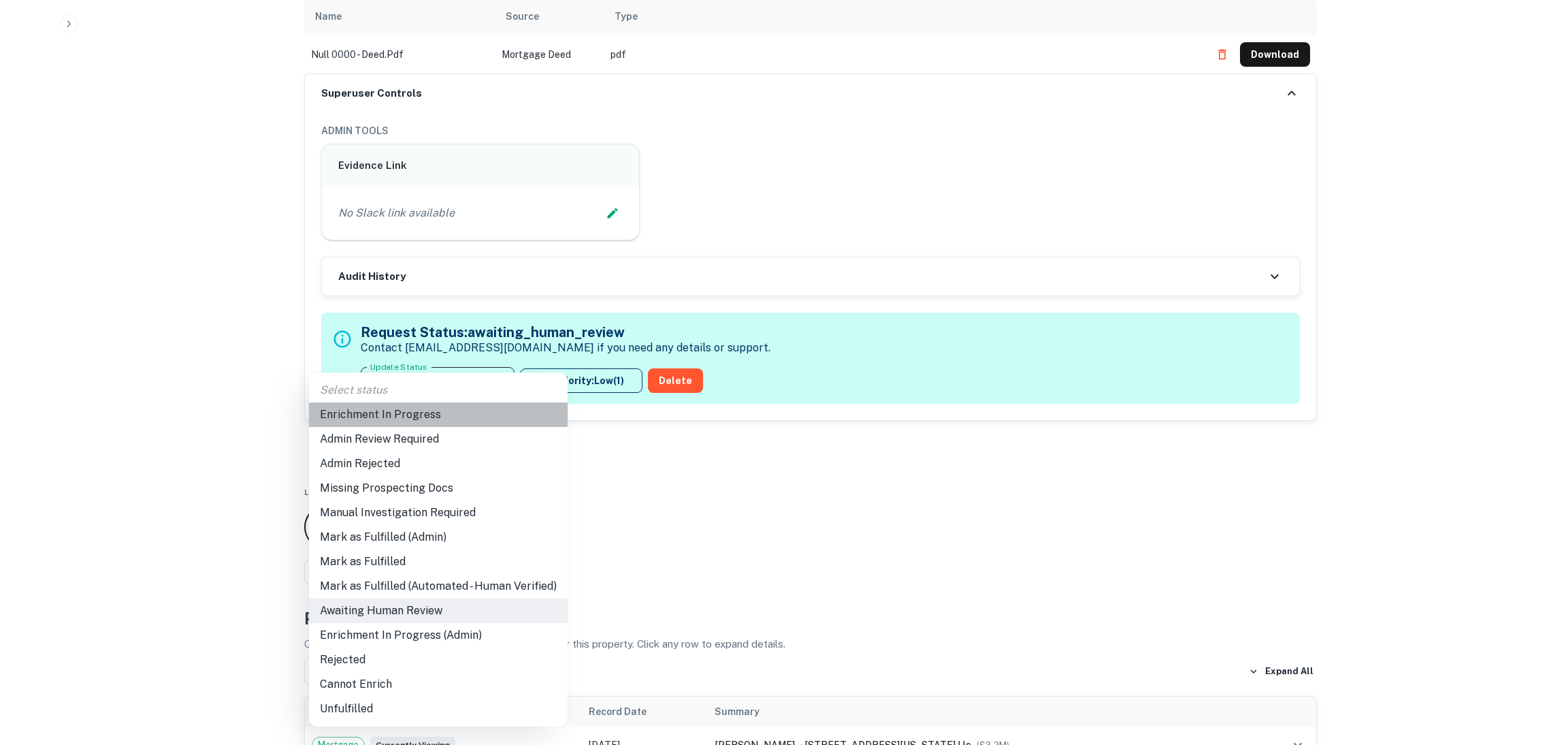
click at [464, 419] on li "Enrichment In Progress" at bounding box center [438, 415] width 259 height 24
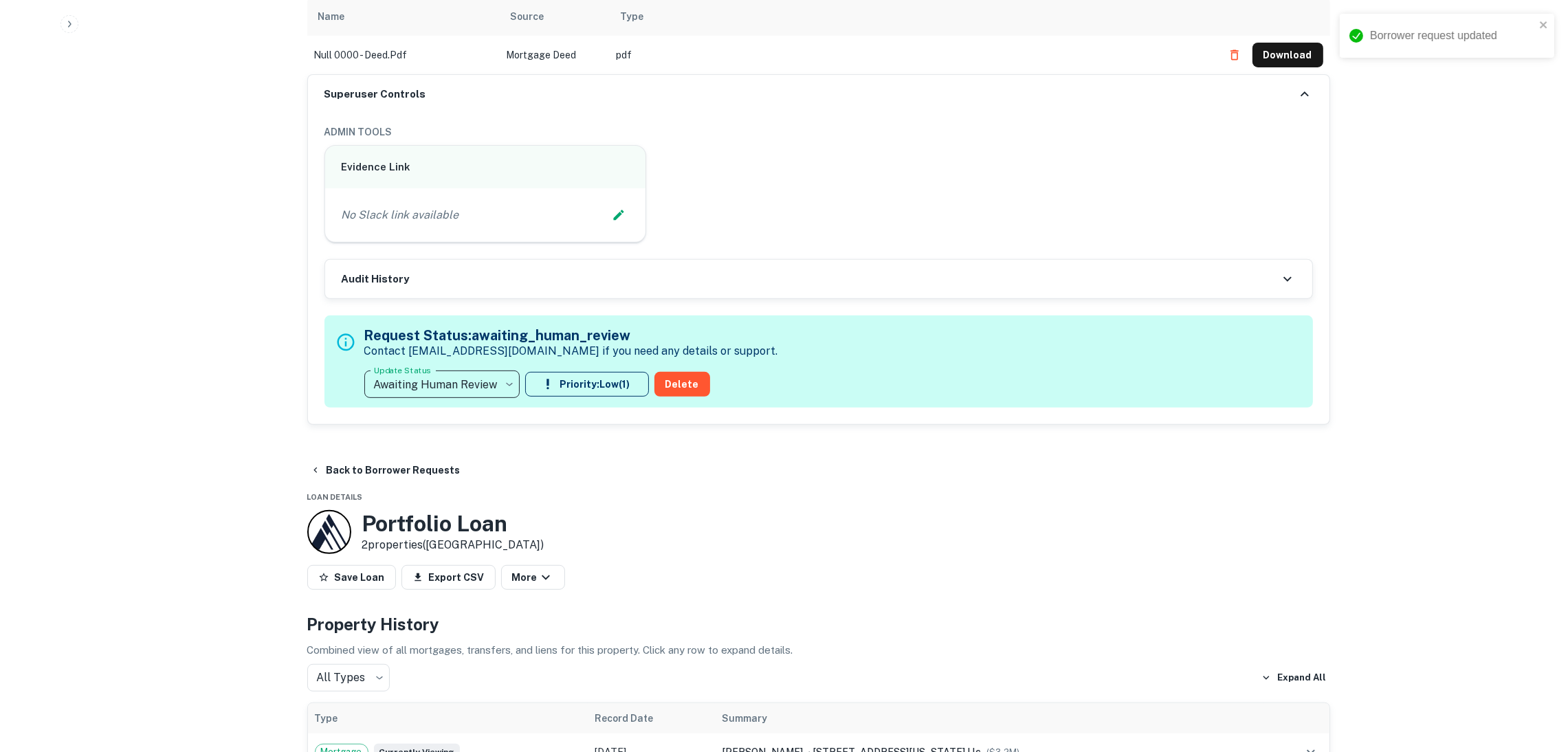
click at [1268, 43] on button "Download" at bounding box center [1288, 55] width 71 height 25
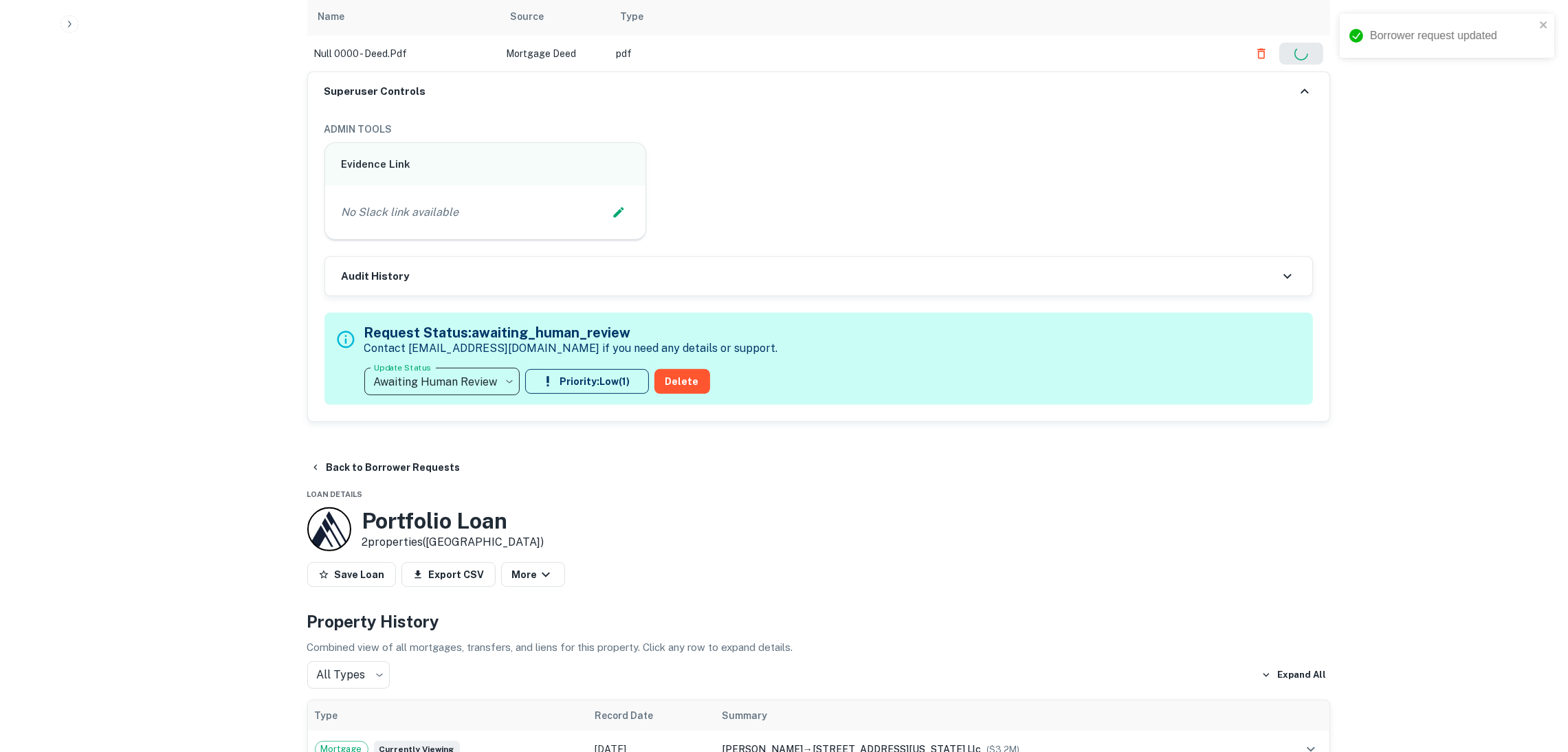
type input "**********"
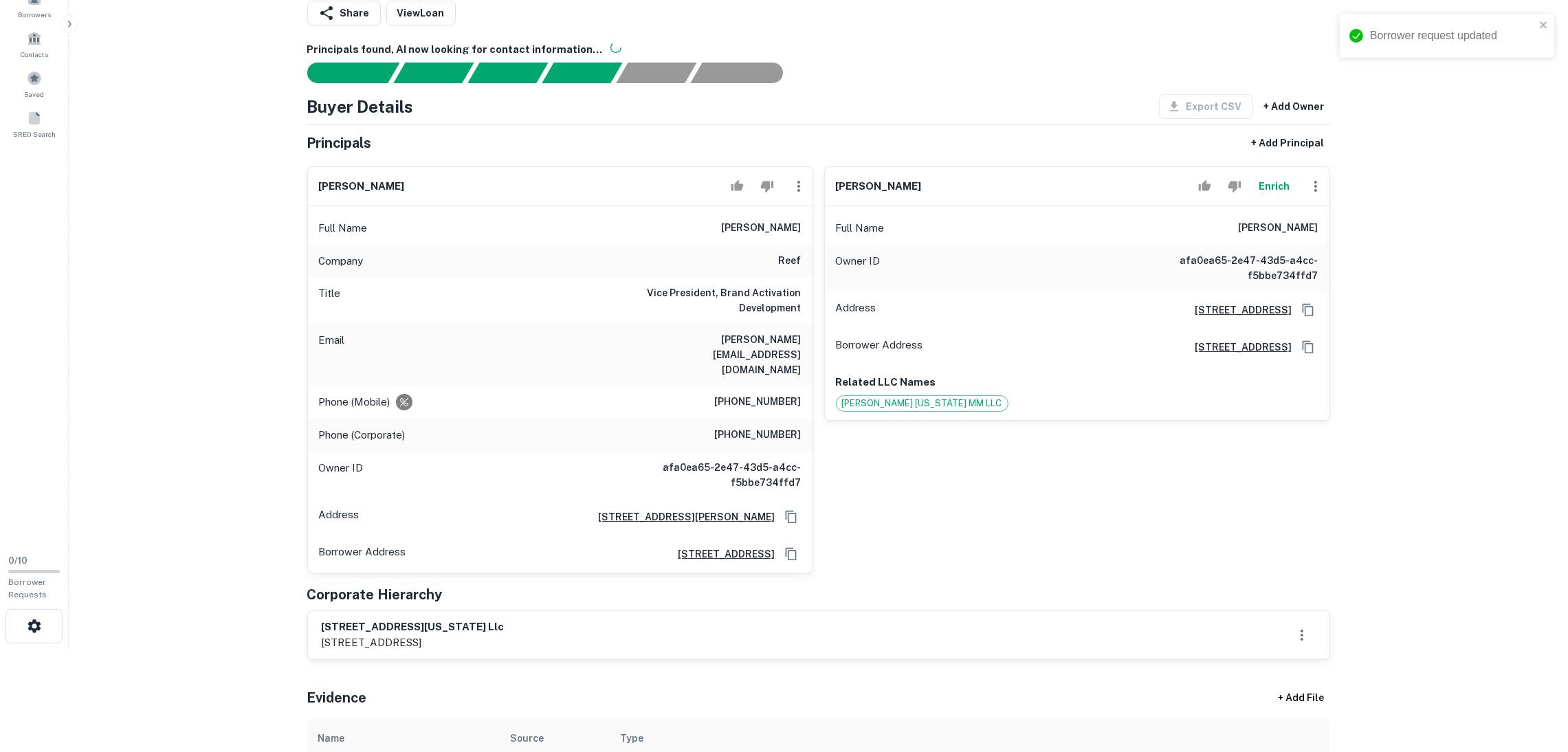
scroll to position [0, 0]
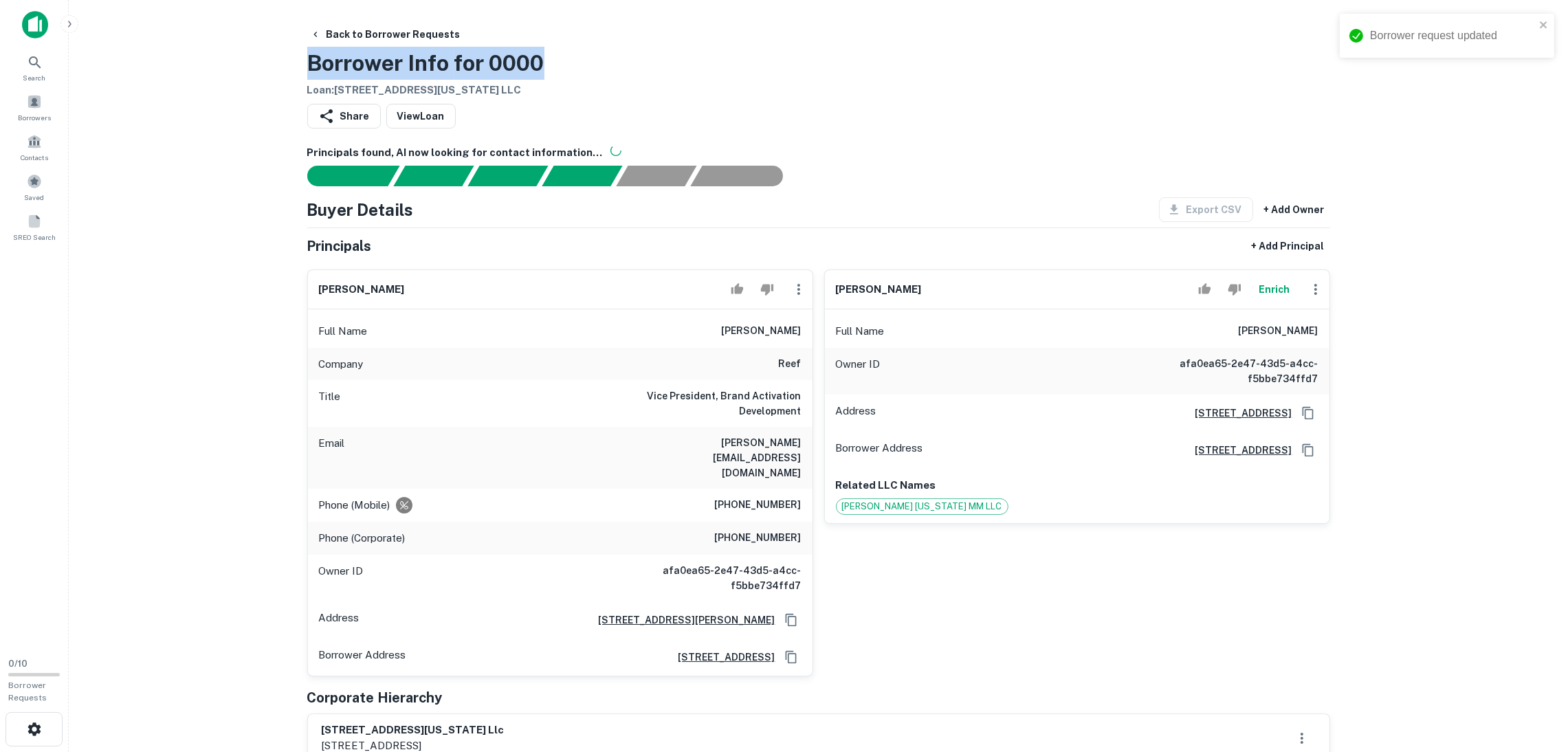
drag, startPoint x: 550, startPoint y: 68, endPoint x: 386, endPoint y: 62, distance: 164.1
click at [288, 62] on main "Back to Borrower Requests Borrower Info for 0000 Loan : [STREET_ADDRESS][US_STA…" at bounding box center [817, 376] width 1499 height 752
copy h3 "Borrower Info for 0000"
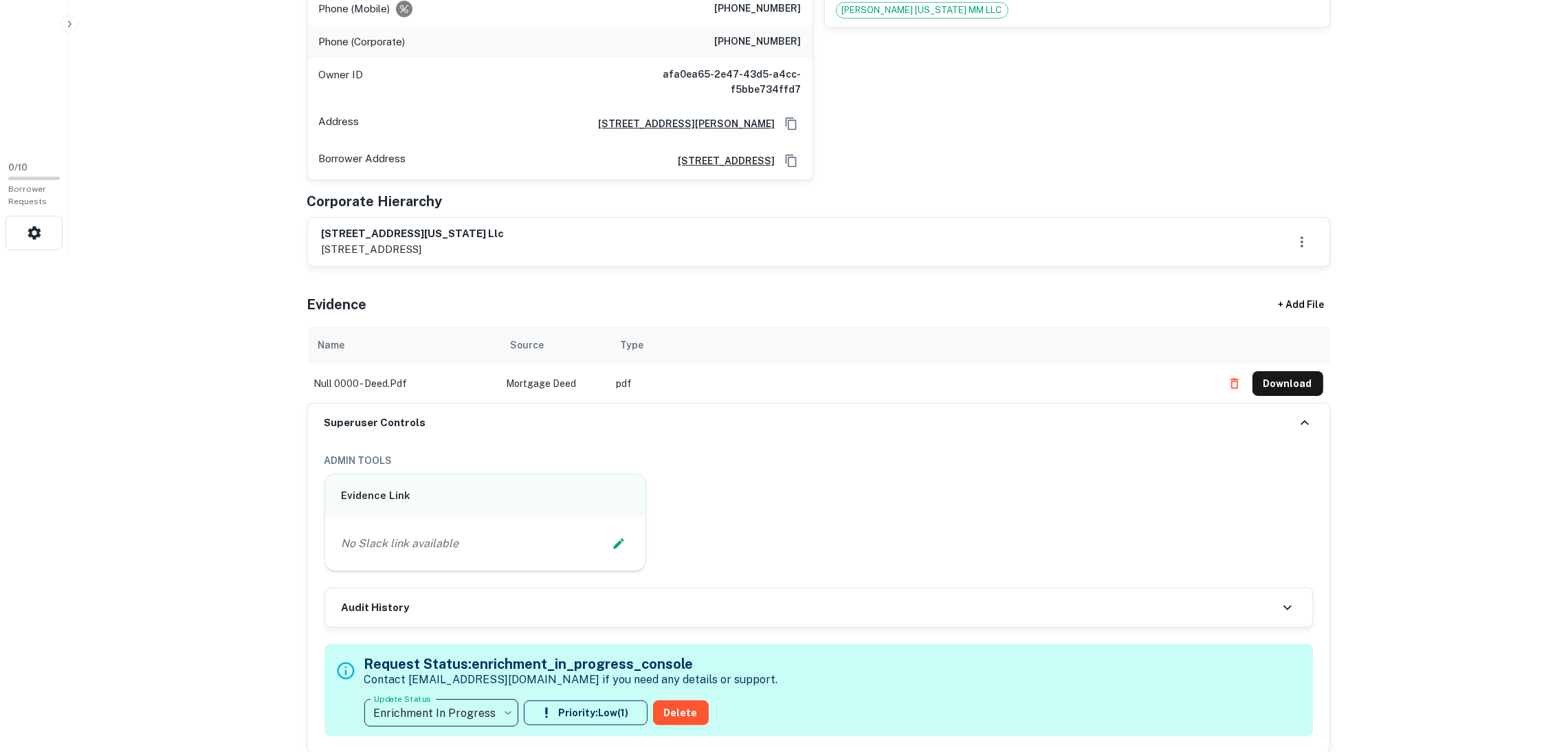
scroll to position [515, 0]
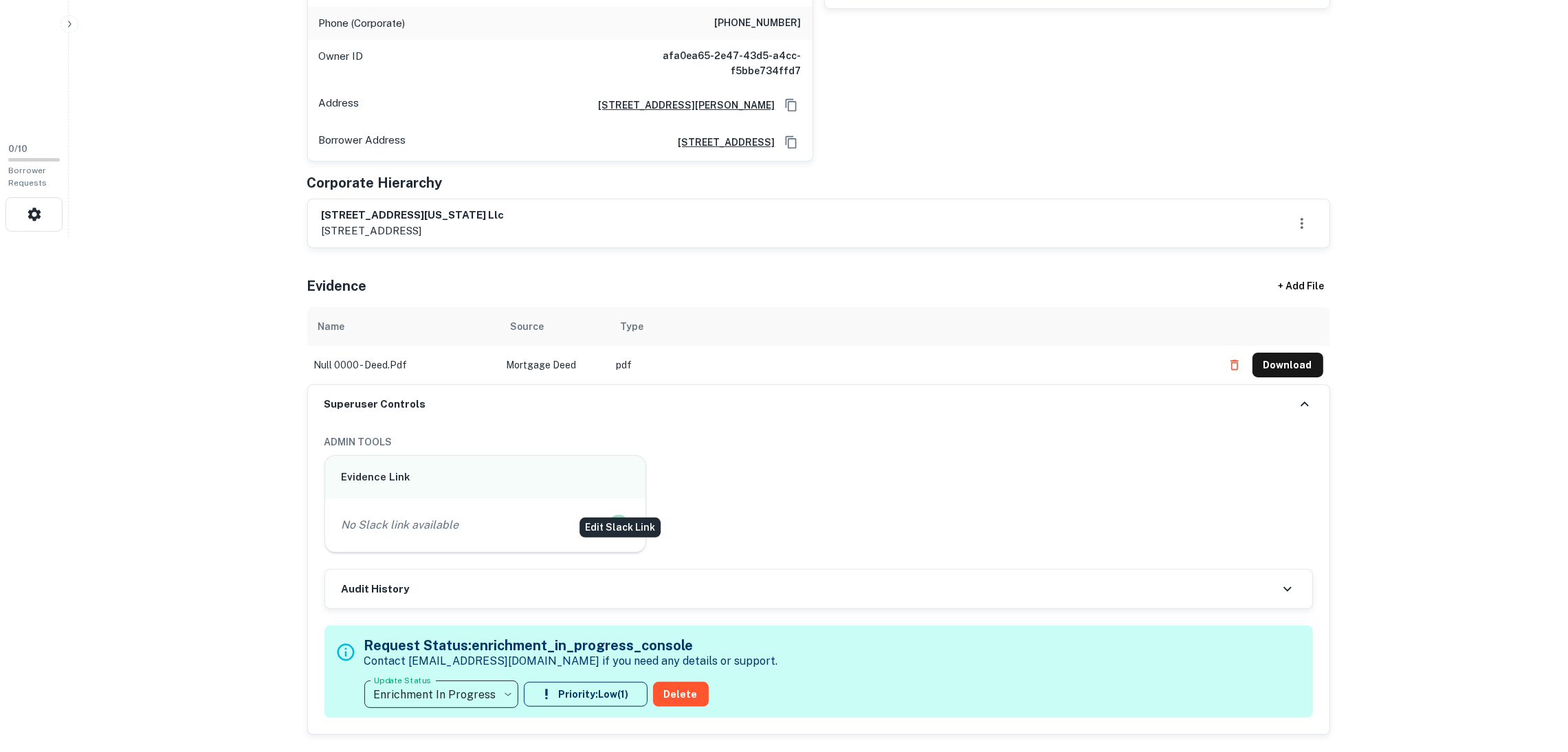
click at [612, 518] on icon "Edit Slack Link" at bounding box center [618, 525] width 14 height 14
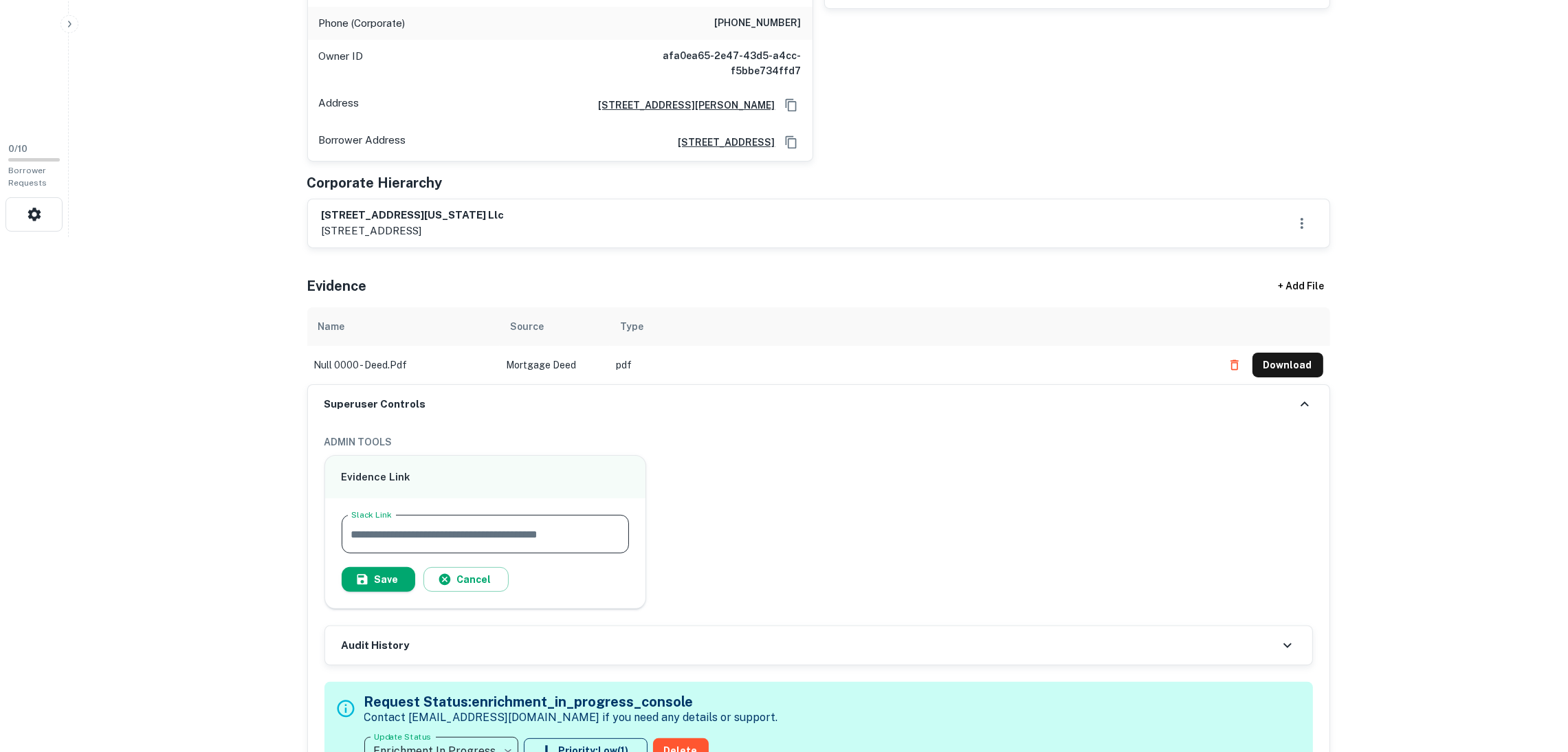
paste input "**********"
type input "**********"
click at [377, 567] on button "Save" at bounding box center [378, 579] width 73 height 25
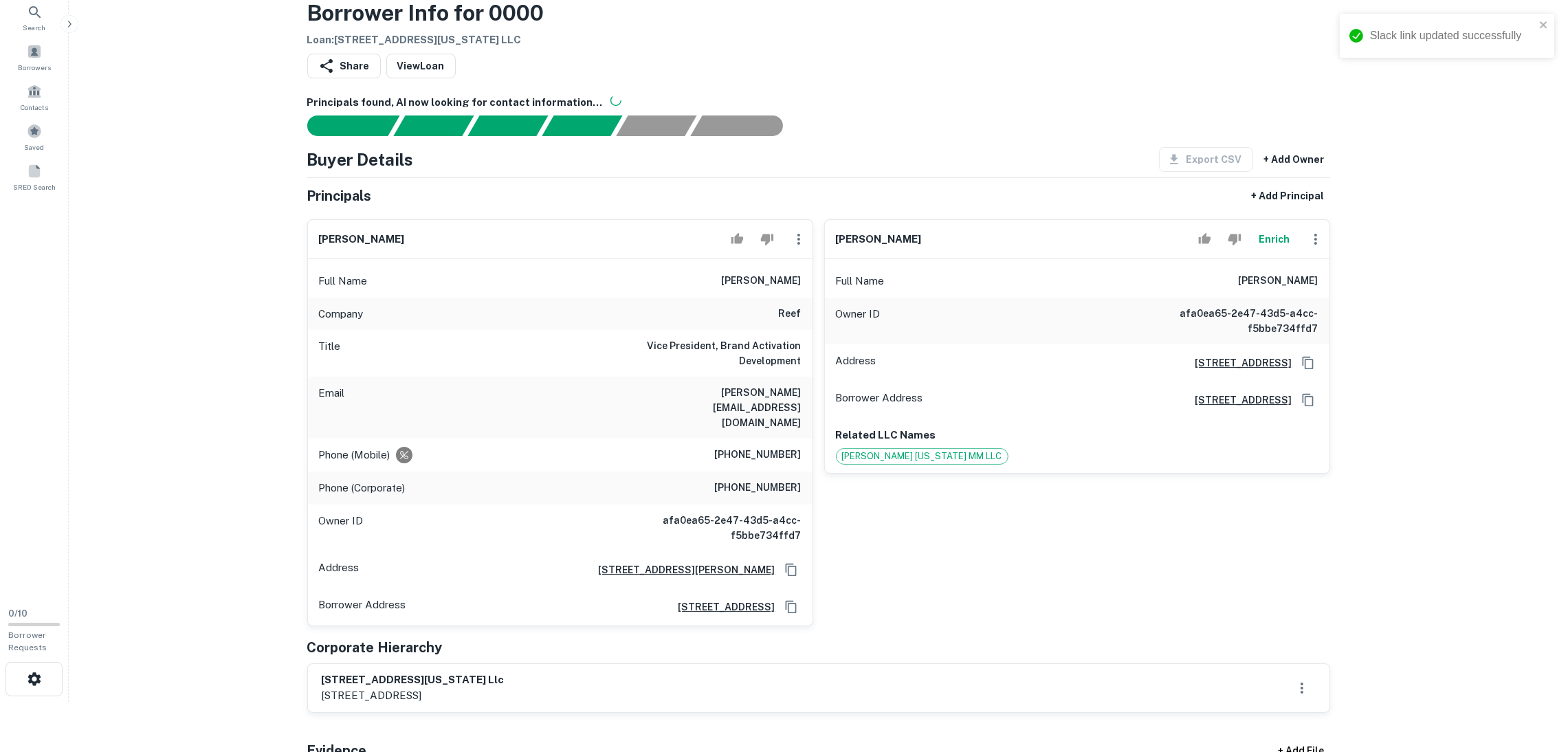
scroll to position [0, 0]
